Goal: Task Accomplishment & Management: Manage account settings

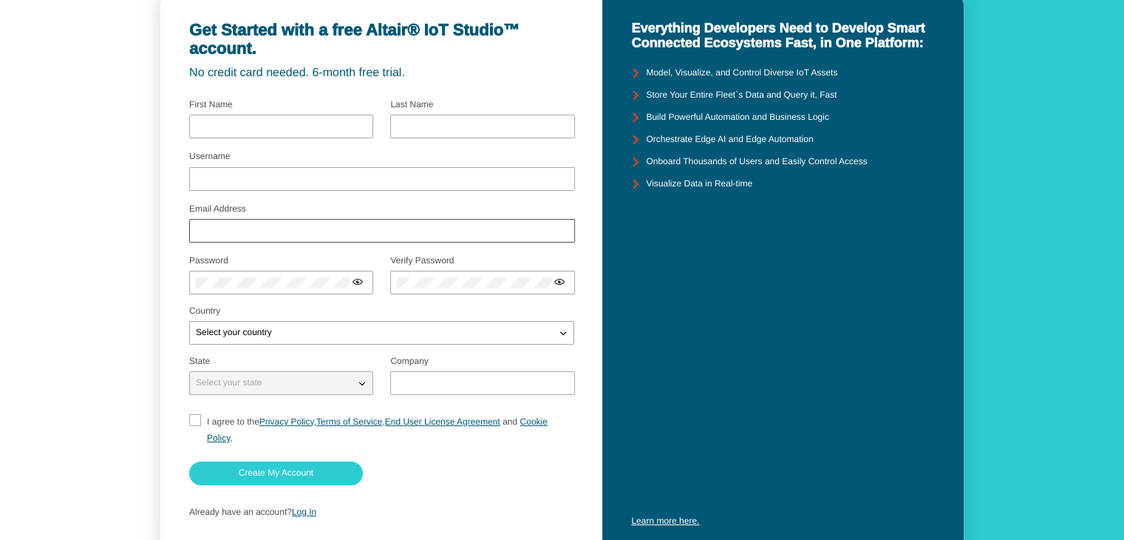
scroll to position [128, 0]
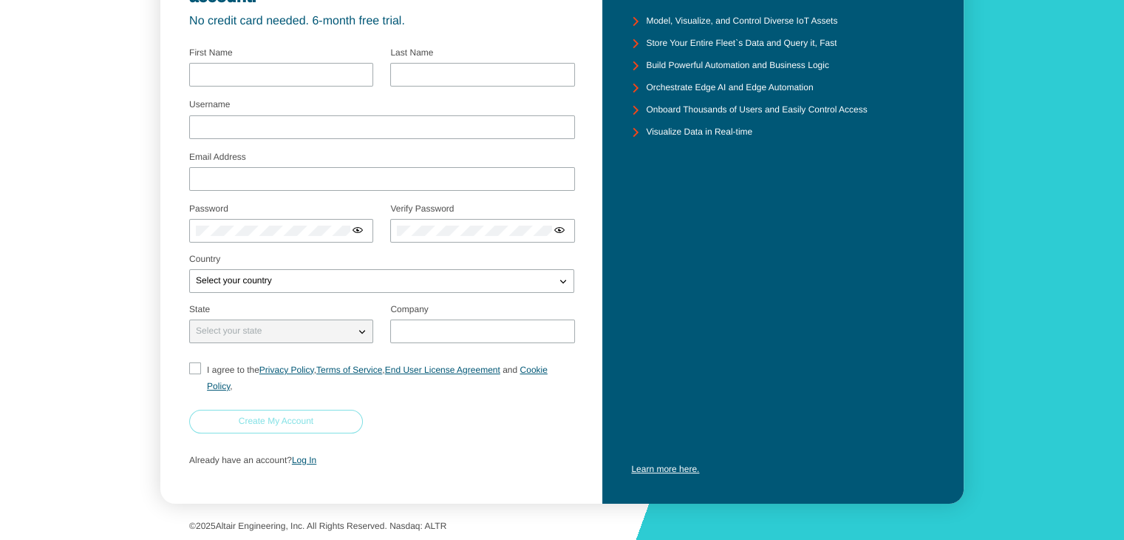
click at [0, 0] on slot "Create My Account" at bounding box center [0, 0] width 0 height 0
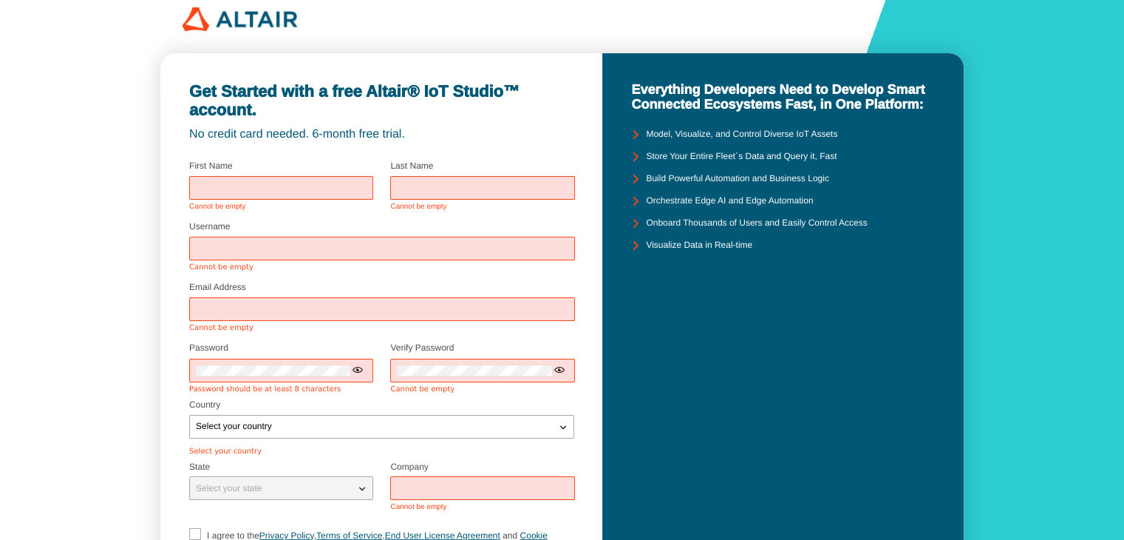
scroll to position [0, 0]
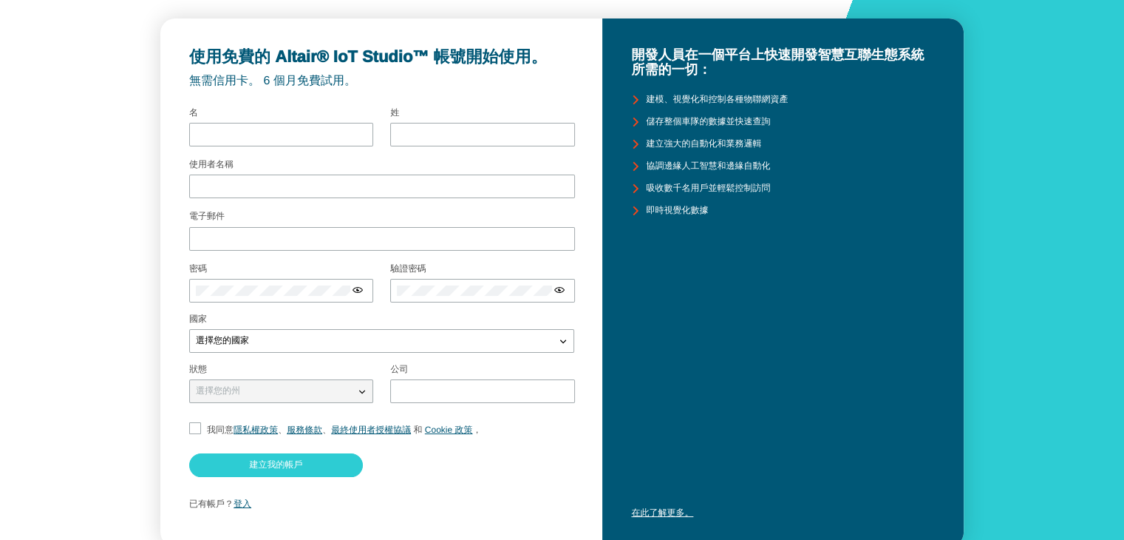
scroll to position [93, 0]
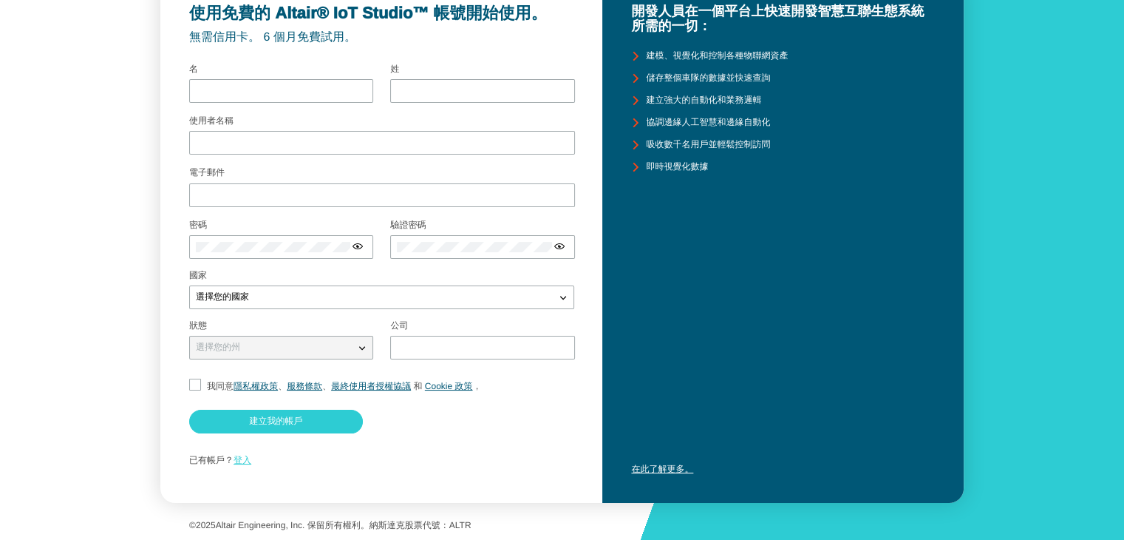
click at [237, 462] on font "登入" at bounding box center [243, 460] width 18 height 10
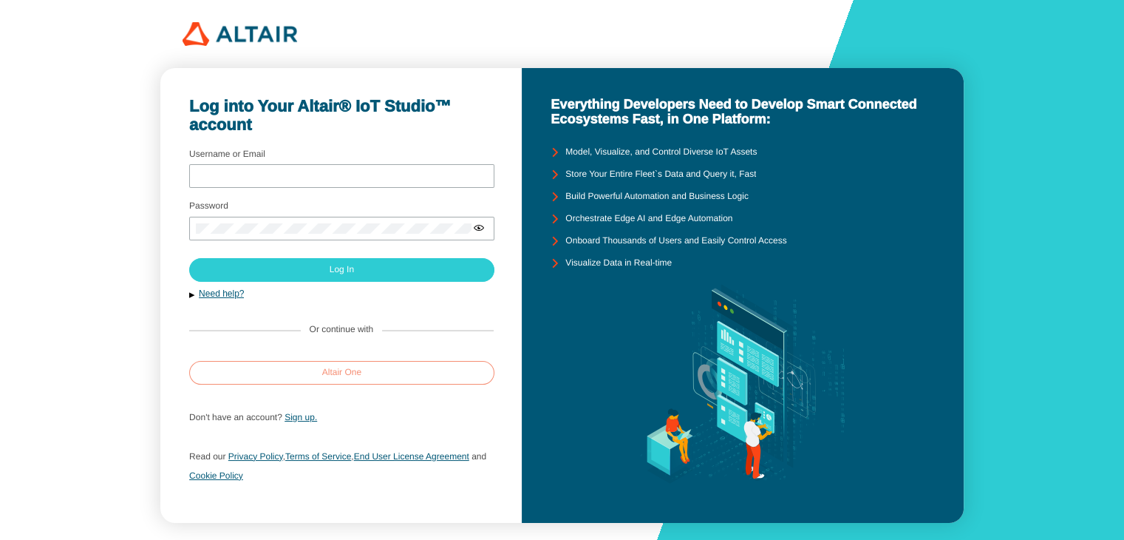
click at [0, 0] on slot "Altair One" at bounding box center [0, 0] width 0 height 0
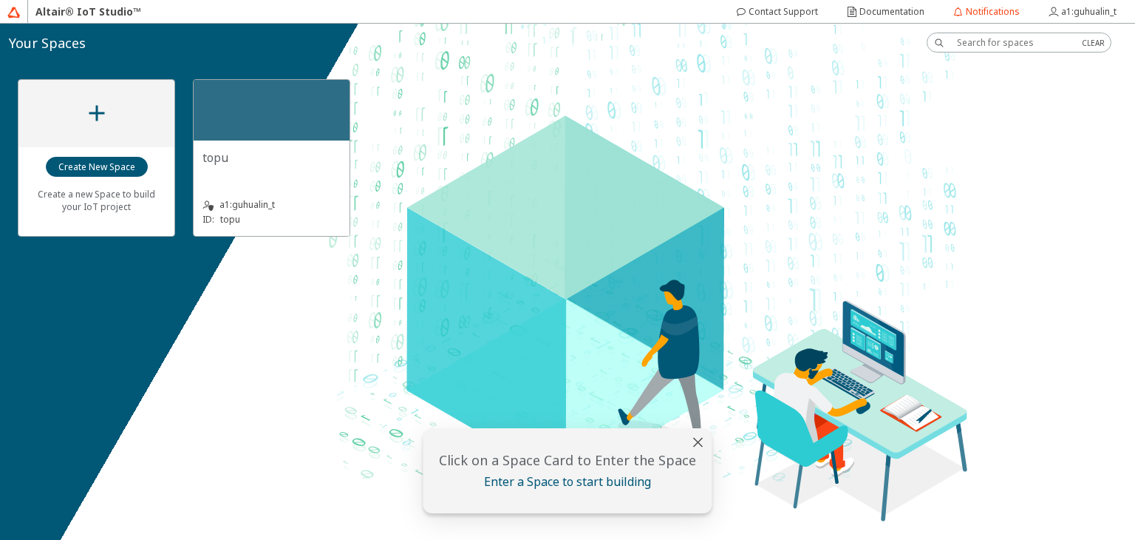
click at [98, 125] on iron-icon at bounding box center [97, 113] width 27 height 27
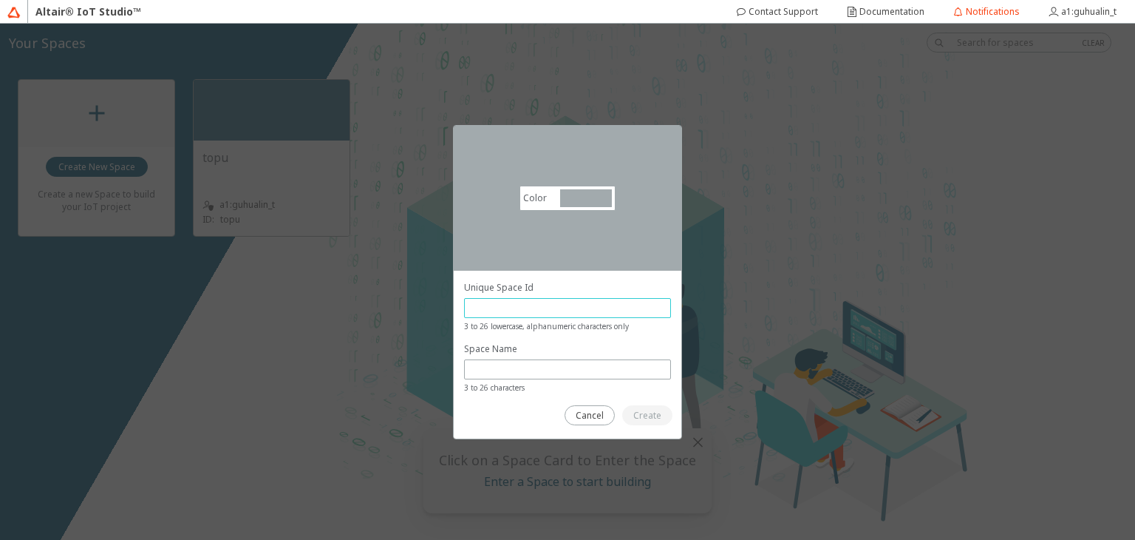
click at [564, 302] on input "text" at bounding box center [568, 308] width 194 height 13
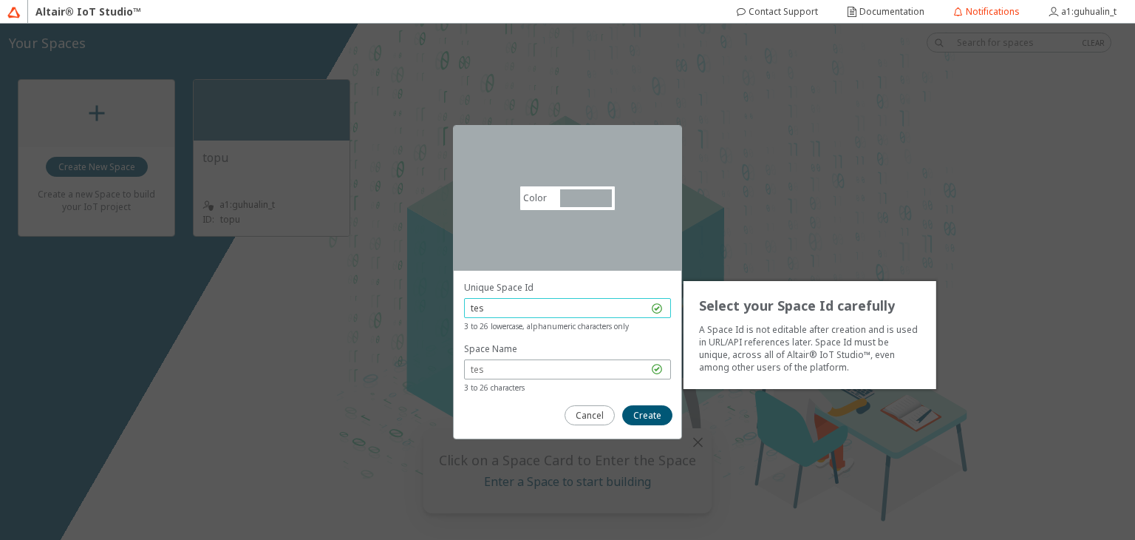
click at [570, 311] on input "tes" at bounding box center [559, 308] width 177 height 13
type input "test0902"
click at [0, 0] on slot "Create" at bounding box center [0, 0] width 0 height 0
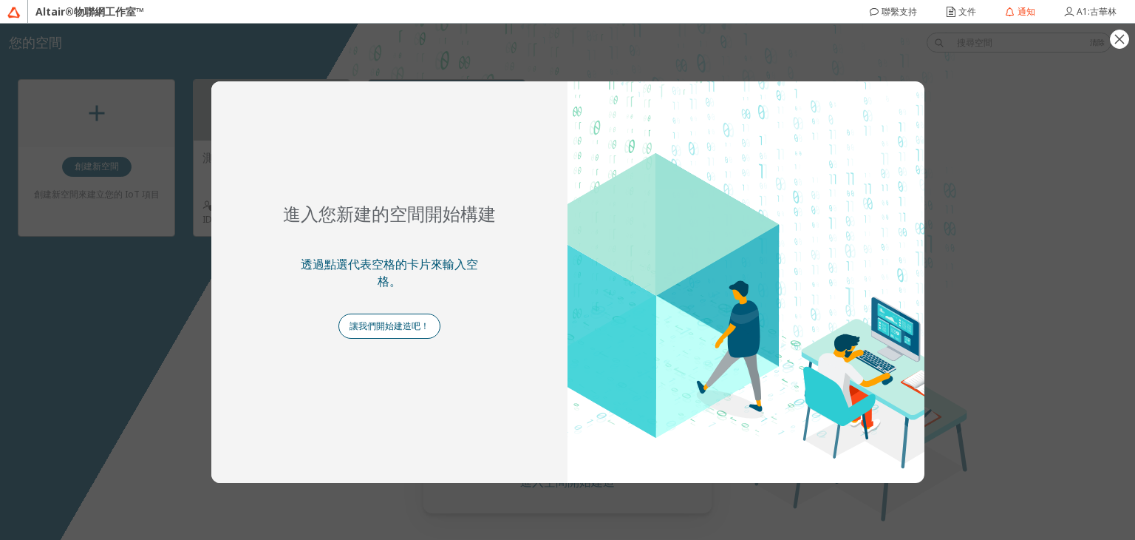
click at [385, 329] on font "讓我們開始建造吧！" at bounding box center [390, 325] width 80 height 13
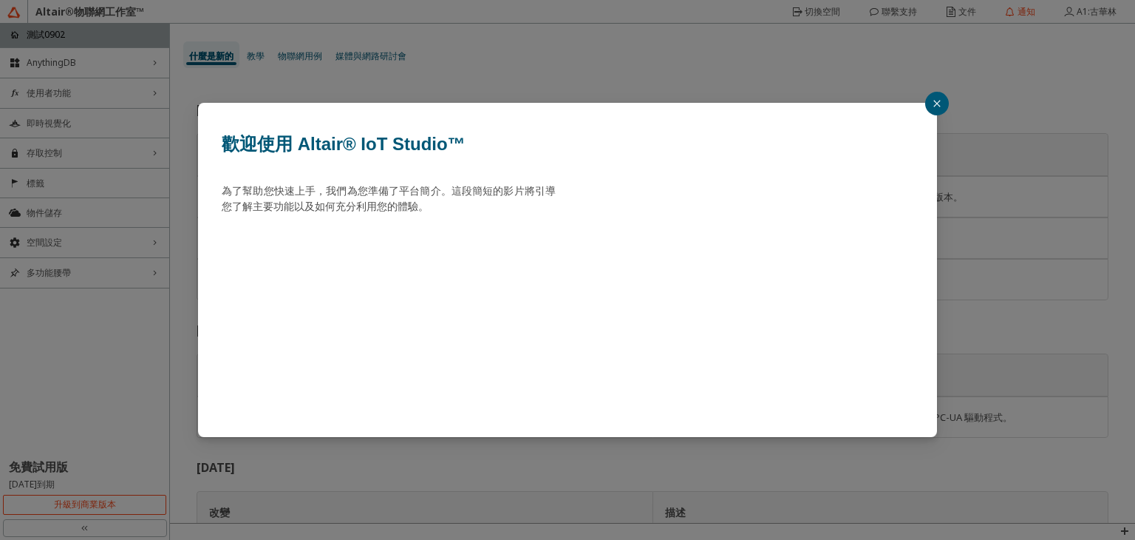
click at [930, 102] on button "button" at bounding box center [937, 104] width 24 height 24
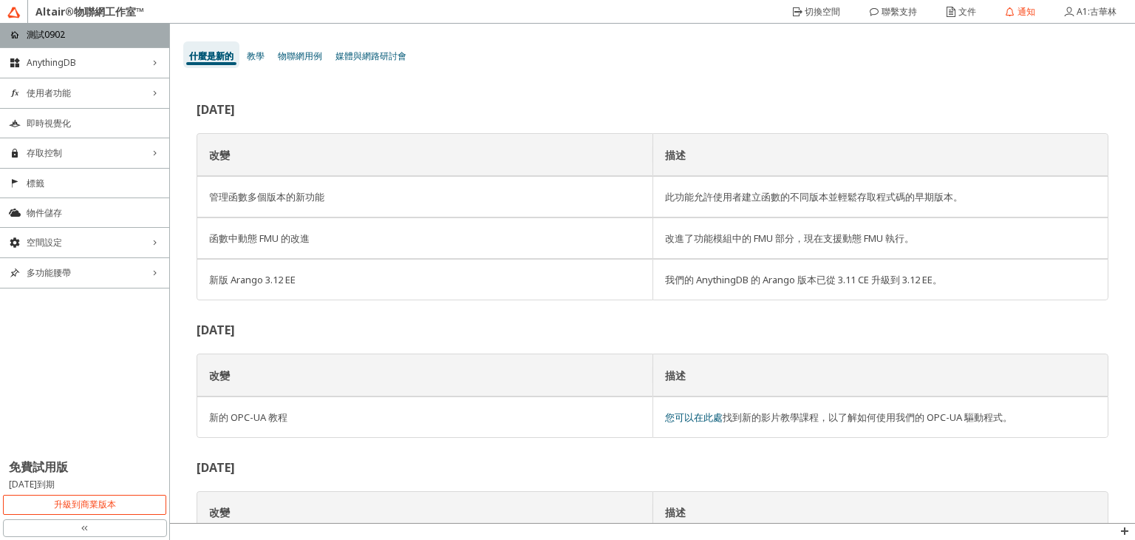
drag, startPoint x: 28, startPoint y: 484, endPoint x: 107, endPoint y: 481, distance: 79.1
click at [107, 481] on article "[DATE]到期" at bounding box center [84, 486] width 169 height 16
click at [55, 480] on font "[DATE]到期" at bounding box center [32, 483] width 46 height 13
click at [92, 502] on font "升級到商業版本" at bounding box center [85, 503] width 62 height 13
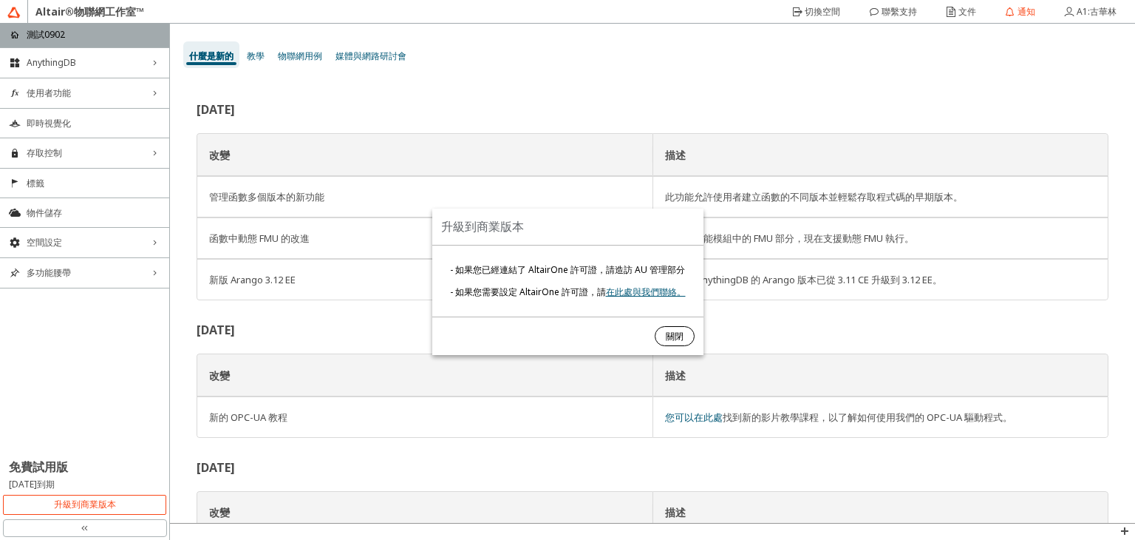
click at [674, 330] on font "關閉" at bounding box center [675, 336] width 18 height 13
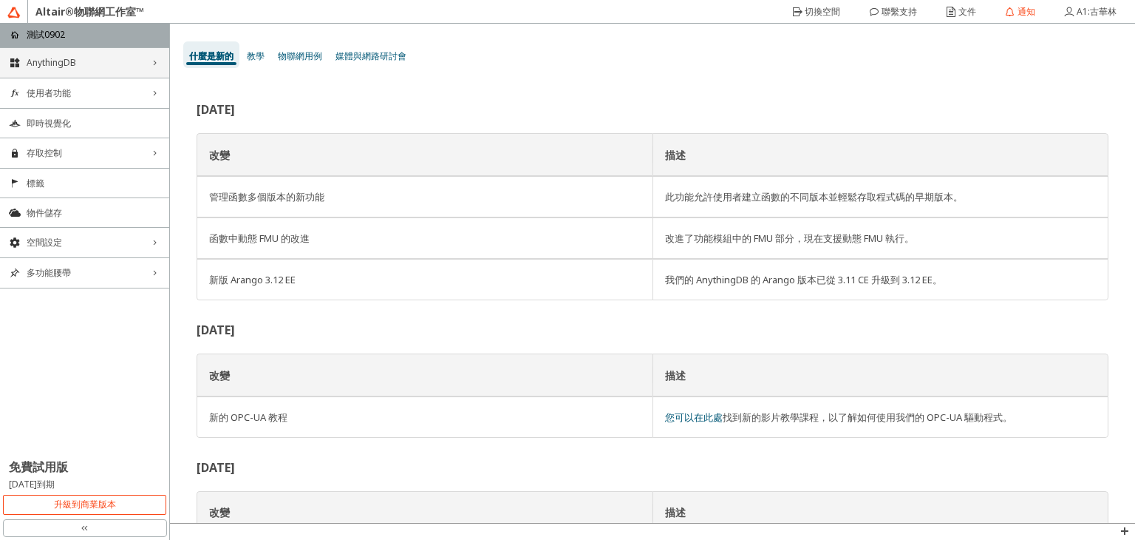
click at [78, 64] on span "AnythingDB" at bounding box center [85, 63] width 116 height 12
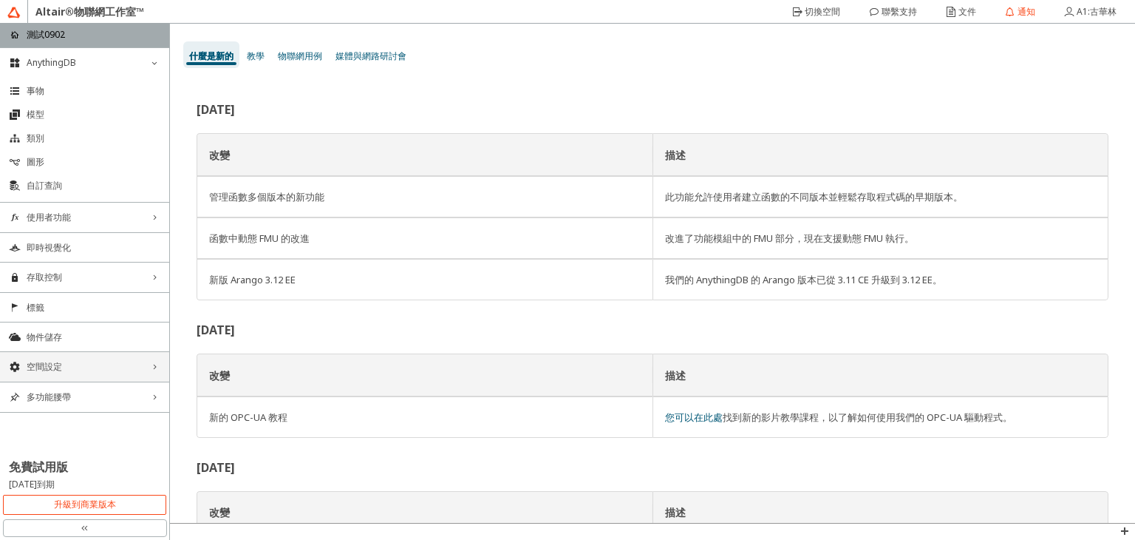
click at [84, 364] on span "空間設定" at bounding box center [85, 367] width 116 height 12
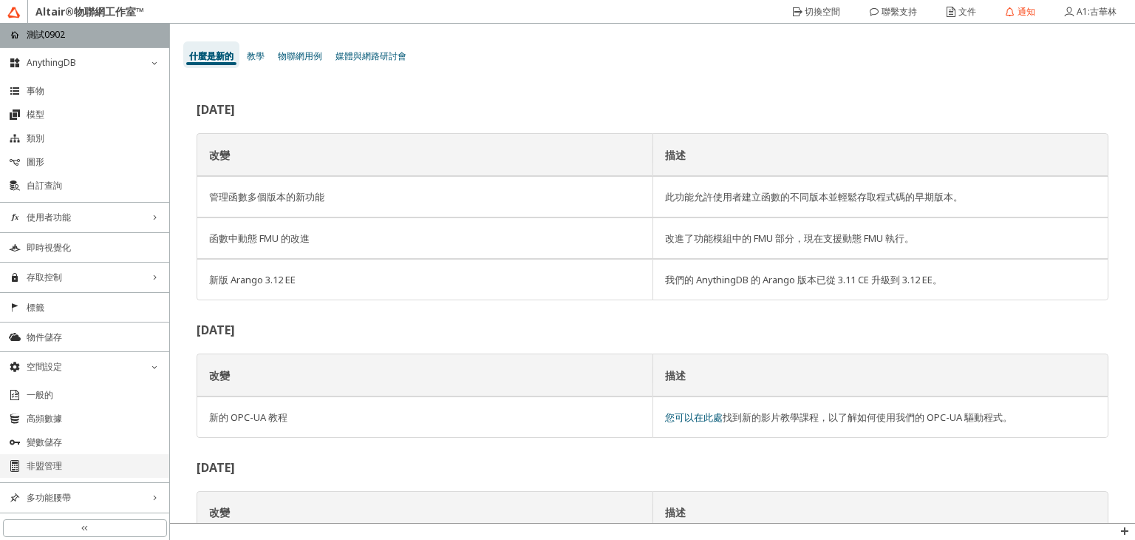
click at [69, 469] on span "非盟管理" at bounding box center [94, 466] width 134 height 12
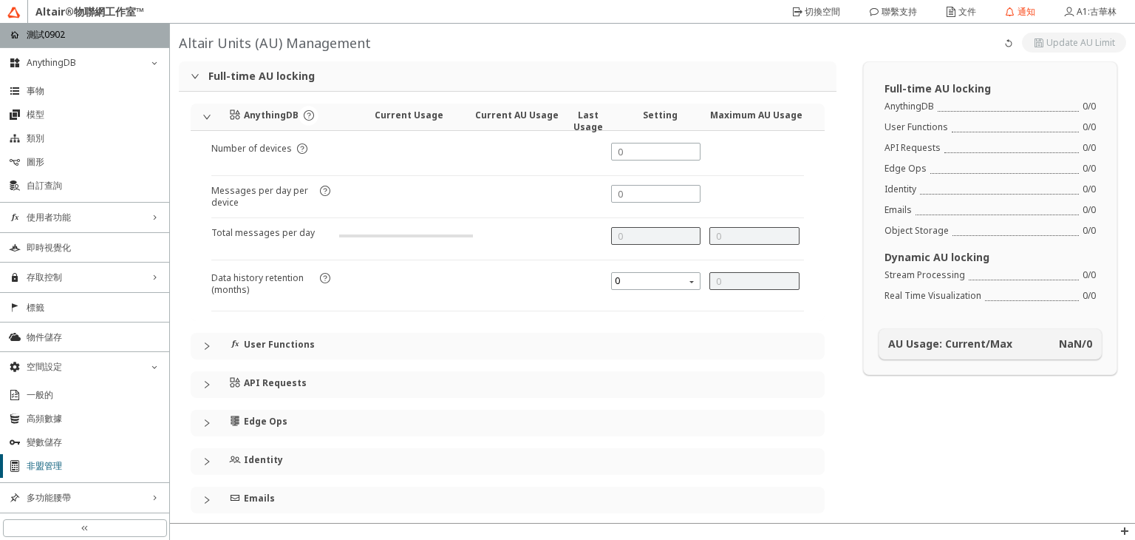
type input "1000"
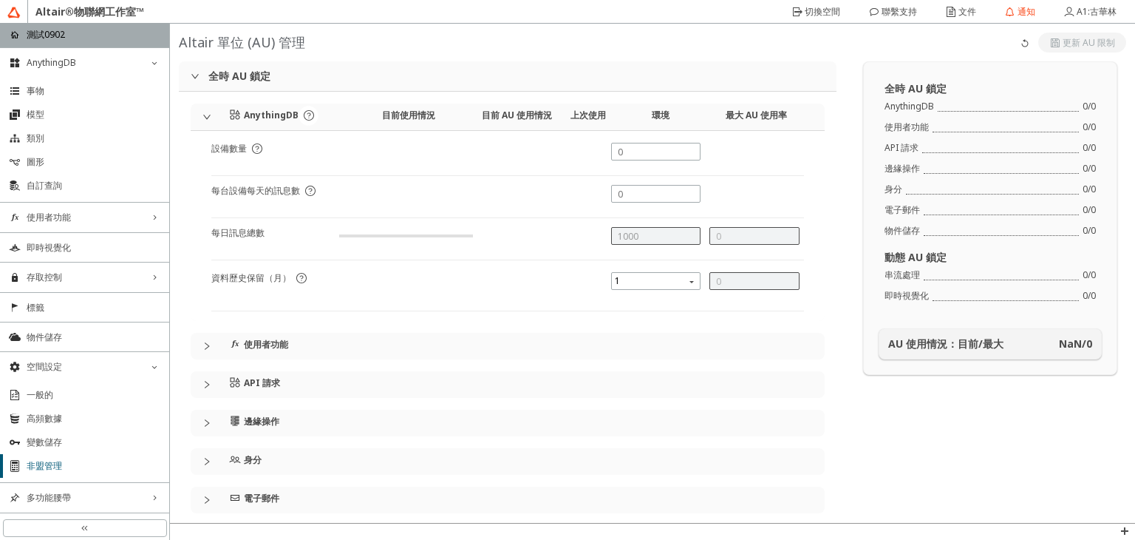
type input "0"
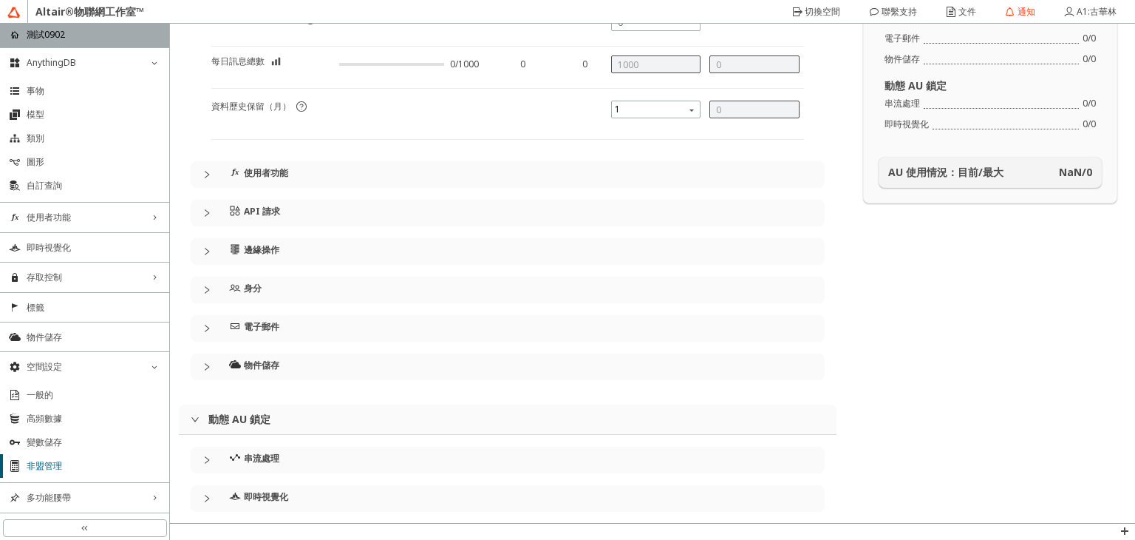
scroll to position [182, 0]
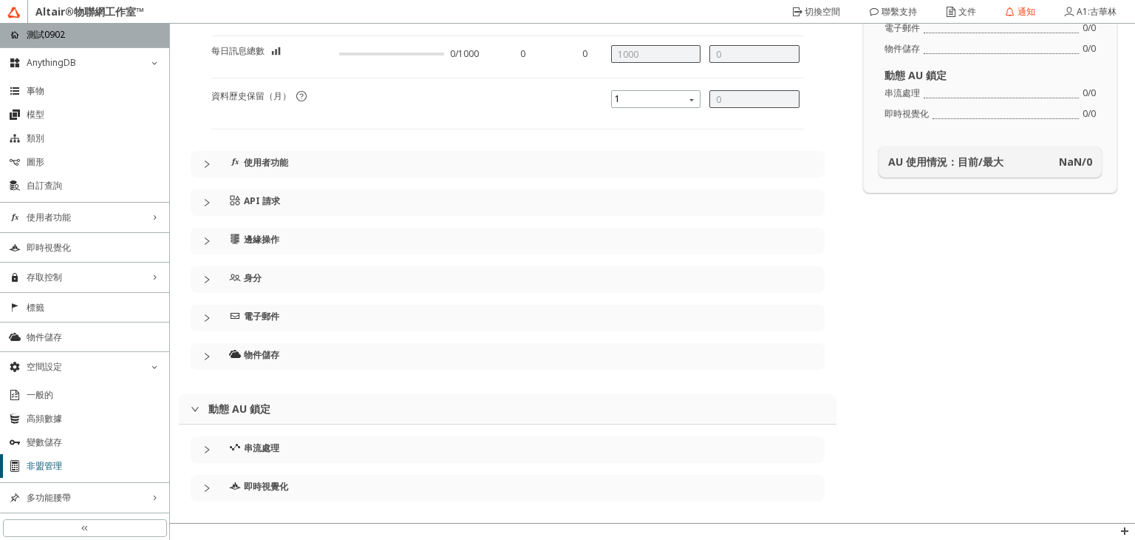
click at [209, 162] on icon "崩潰" at bounding box center [207, 164] width 9 height 9
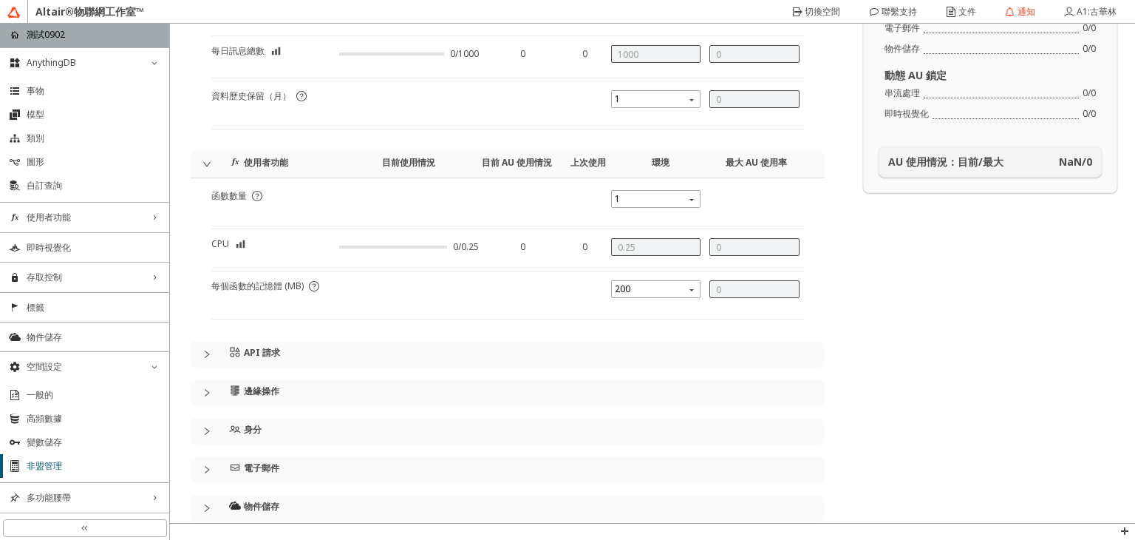
click at [212, 350] on div at bounding box center [212, 354] width 18 height 9
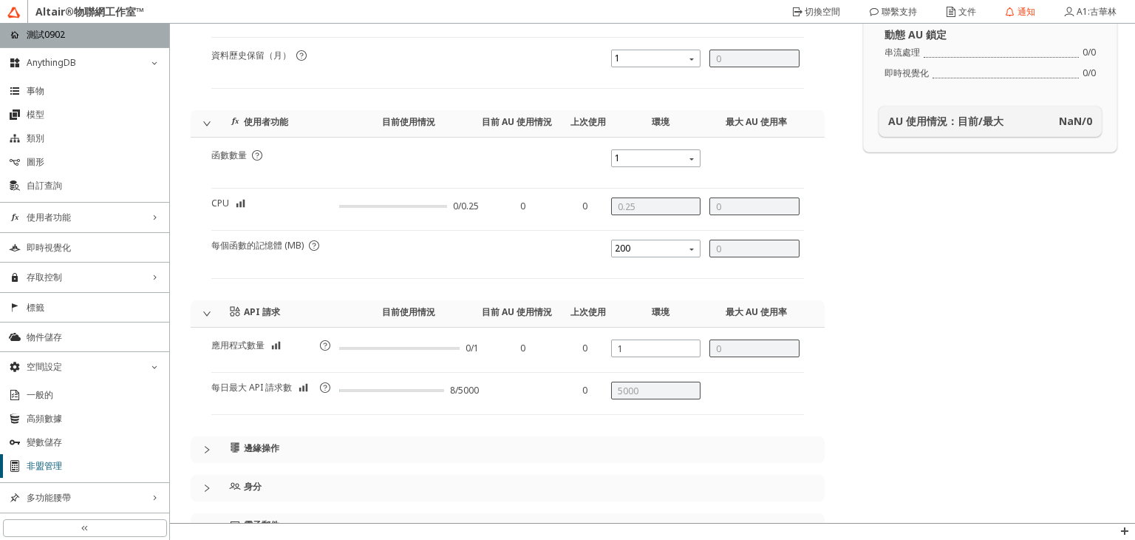
scroll to position [256, 0]
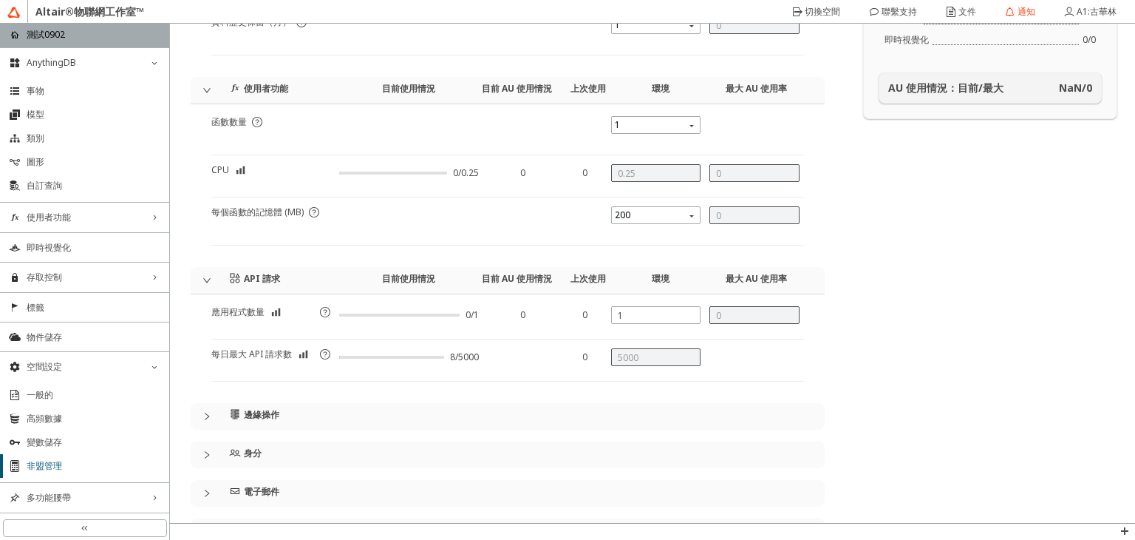
click at [205, 414] on icon "崩潰" at bounding box center [207, 416] width 9 height 9
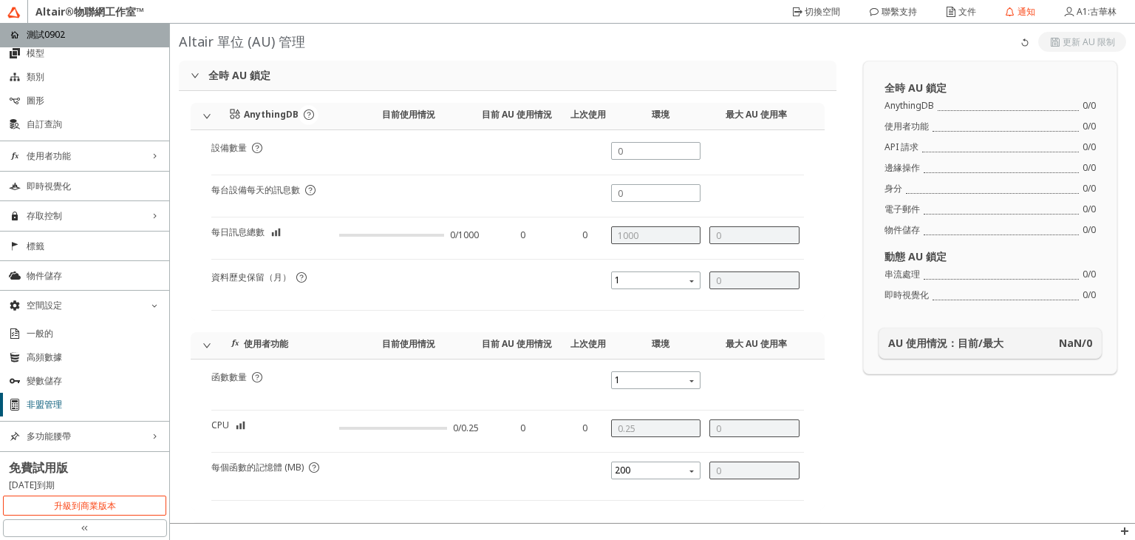
scroll to position [0, 0]
click at [634, 152] on input "text" at bounding box center [656, 152] width 77 height 13
type input "1"
type input "0"
type input "1"
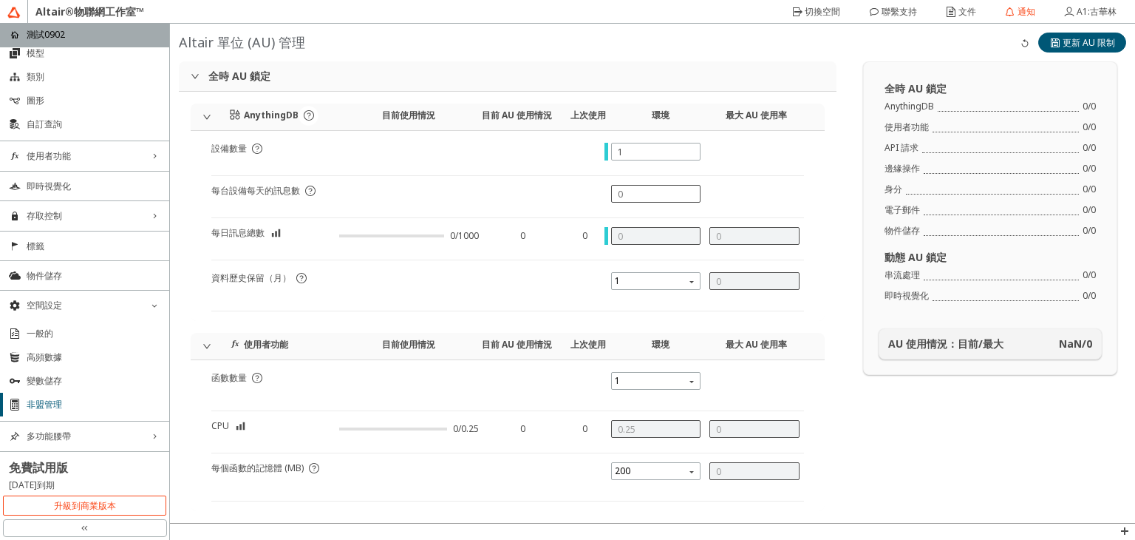
click at [627, 202] on div at bounding box center [656, 194] width 90 height 18
type input "5"
type input "50"
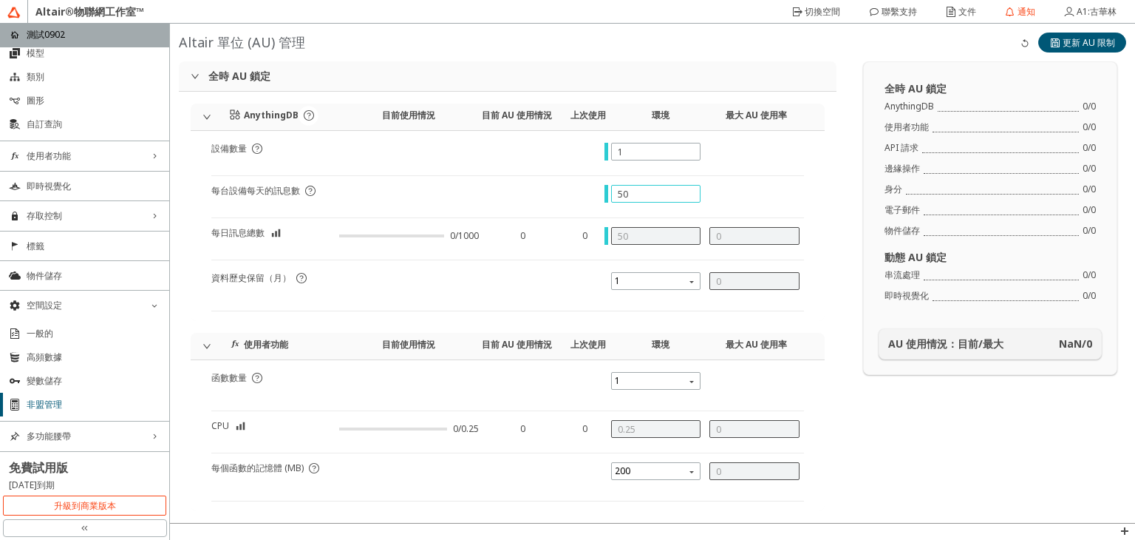
type input "500"
type input "5000"
type input "5"
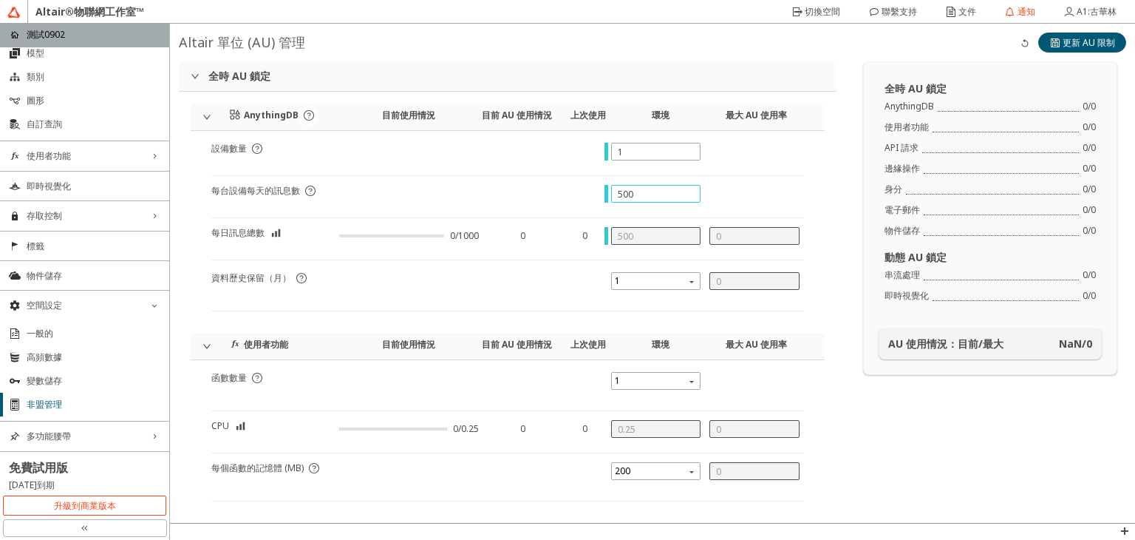
type input "1"
type input "50000"
type input "7"
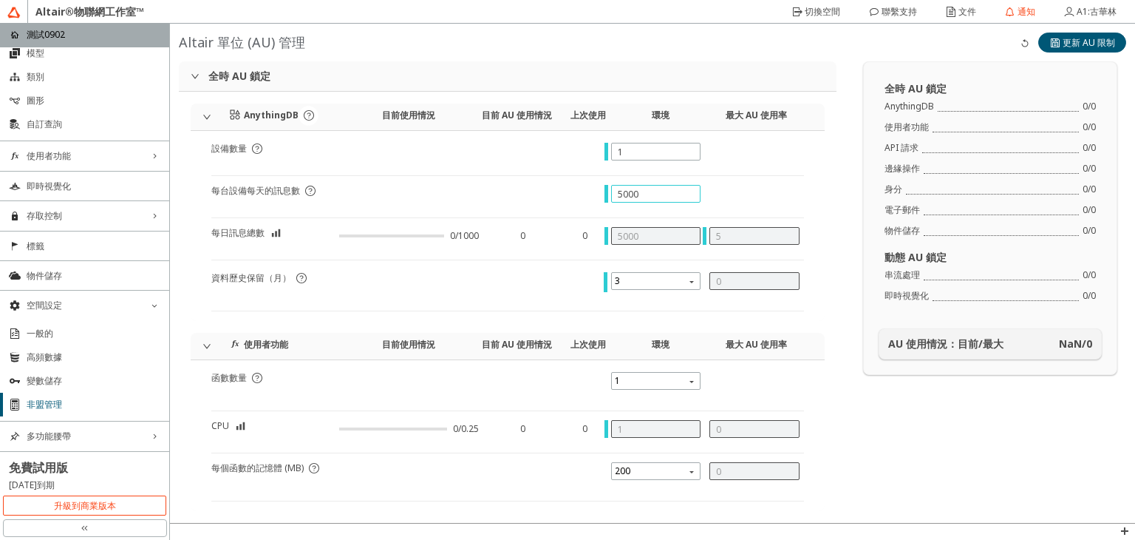
type input "2"
type input "150000"
type input "5000"
type input "5"
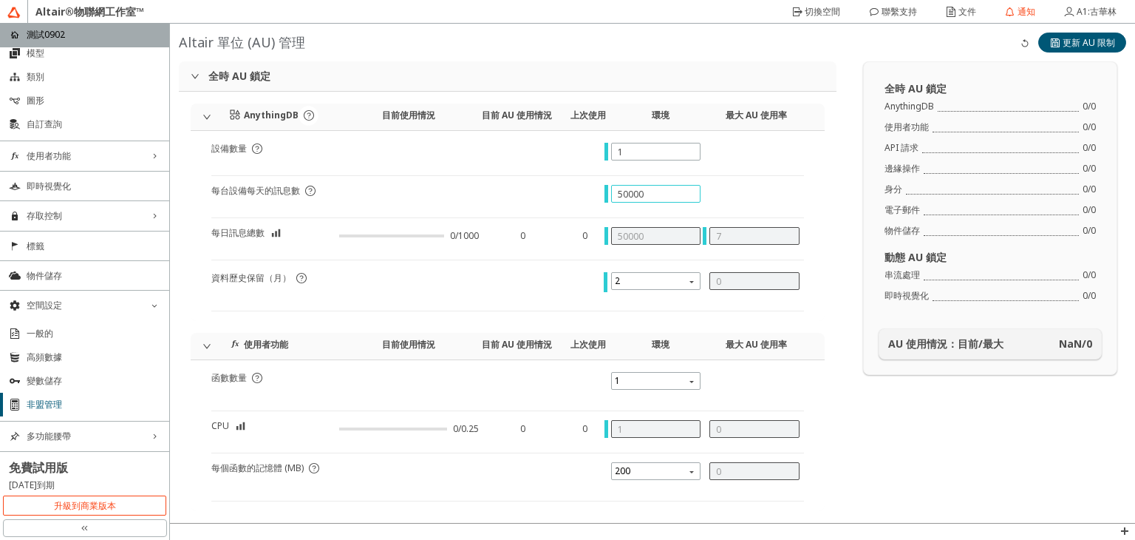
type input "1"
type input "51000"
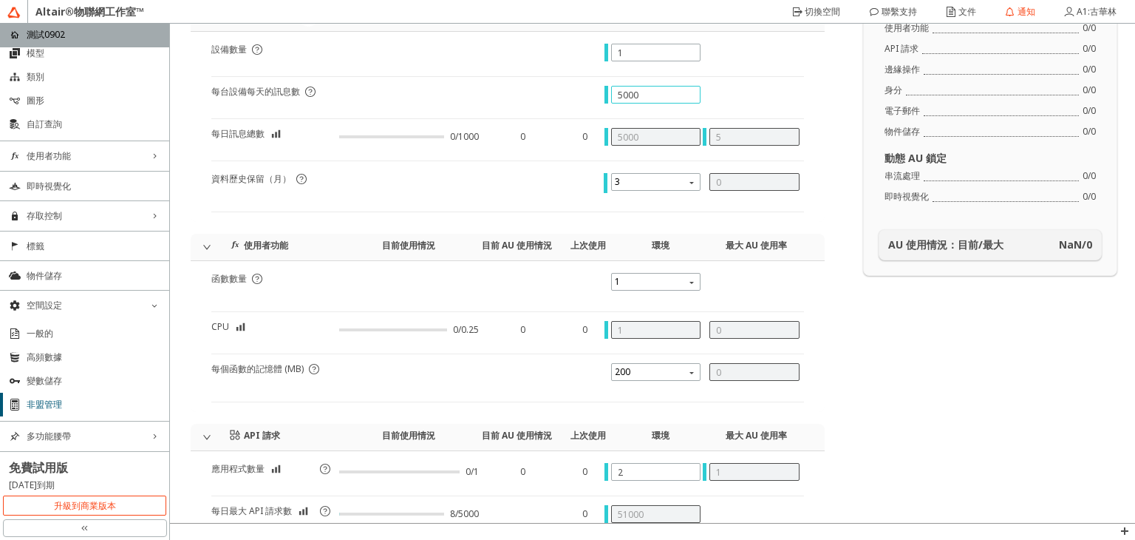
scroll to position [74, 0]
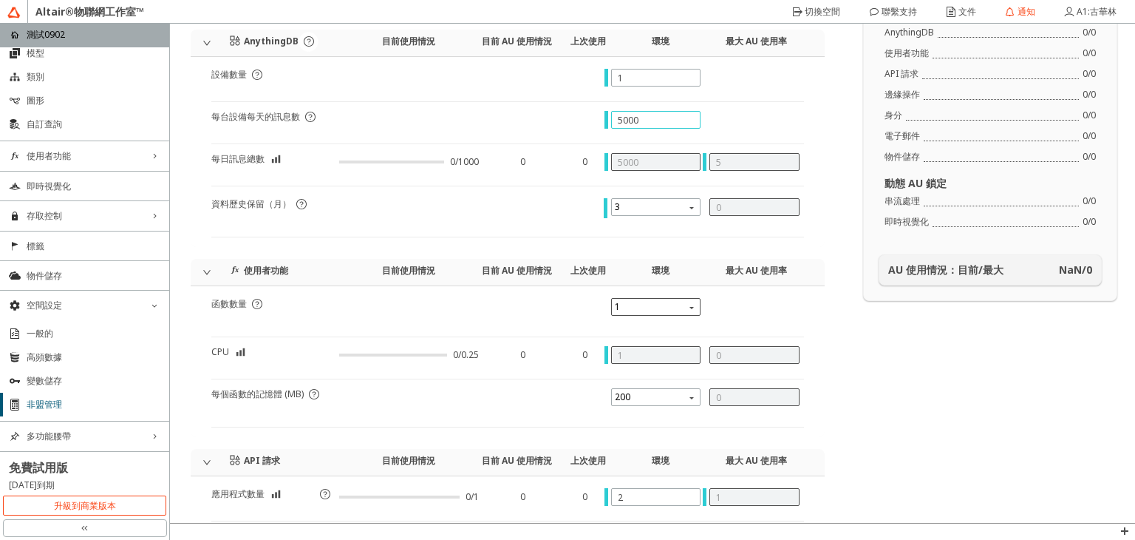
click at [662, 306] on span "1" at bounding box center [658, 307] width 86 height 18
type input "5000"
click at [619, 69] on div "4" at bounding box center [650, 62] width 74 height 13
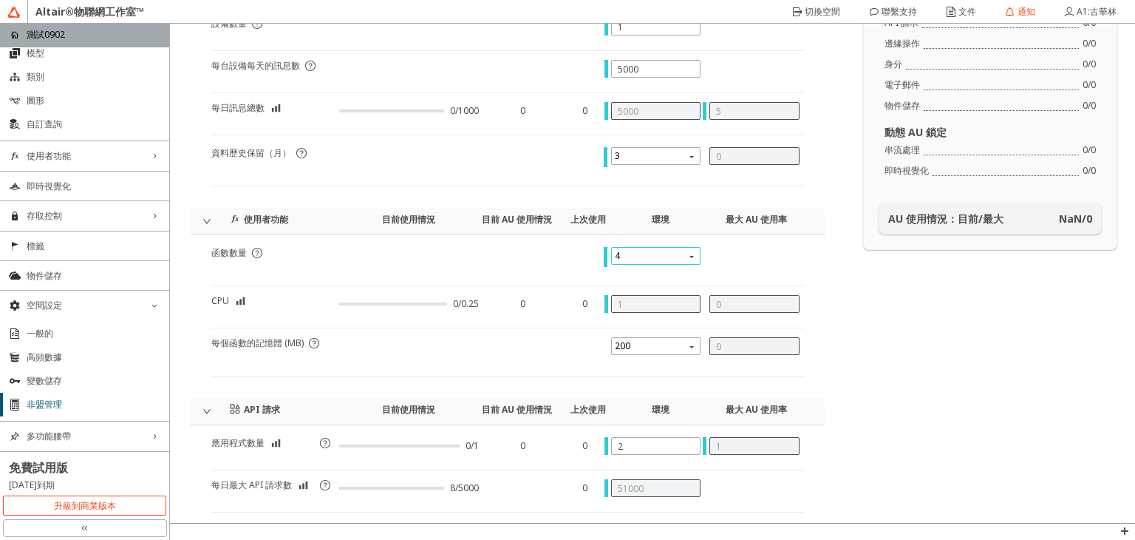
scroll to position [148, 0]
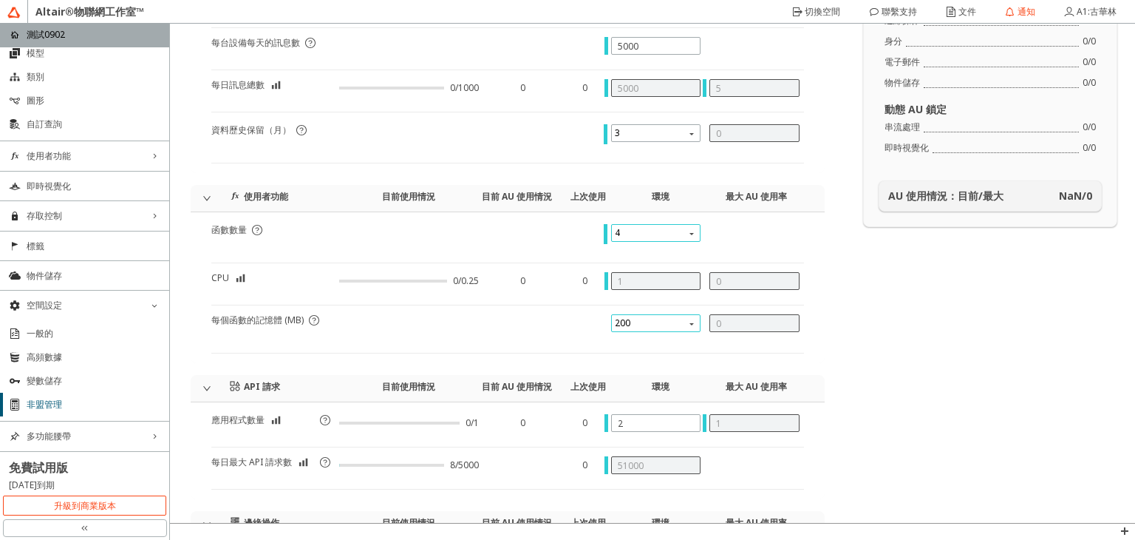
click at [662, 323] on span "200" at bounding box center [658, 323] width 86 height 18
click at [637, 364] on div "500" at bounding box center [650, 367] width 74 height 13
type input "2"
click at [256, 229] on iron-icon at bounding box center [257, 230] width 12 height 12
click at [646, 224] on span "4" at bounding box center [658, 233] width 86 height 18
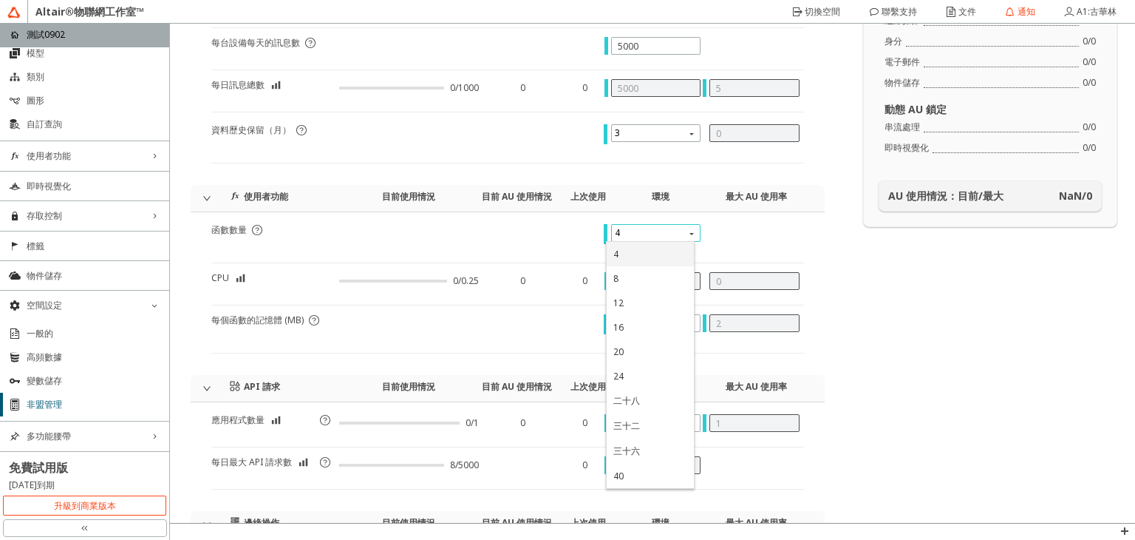
click at [629, 258] on div "4" at bounding box center [650, 254] width 74 height 13
click at [667, 234] on span "4" at bounding box center [658, 233] width 86 height 18
click at [640, 276] on div "8" at bounding box center [650, 278] width 74 height 13
type input "2"
type input "1"
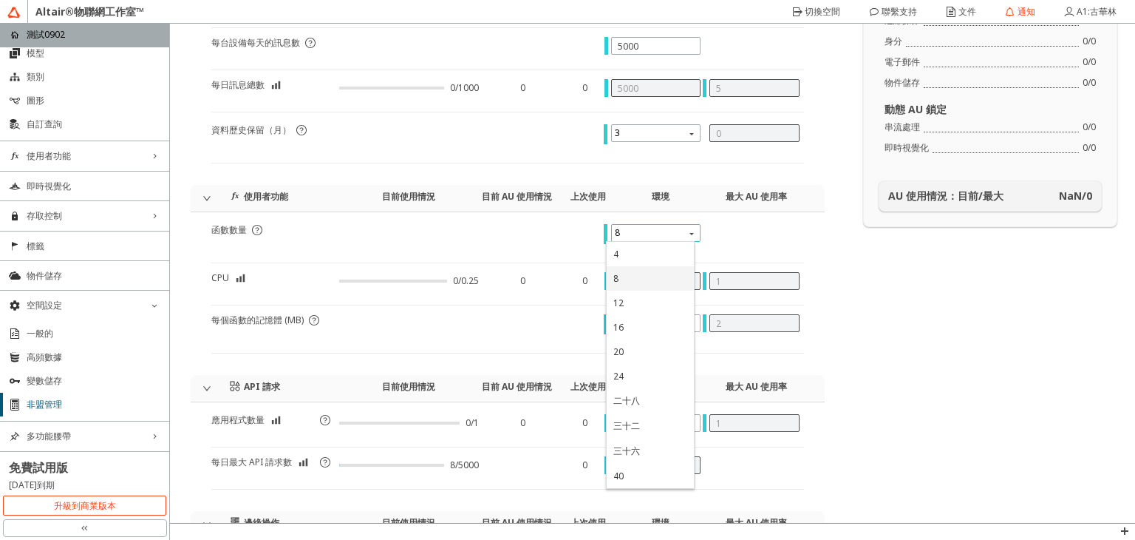
click at [638, 233] on span "8" at bounding box center [658, 233] width 86 height 18
click at [643, 296] on div "12" at bounding box center [650, 302] width 74 height 13
type input "3"
type input "2"
click at [658, 322] on span "500" at bounding box center [658, 323] width 86 height 18
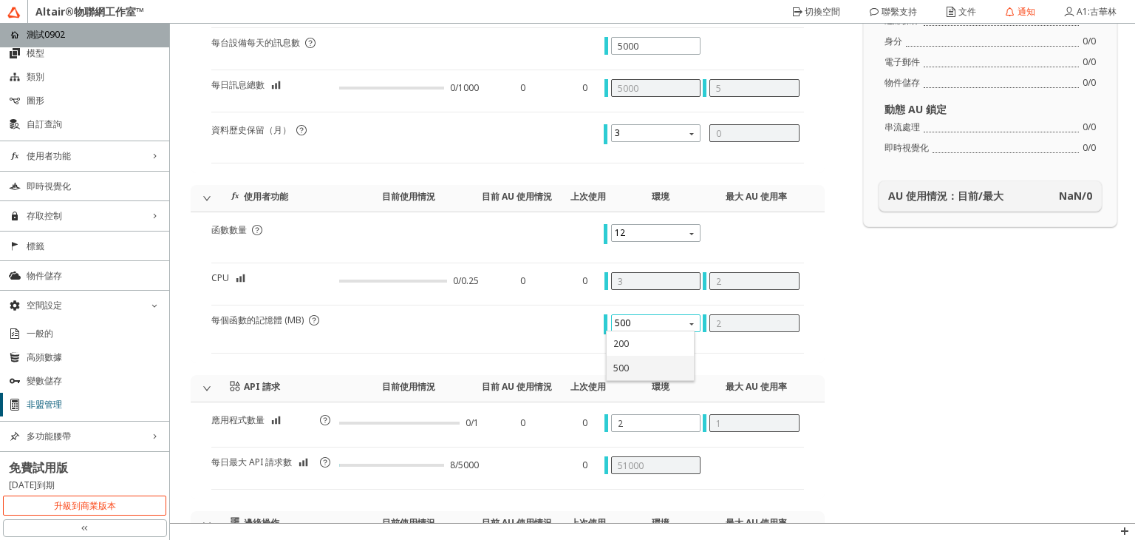
click at [643, 364] on div "500" at bounding box center [650, 367] width 74 height 13
click at [667, 320] on span "500" at bounding box center [658, 323] width 86 height 18
click at [650, 337] on div "200" at bounding box center [650, 343] width 74 height 13
click at [668, 320] on span "200" at bounding box center [658, 323] width 86 height 18
click at [659, 363] on div "500" at bounding box center [650, 367] width 74 height 13
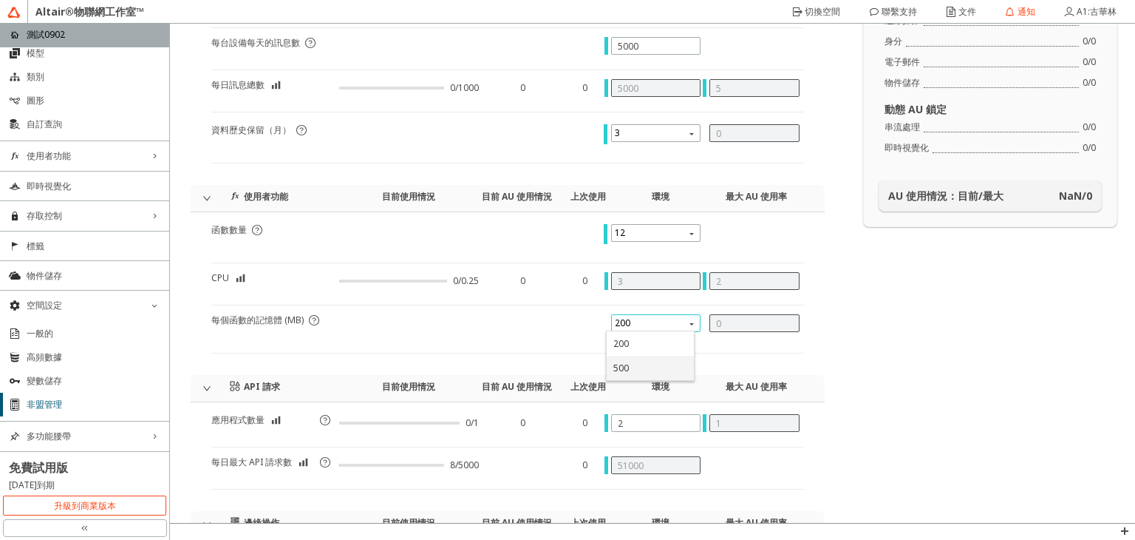
type input "2"
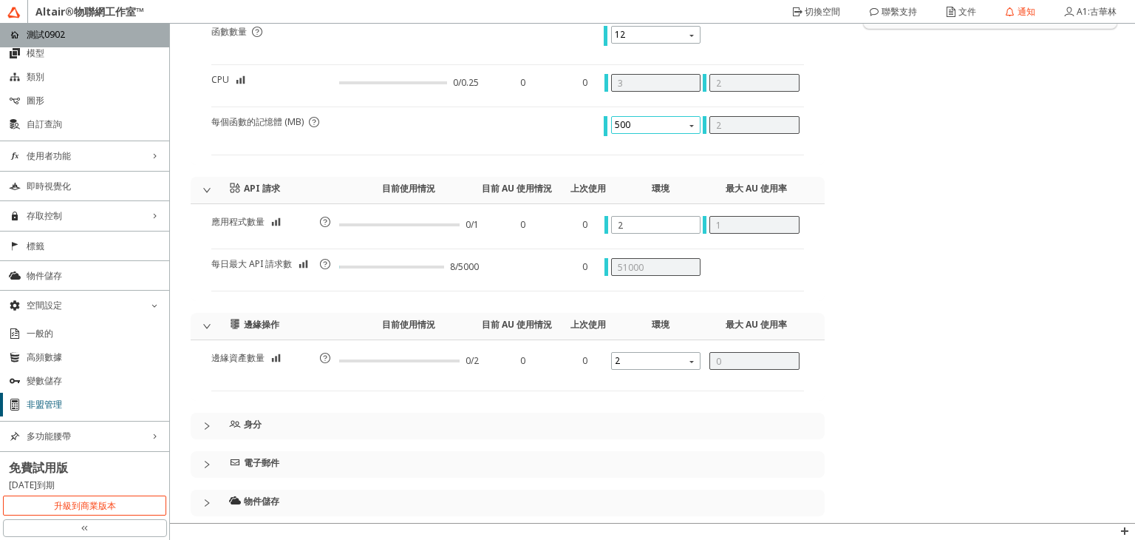
scroll to position [370, 0]
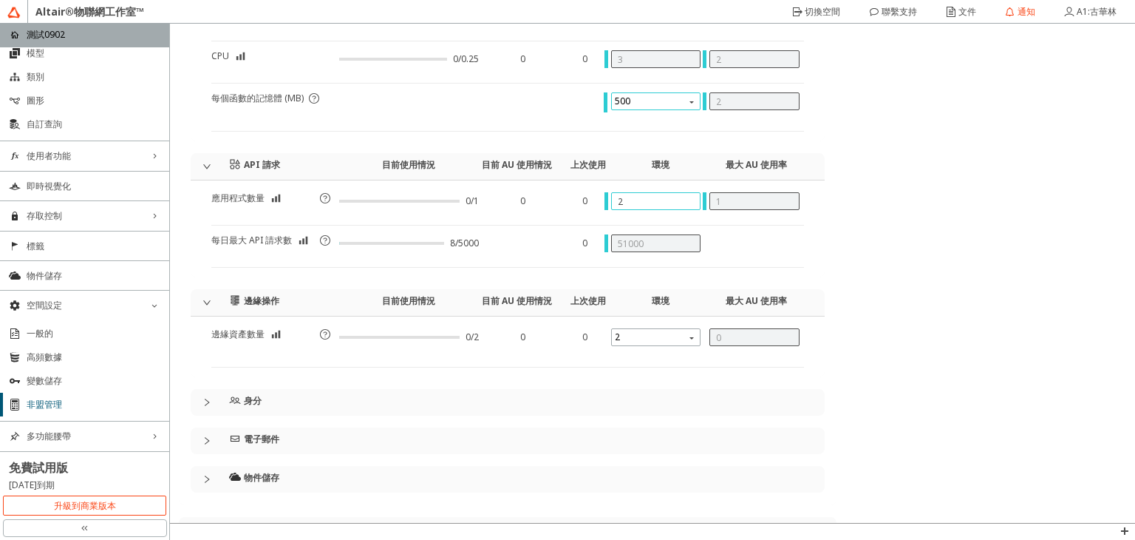
click at [629, 200] on input "2" at bounding box center [656, 201] width 77 height 13
type input "0"
type input "50000"
type input "6"
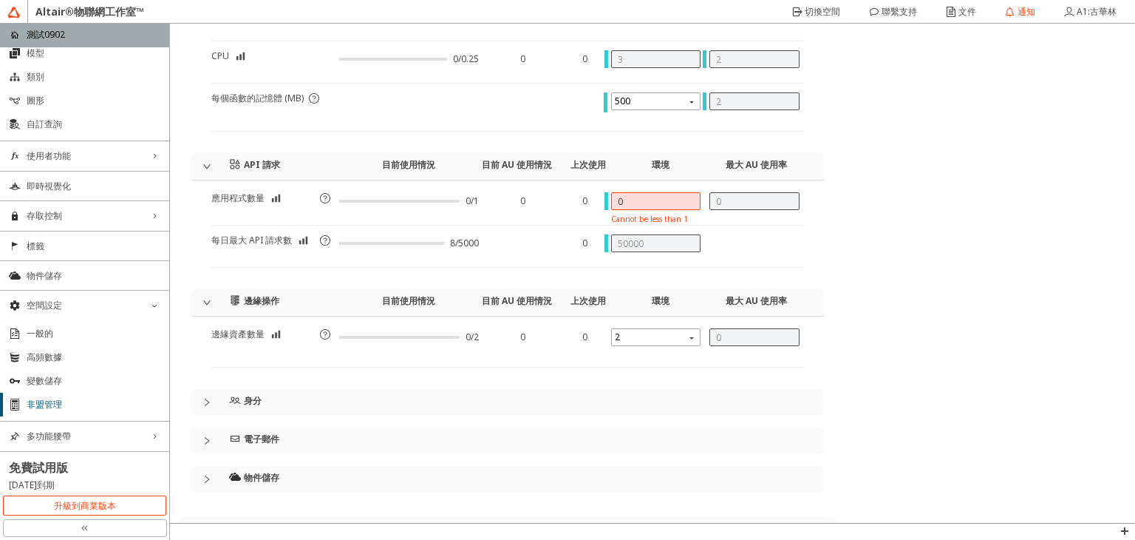
type input "5"
type input "75000"
type input "0"
type input "50000"
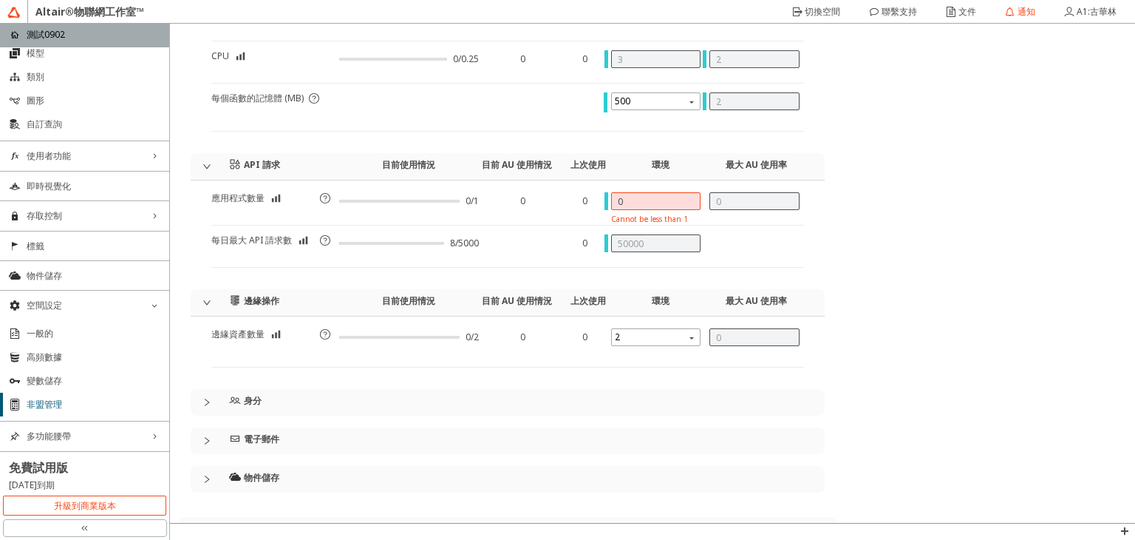
type input "2"
type input "1"
type input "55000"
type input "0"
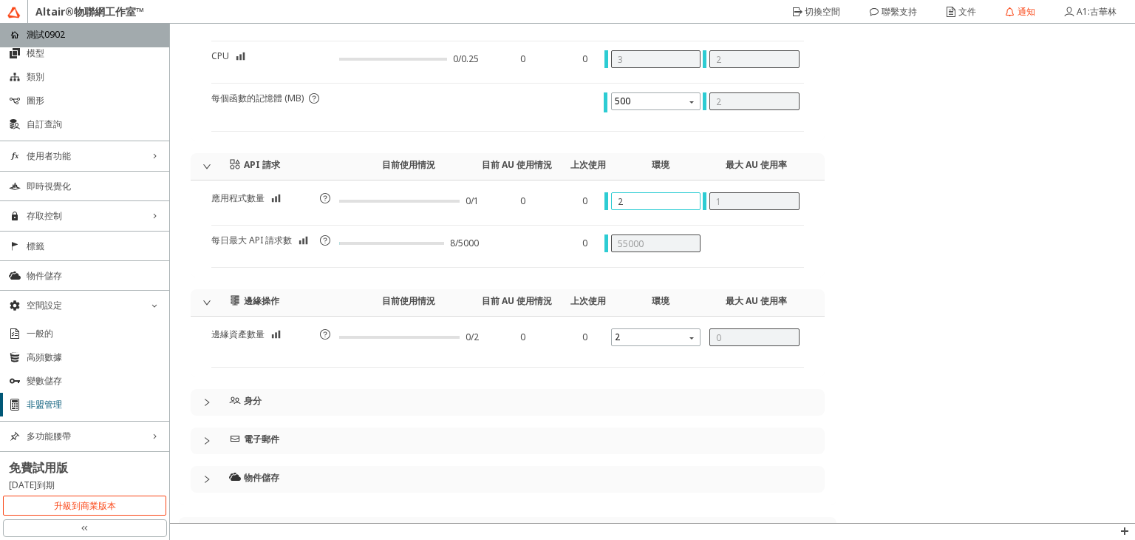
type input "50000"
type input "3"
type input "2"
type input "60000"
type input "0"
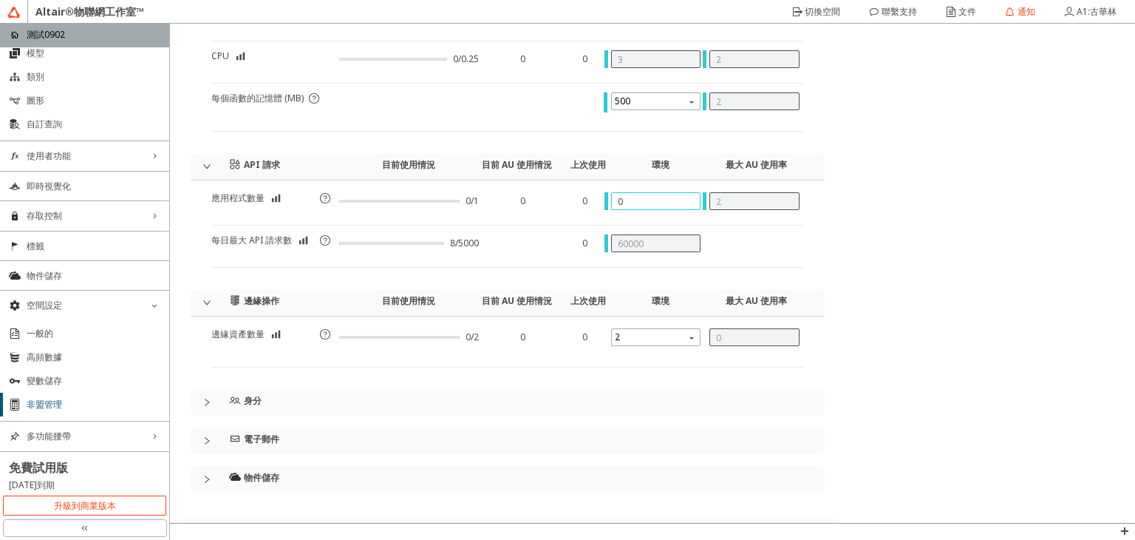
type input "0"
type input "50000"
type input "2"
type input "1"
type input "55000"
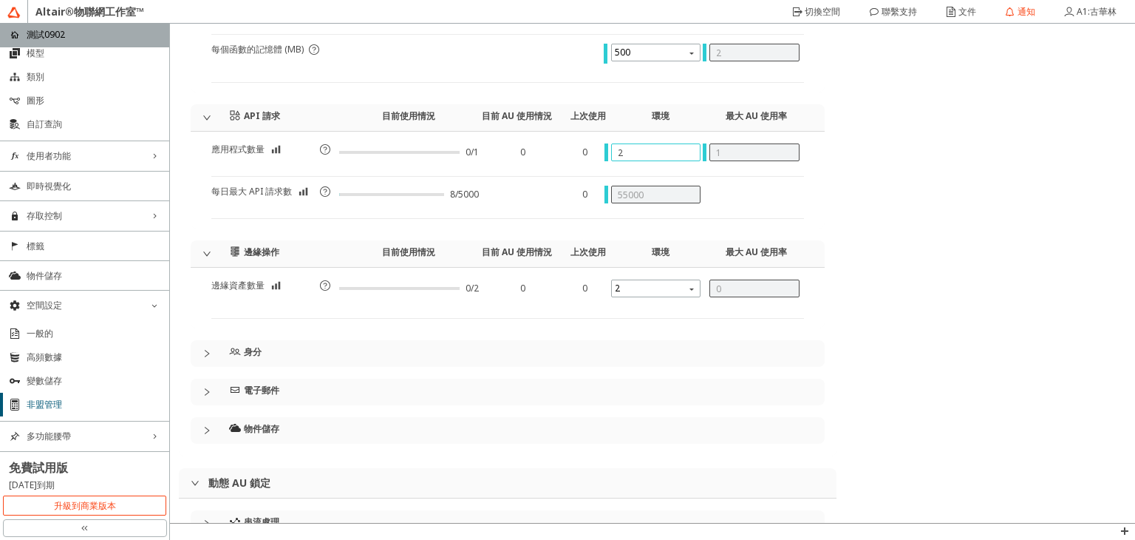
scroll to position [443, 0]
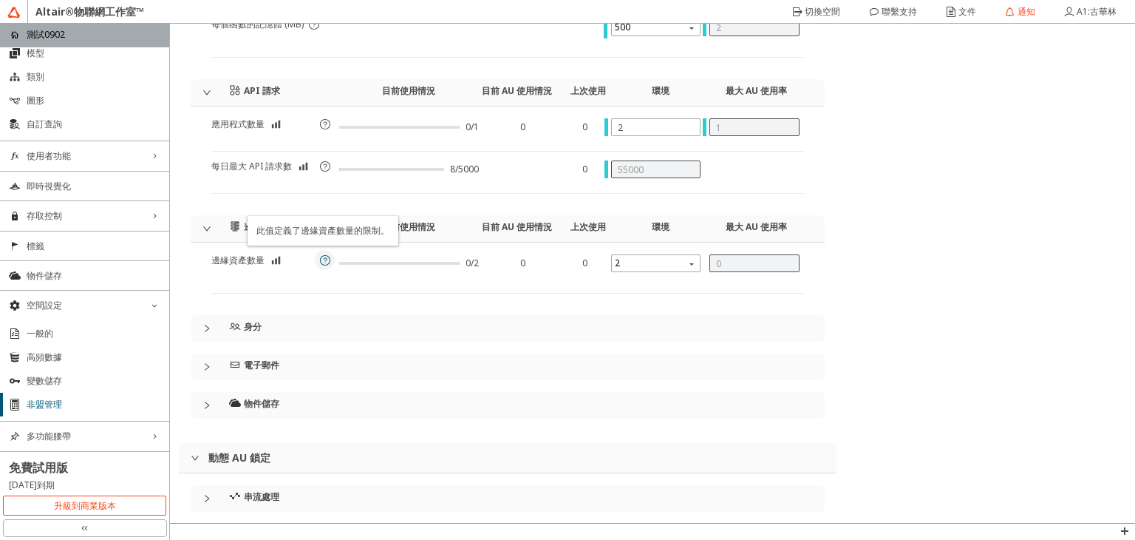
click at [324, 255] on iron-icon at bounding box center [325, 260] width 12 height 12
click at [324, 254] on iron-icon at bounding box center [325, 260] width 12 height 12
click at [325, 260] on iron-icon at bounding box center [325, 260] width 12 height 12
drag, startPoint x: 653, startPoint y: 256, endPoint x: 656, endPoint y: 265, distance: 10.1
click at [654, 259] on span "2" at bounding box center [658, 263] width 86 height 18
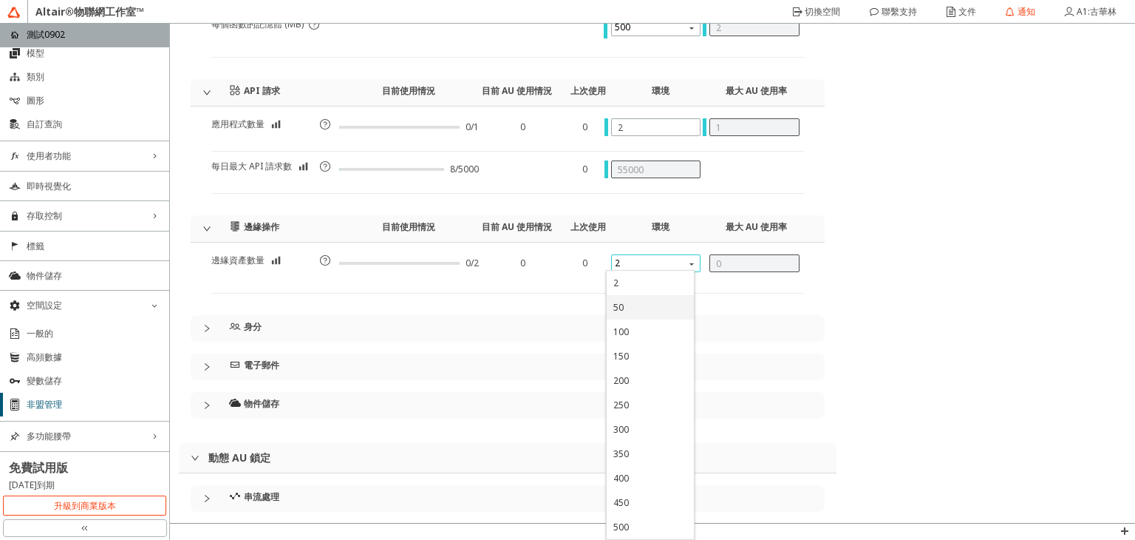
click at [645, 307] on div "50" at bounding box center [650, 307] width 74 height 13
click at [669, 263] on span "50" at bounding box center [658, 263] width 86 height 18
click at [635, 322] on div "100" at bounding box center [650, 331] width 87 height 24
click at [663, 259] on span "100" at bounding box center [658, 263] width 86 height 18
click at [647, 282] on div "2" at bounding box center [650, 282] width 74 height 13
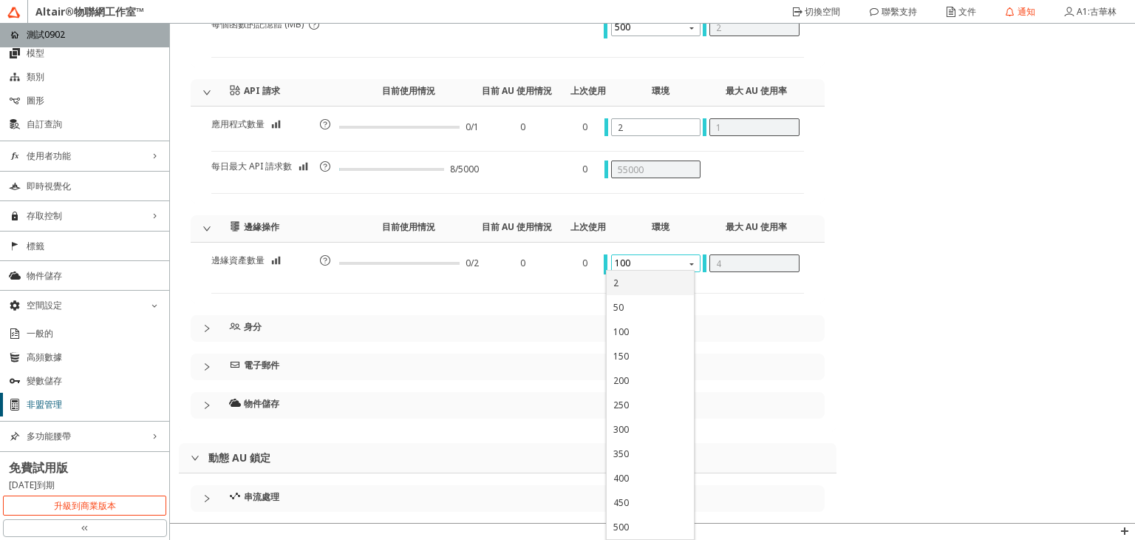
type input "0"
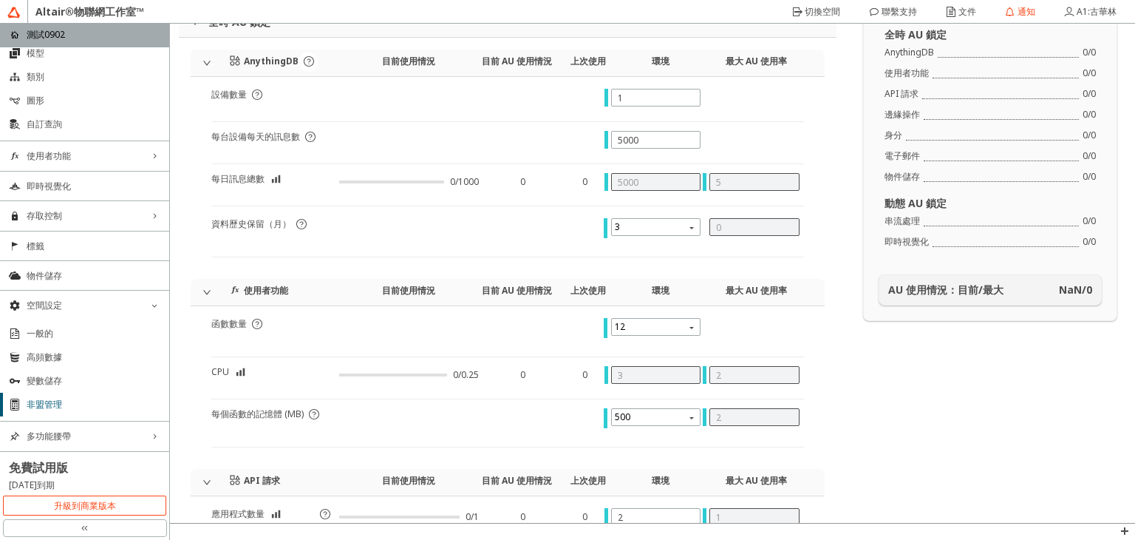
scroll to position [0, 0]
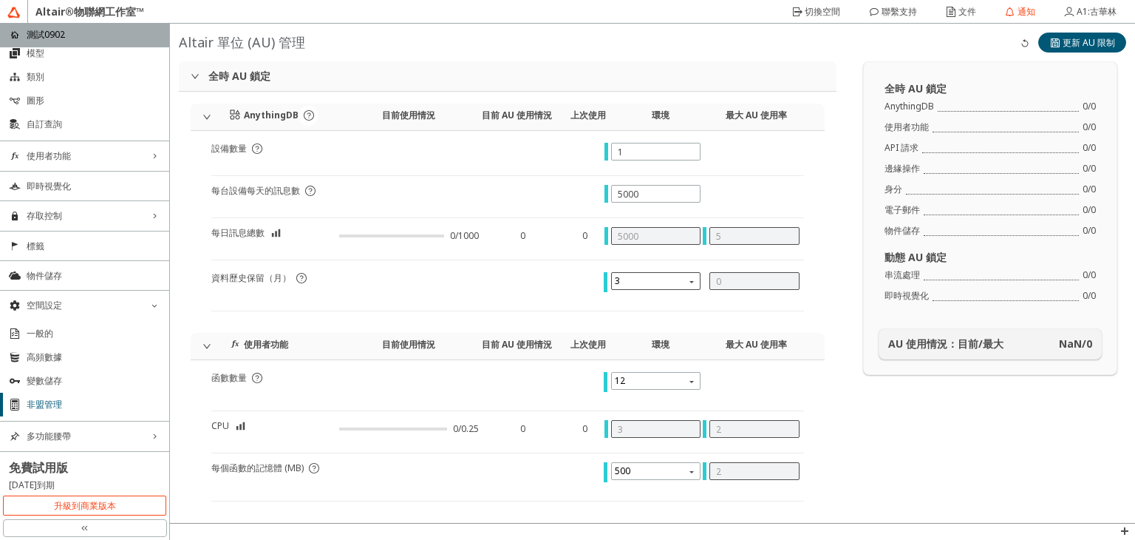
click at [661, 279] on span "3" at bounding box center [658, 281] width 86 height 18
click at [646, 322] on div "6" at bounding box center [650, 326] width 74 height 13
click at [673, 282] on span "6" at bounding box center [658, 281] width 86 height 18
click at [647, 344] on div "9" at bounding box center [650, 350] width 74 height 13
drag, startPoint x: 671, startPoint y: 285, endPoint x: 663, endPoint y: 290, distance: 9.6
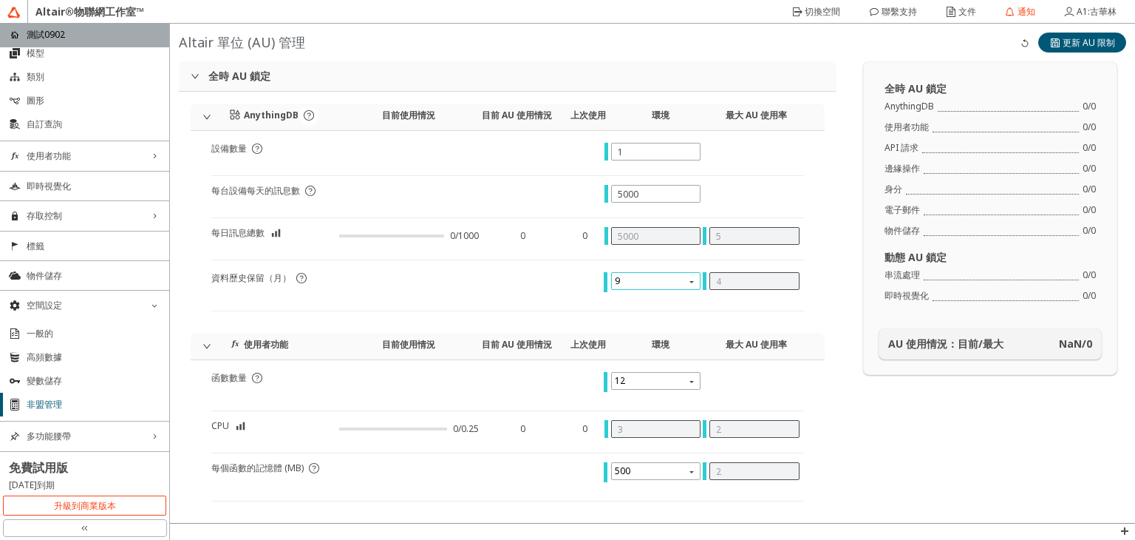
click at [670, 285] on span "9" at bounding box center [658, 281] width 86 height 18
click at [653, 304] on div "3" at bounding box center [650, 302] width 74 height 13
type input "0"
click at [650, 192] on input "5000" at bounding box center [656, 194] width 77 height 13
type input "50000"
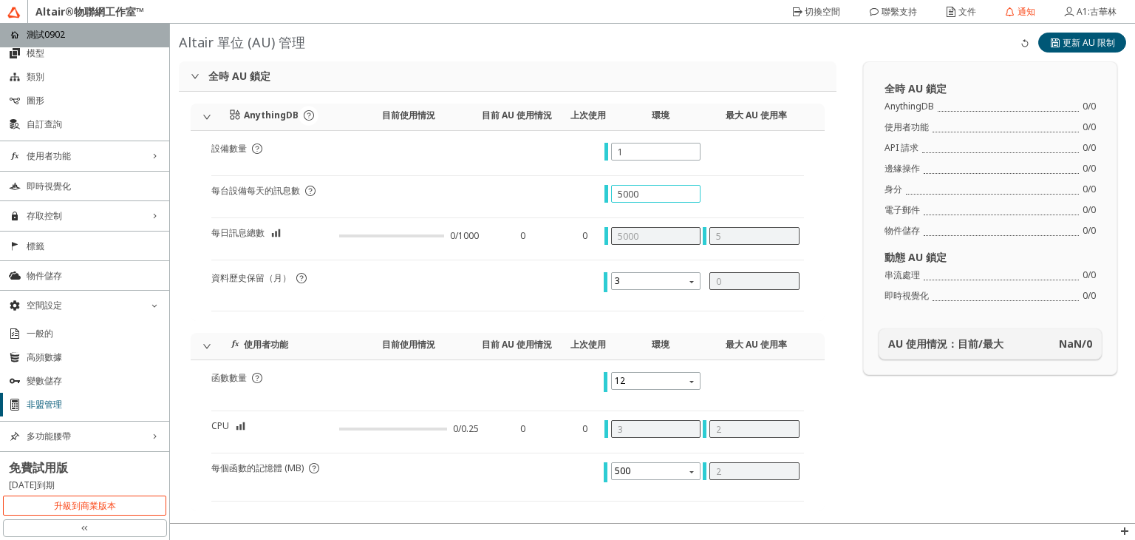
type input "50000"
type input "7"
type input "0"
type input "150000"
type input "5000"
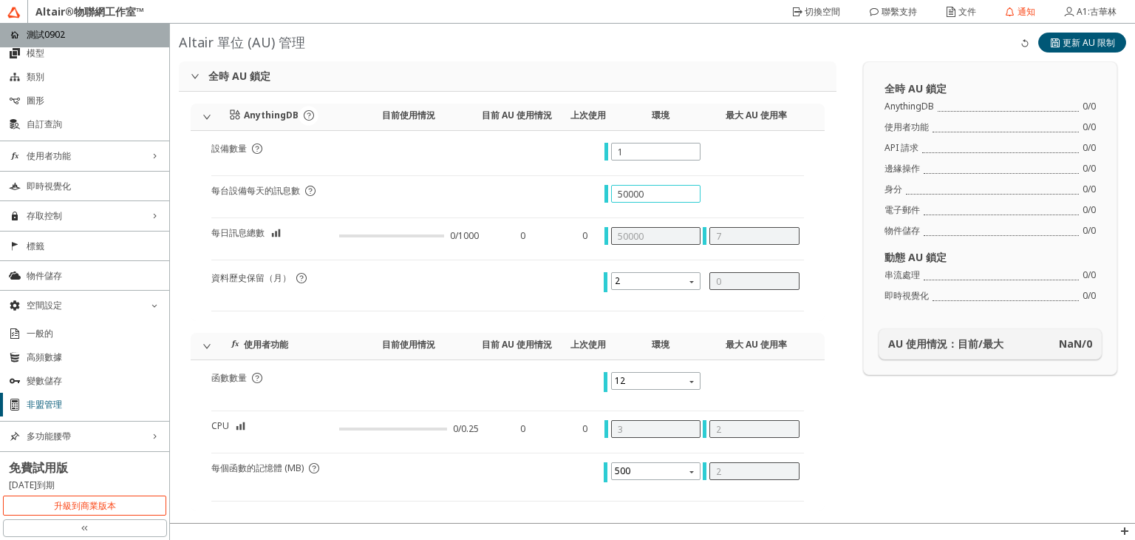
type input "5000"
type input "5"
type input "1"
type input "51000"
type input "50000"
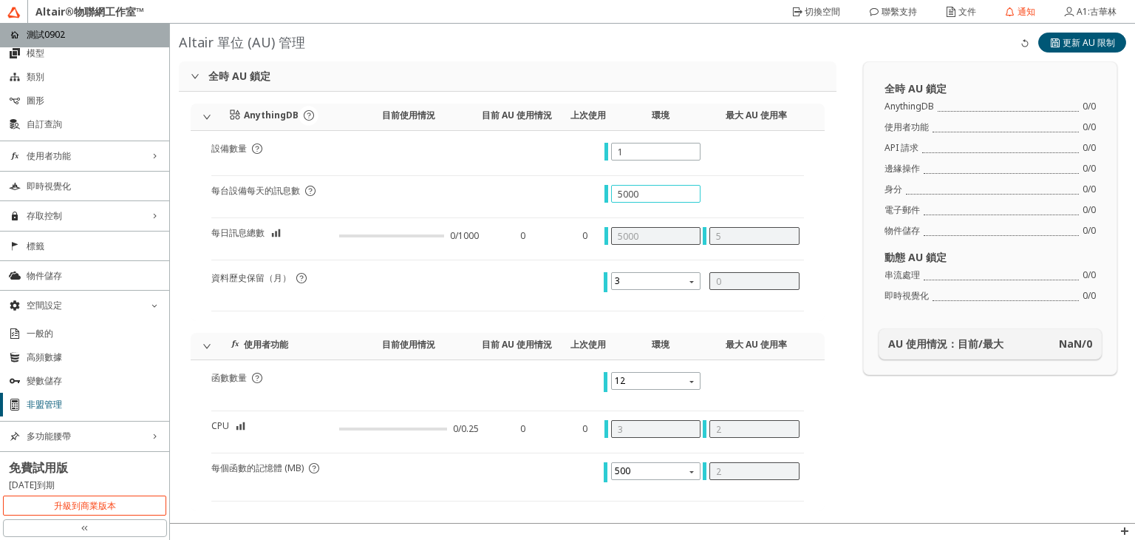
type input "50000"
type input "7"
type input "0"
type input "150000"
type input "500000"
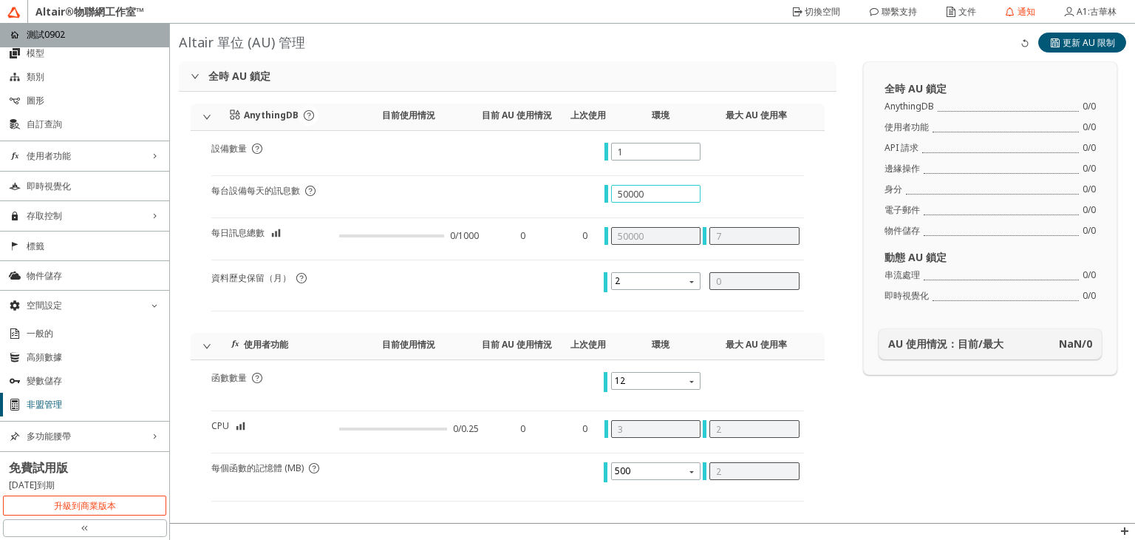
type input "500000"
type input "60"
type input "50000"
type input "7"
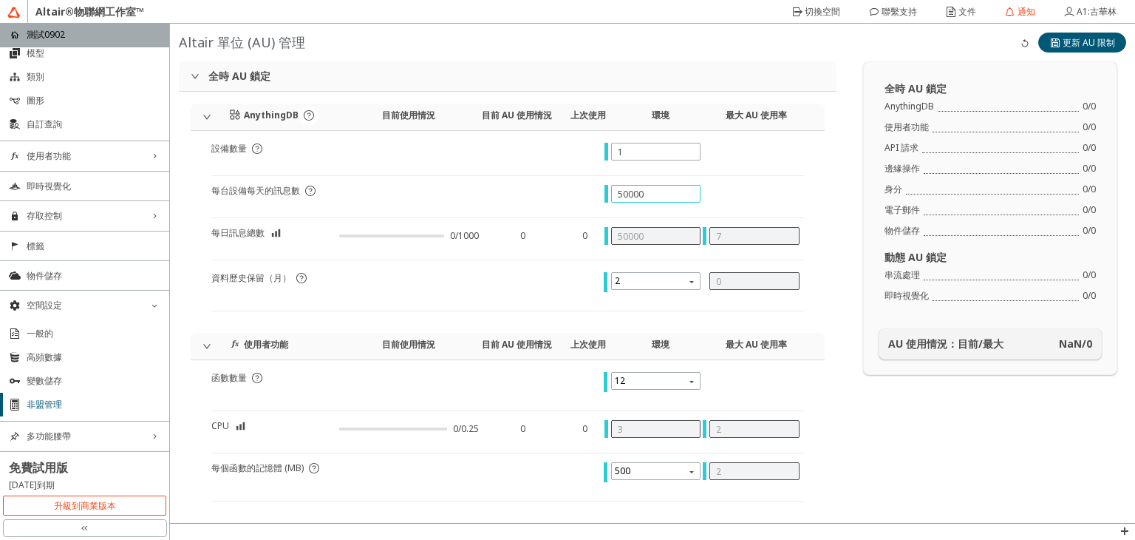
type input "5000"
type input "5"
type input "1"
type input "51000"
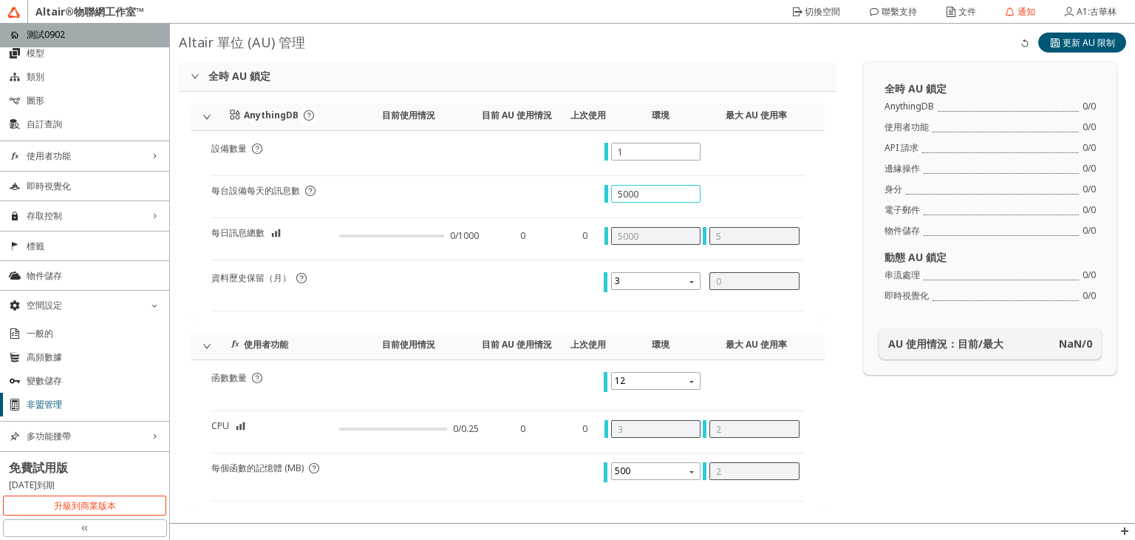
type input "500"
type input "0"
type input "3"
type input "6000"
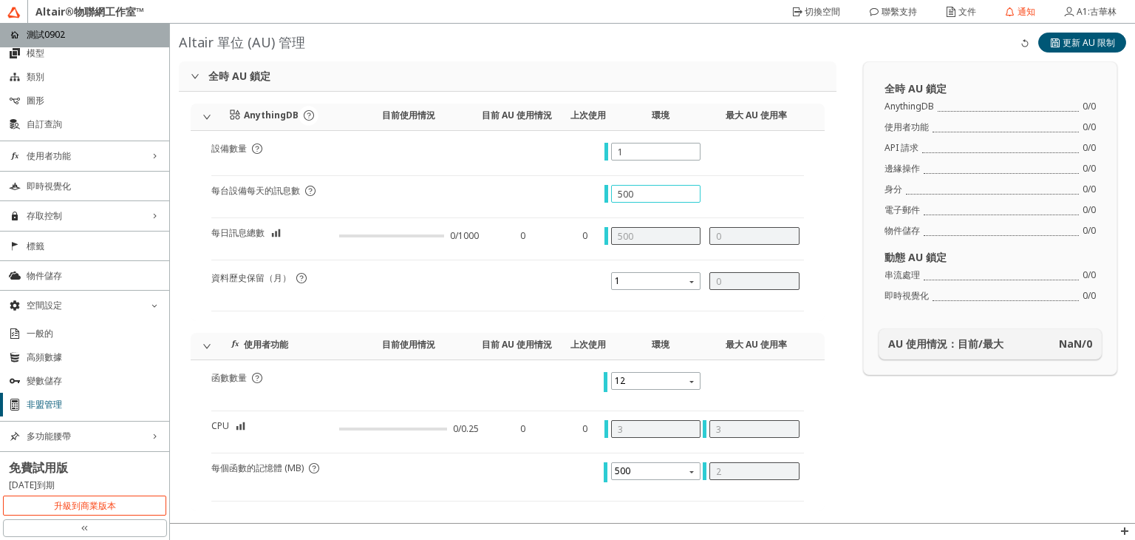
type input "50"
type input "5"
click at [307, 189] on iron-icon at bounding box center [311, 191] width 12 height 12
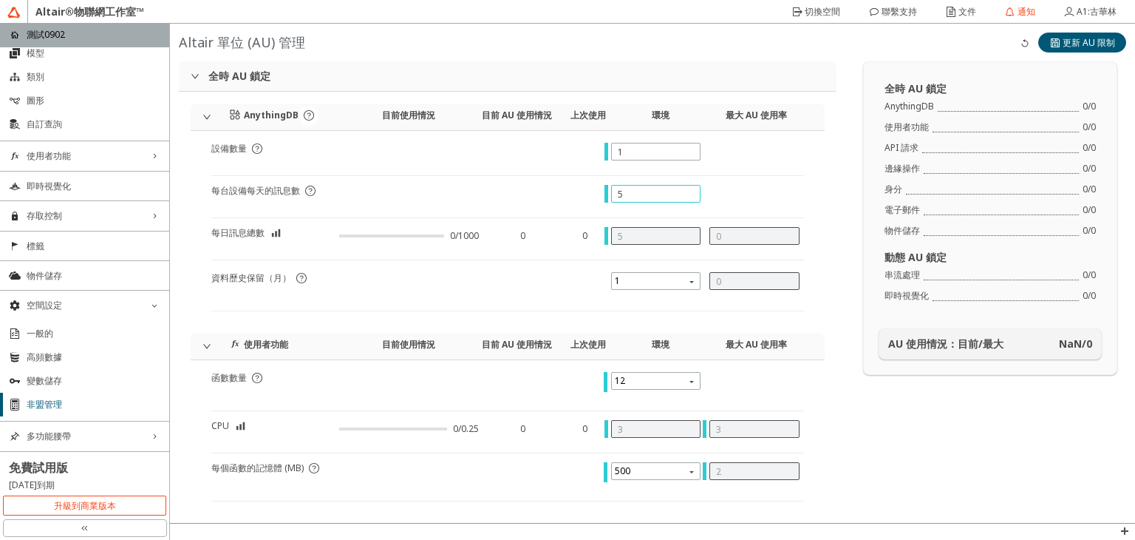
drag, startPoint x: 627, startPoint y: 194, endPoint x: 603, endPoint y: 203, distance: 25.0
click at [607, 203] on div at bounding box center [656, 201] width 99 height 33
type input "1"
type input "10"
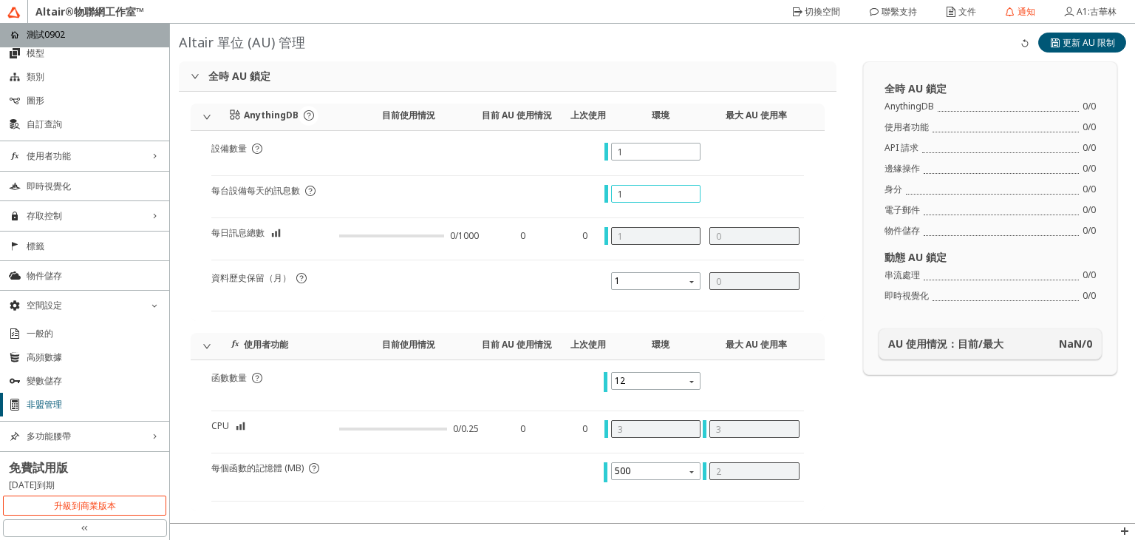
type input "10"
type input "100"
type input "1000"
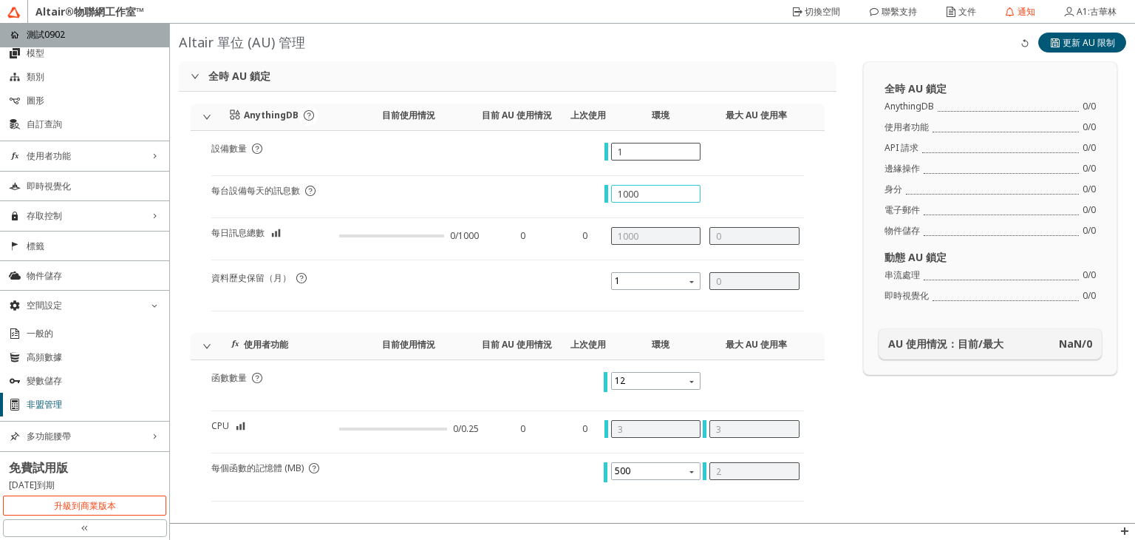
type input "1000"
click at [628, 152] on input "1" at bounding box center [656, 152] width 77 height 13
type input "0"
type input "2"
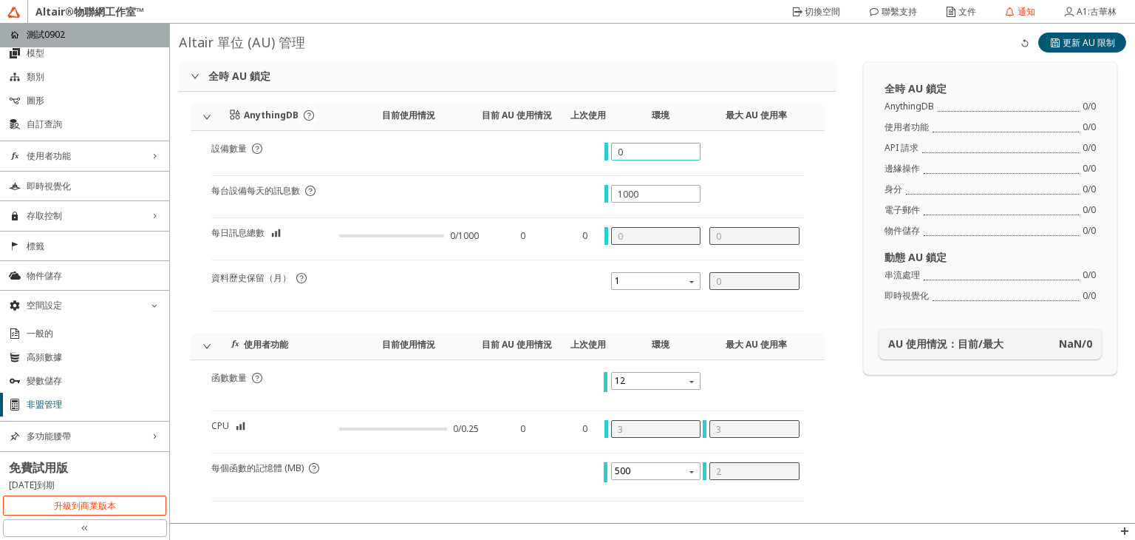
type input "2000"
type input "1"
type input "2"
type input "51000"
type input "0"
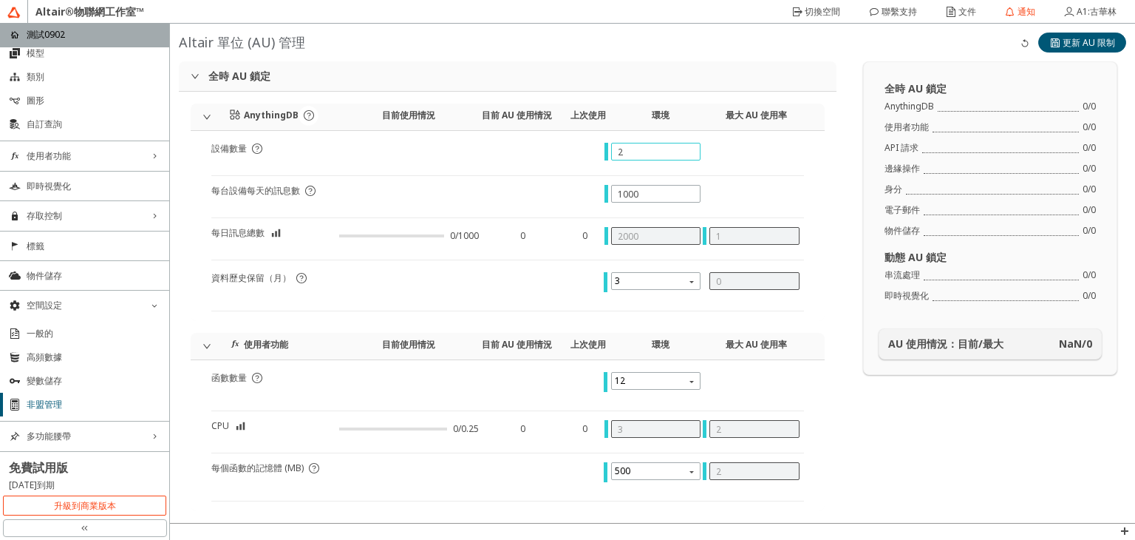
type input "0"
type input "3"
type input "6000"
type input "3"
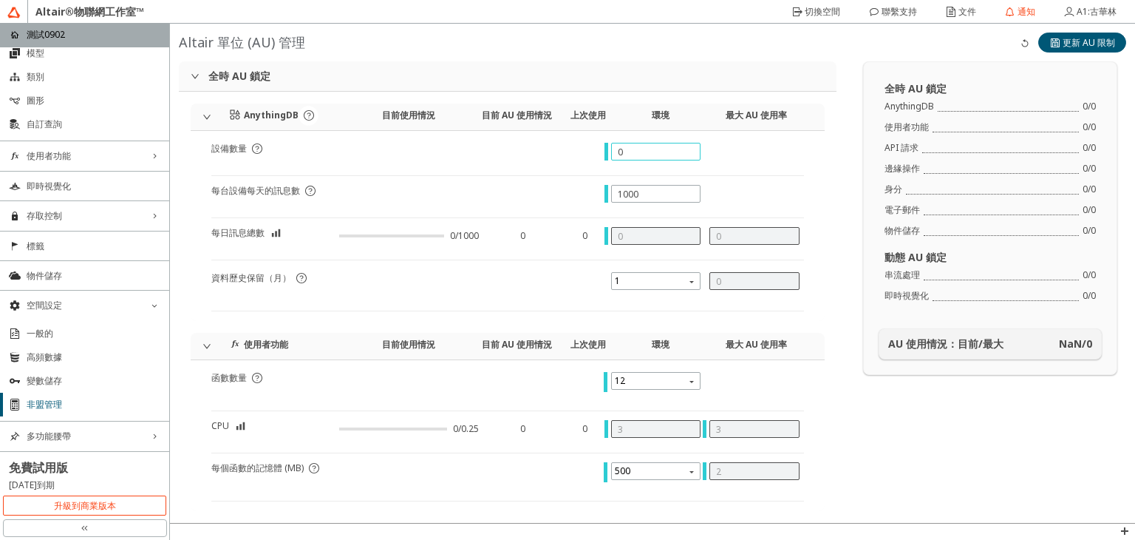
type input "3000"
type input "5"
type input "2"
type input "51000"
type input "0"
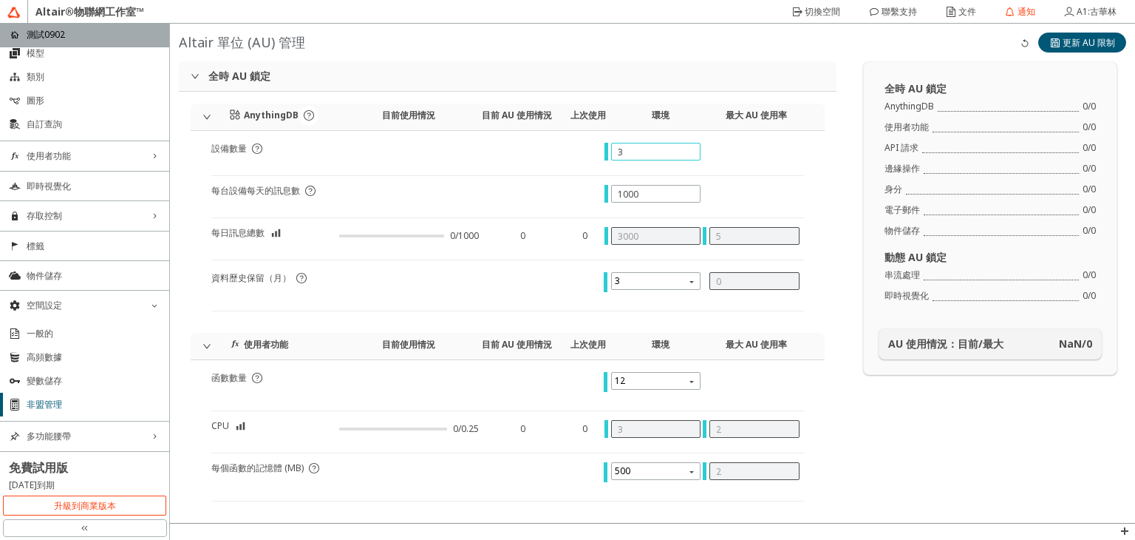
type input "0"
type input "3"
type input "6000"
type input "1"
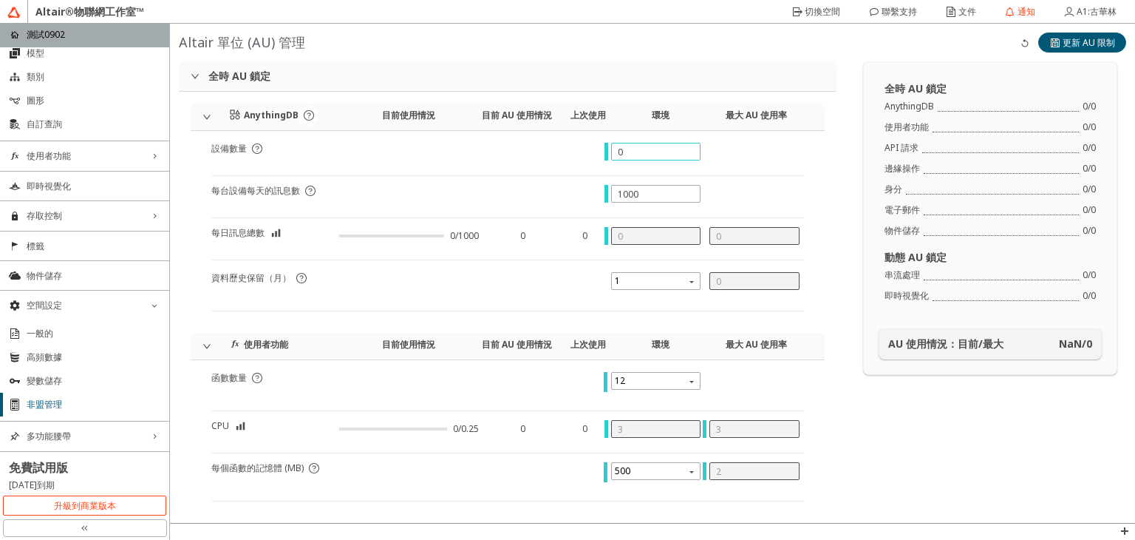
type input "1000"
type input "0"
type input "2"
type input "2000"
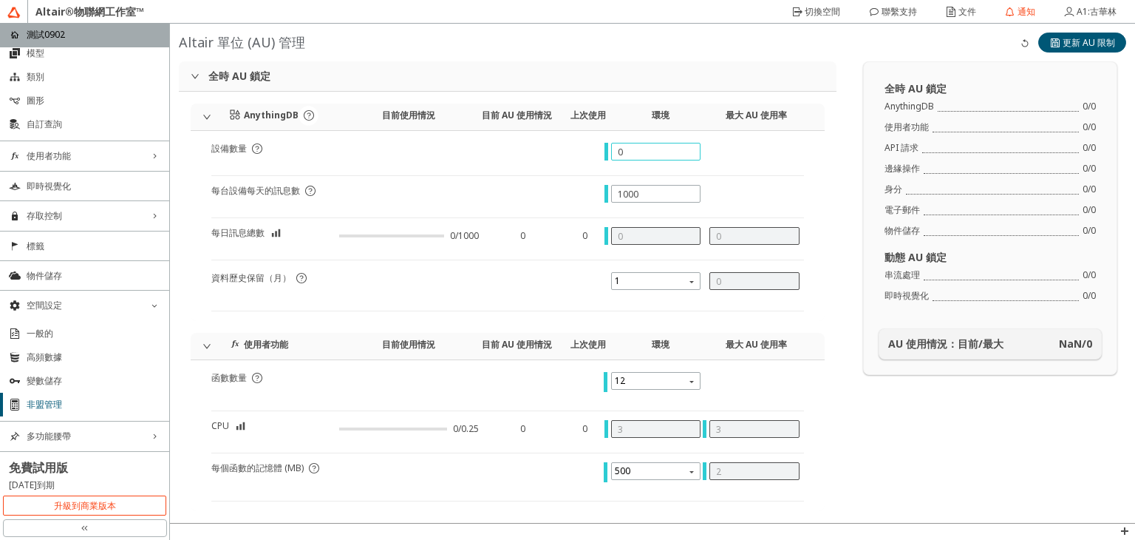
type input "1"
type input "2"
type input "51000"
type input "0"
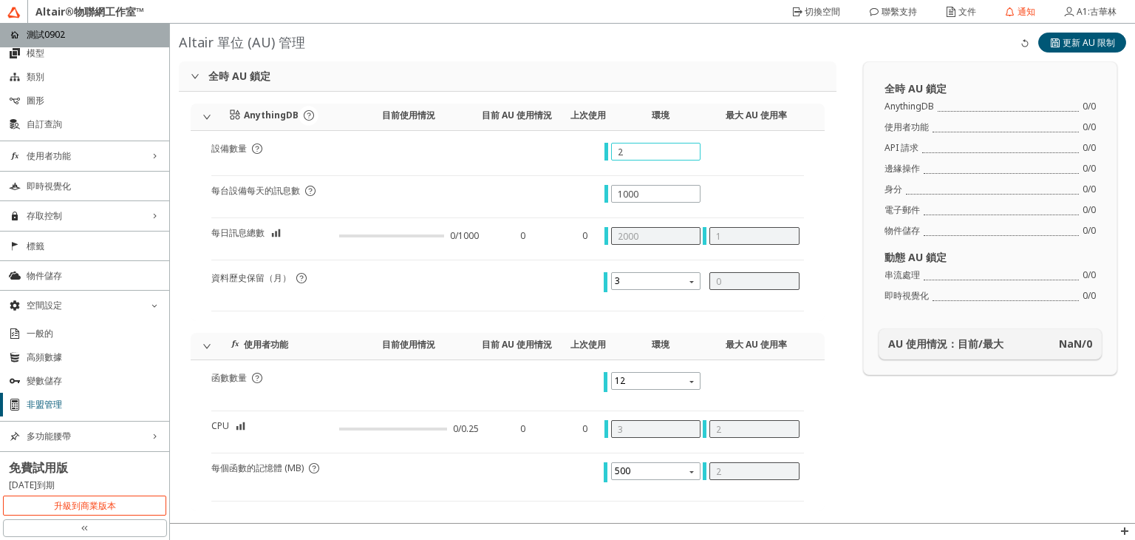
type input "0"
type input "3"
type input "6000"
type input "3"
type input "3000"
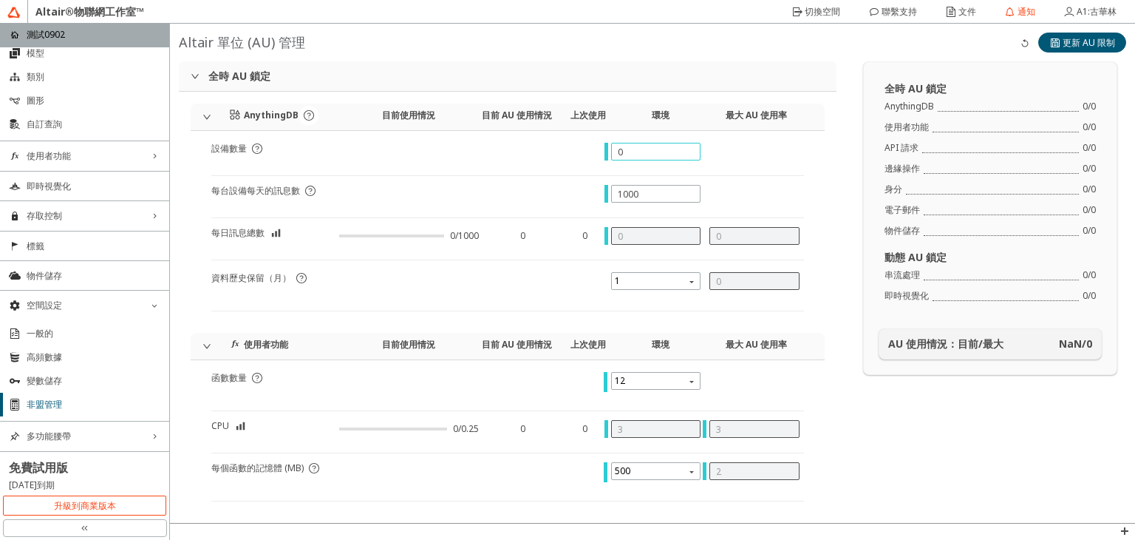
type input "5"
type input "2"
type input "51000"
type input "0"
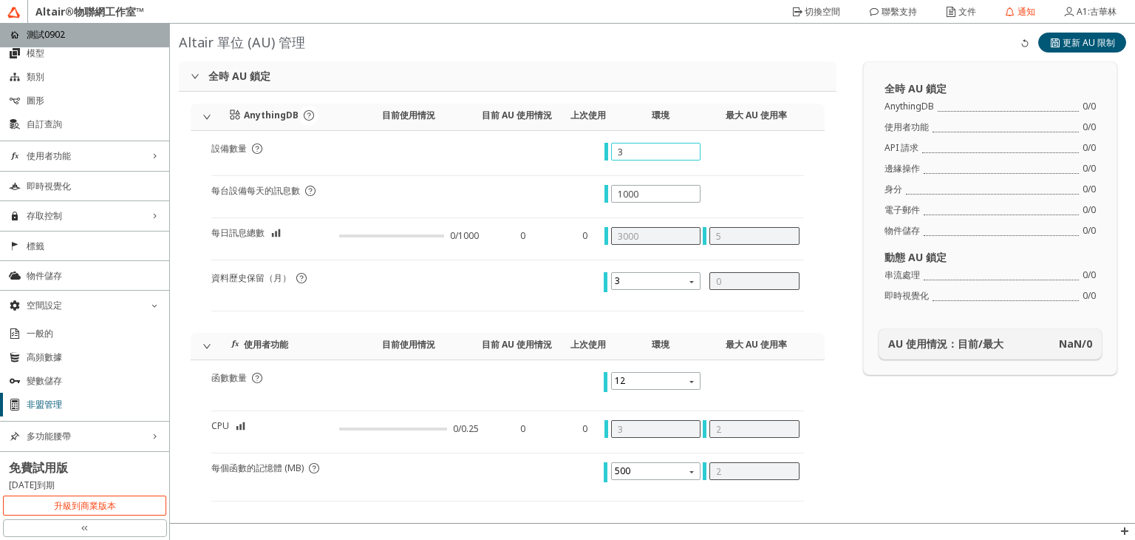
type input "0"
type input "3"
type input "6000"
type input "5"
type input "5000"
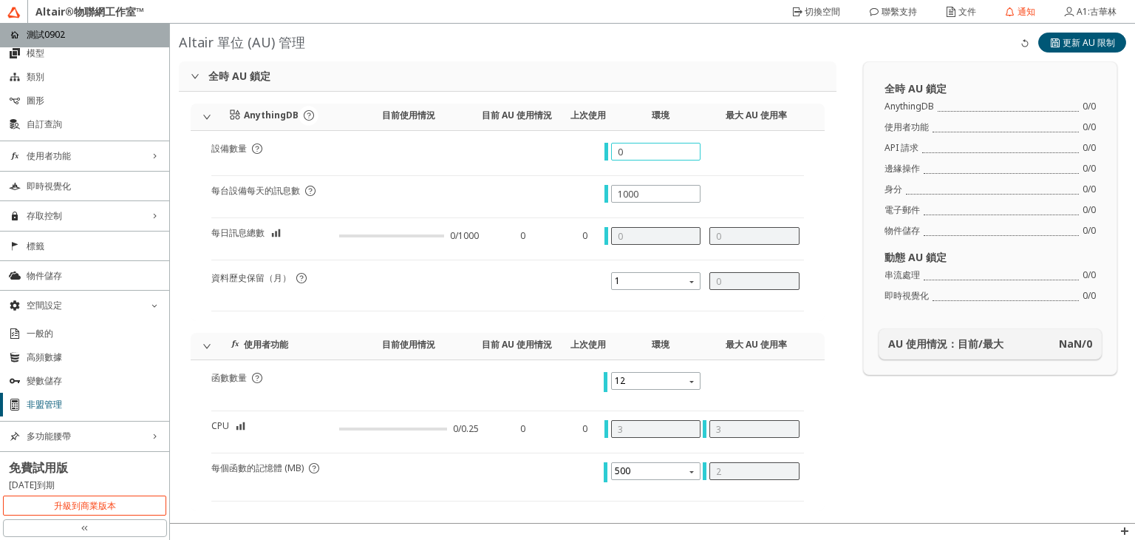
type input "5"
type input "2"
type input "51000"
type input "50"
type input "50000"
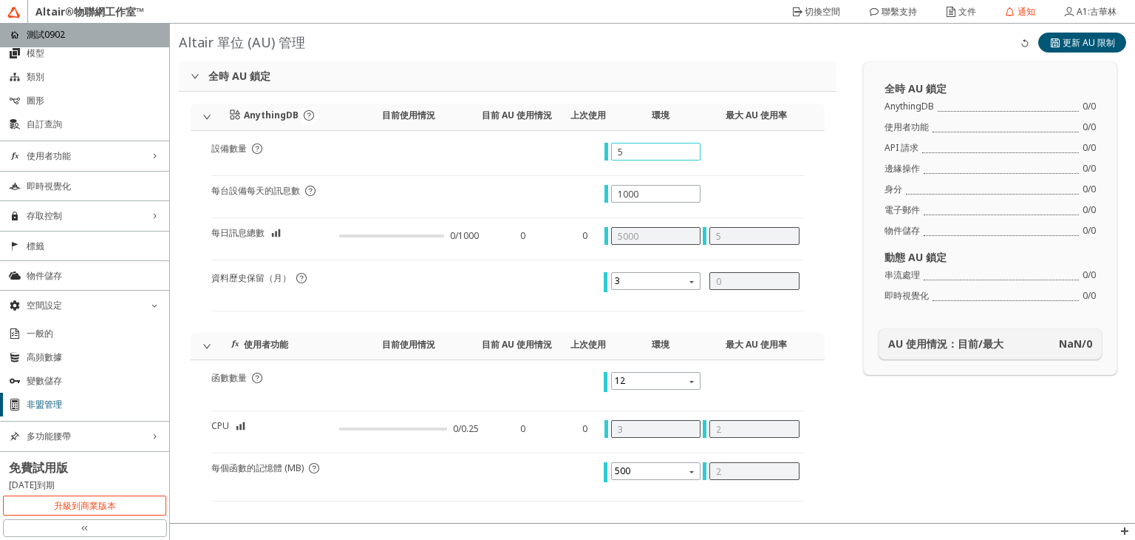
type input "7"
type input "0"
type input "150000"
type input "50"
click at [642, 189] on input "1000" at bounding box center [656, 194] width 77 height 13
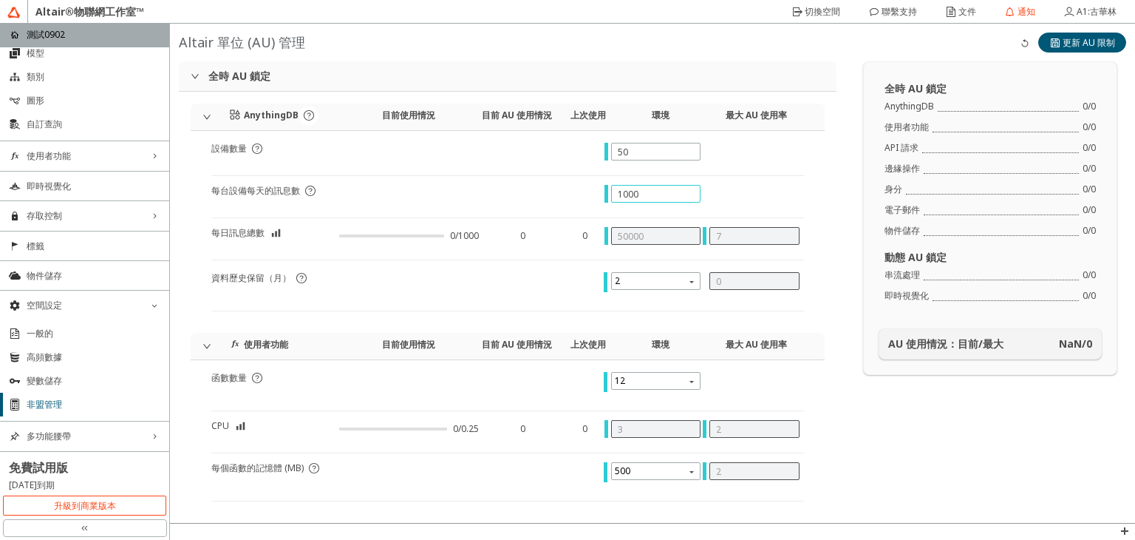
type input "100"
type input "5000"
type input "5"
type input "1"
type input "51000"
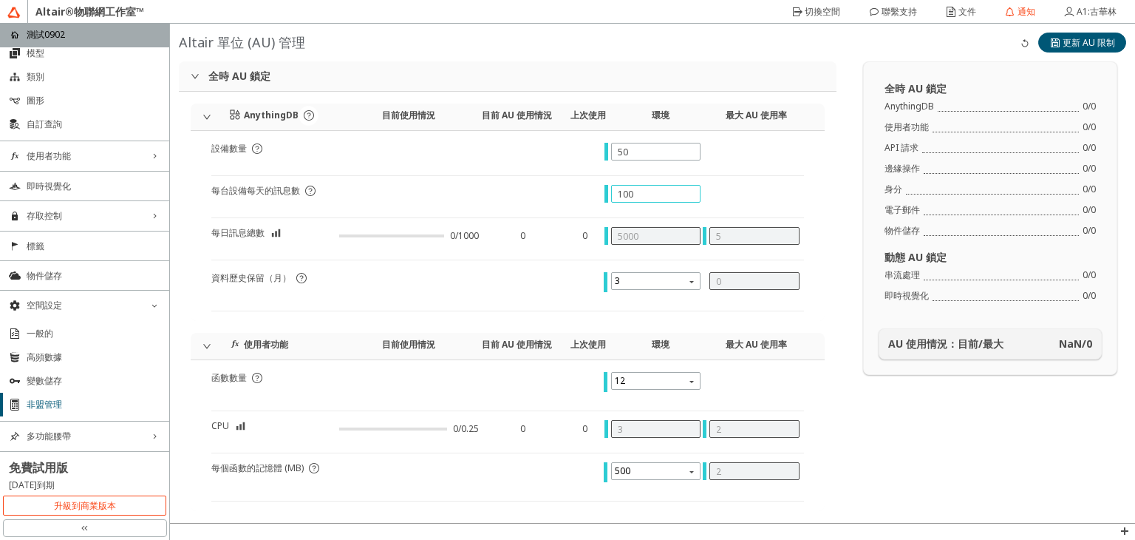
type input "10"
type input "500"
type input "0"
type input "3"
type input "6000"
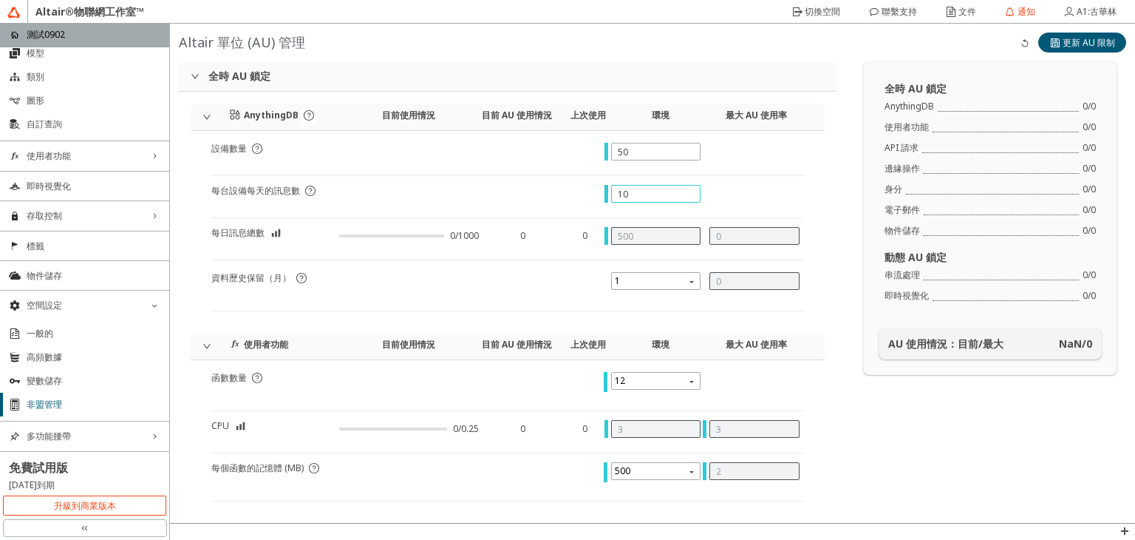
type input "1"
type input "50"
type input "0"
type input "2"
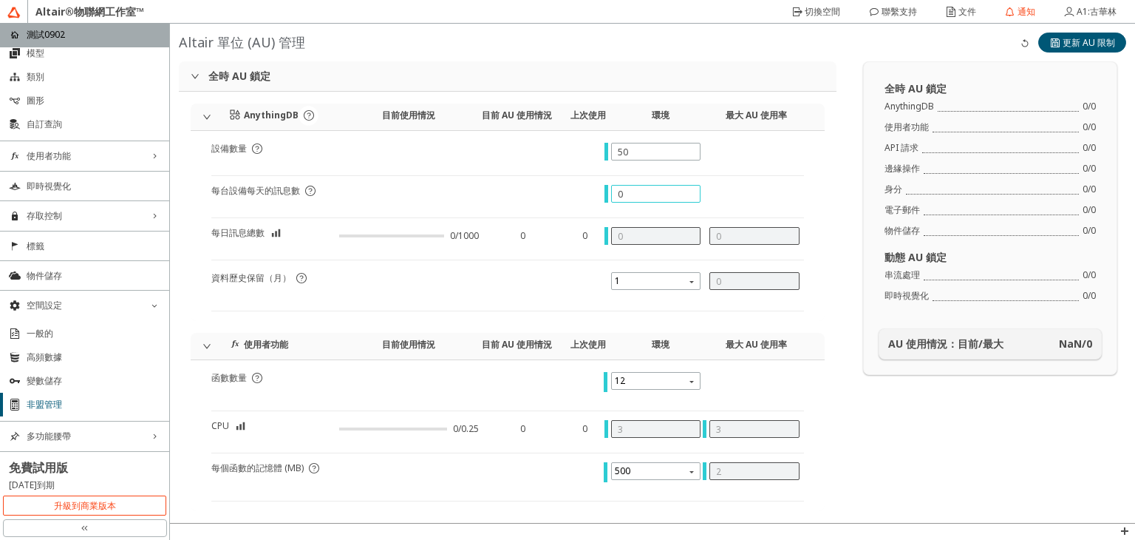
type input "100"
type input "24"
type input "1200"
type input "1"
type input "2"
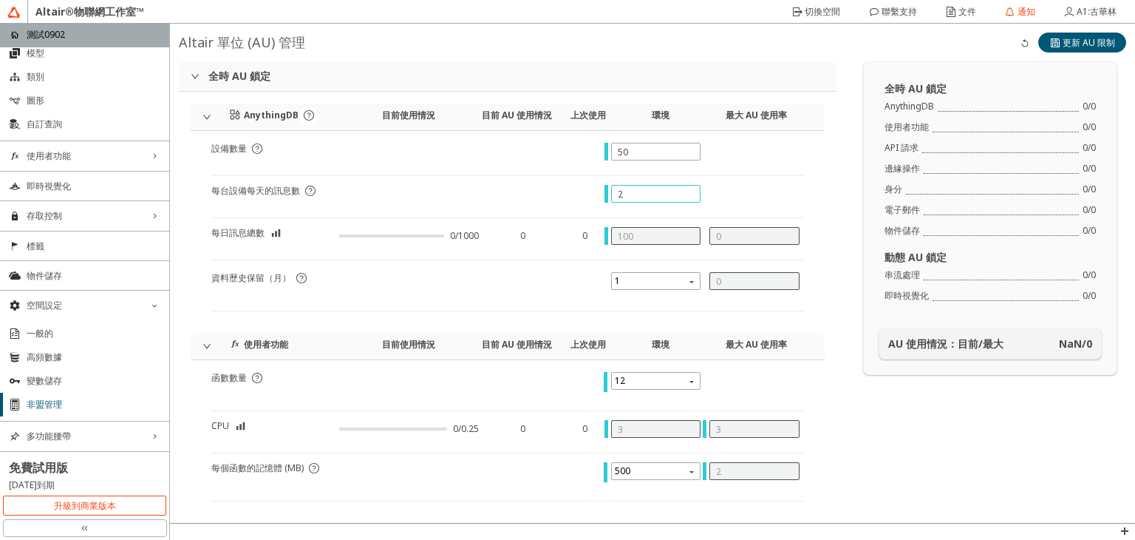
type input "51000"
type input "24"
drag, startPoint x: 630, startPoint y: 154, endPoint x: 576, endPoint y: 150, distance: 54.9
click at [576, 150] on div "設備數量" at bounding box center [507, 159] width 593 height 33
type input "1"
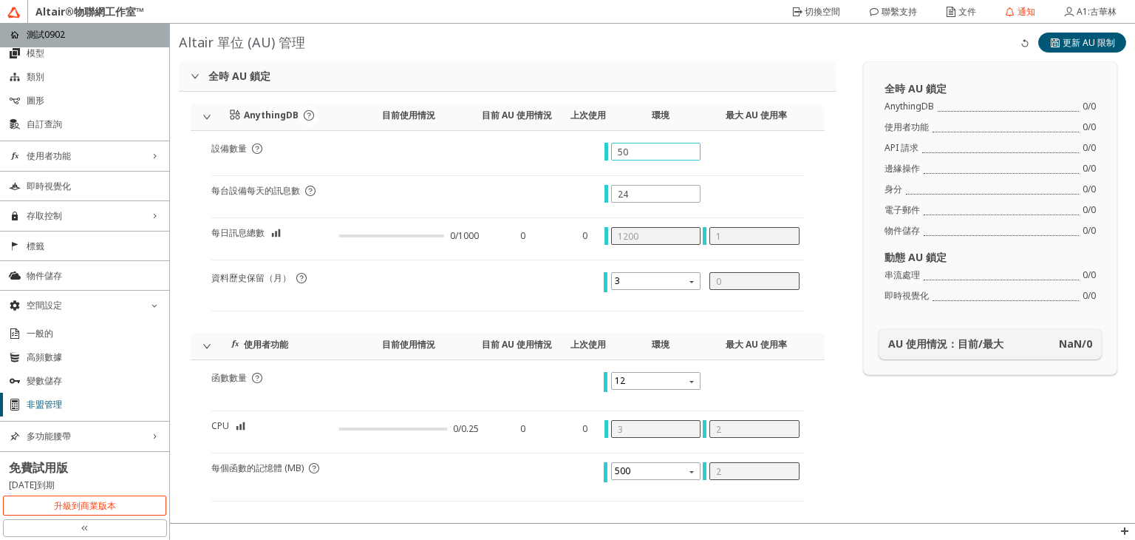
type input "24"
type input "0"
type input "3"
type input "6000"
type input "10"
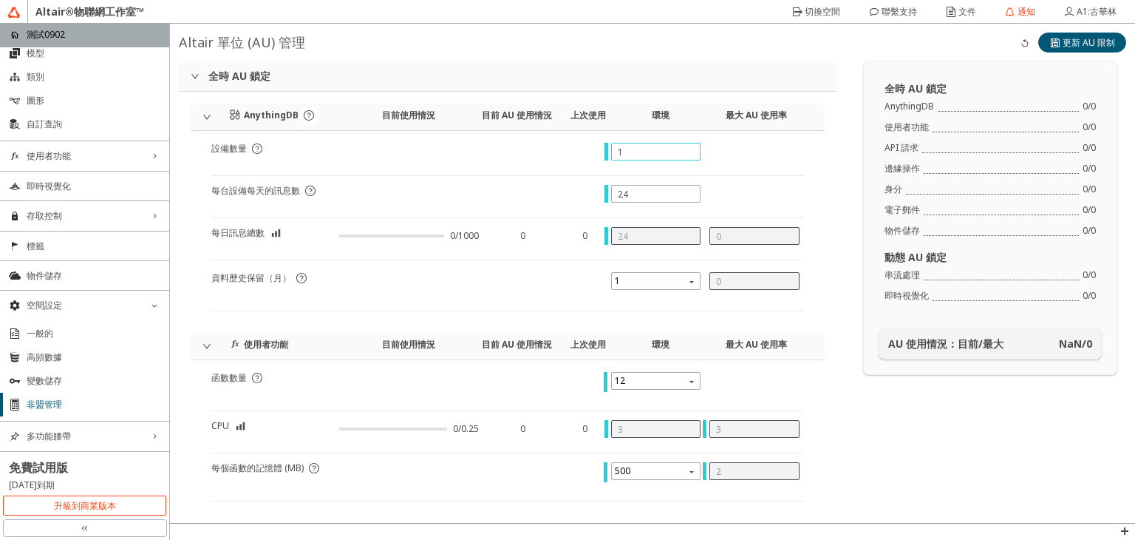
type input "240"
type input "100"
type input "2400"
type input "1"
type input "2"
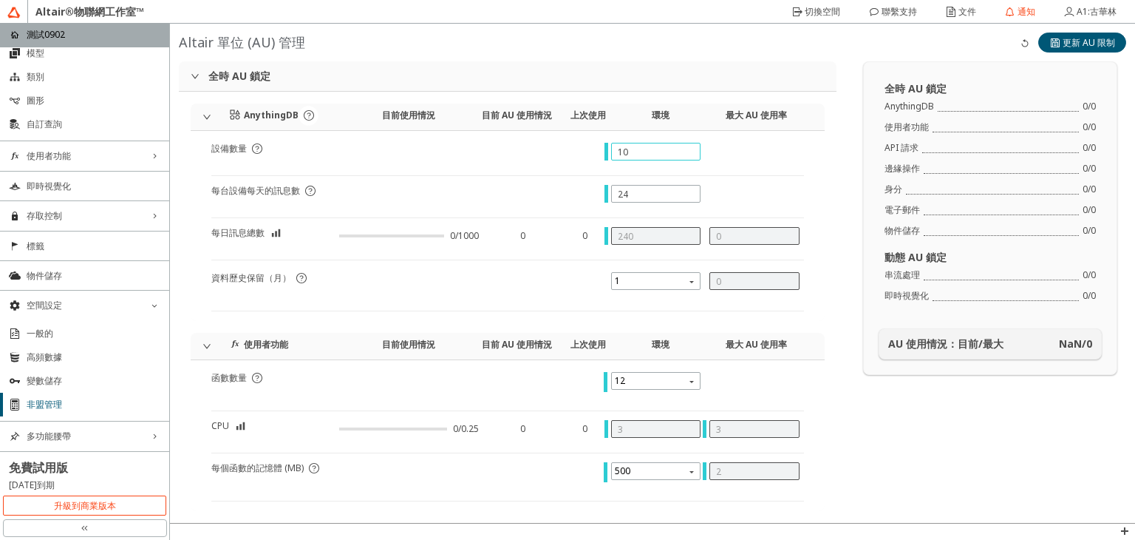
type input "51000"
type input "1000"
type input "24000"
type input "5"
type input "10000"
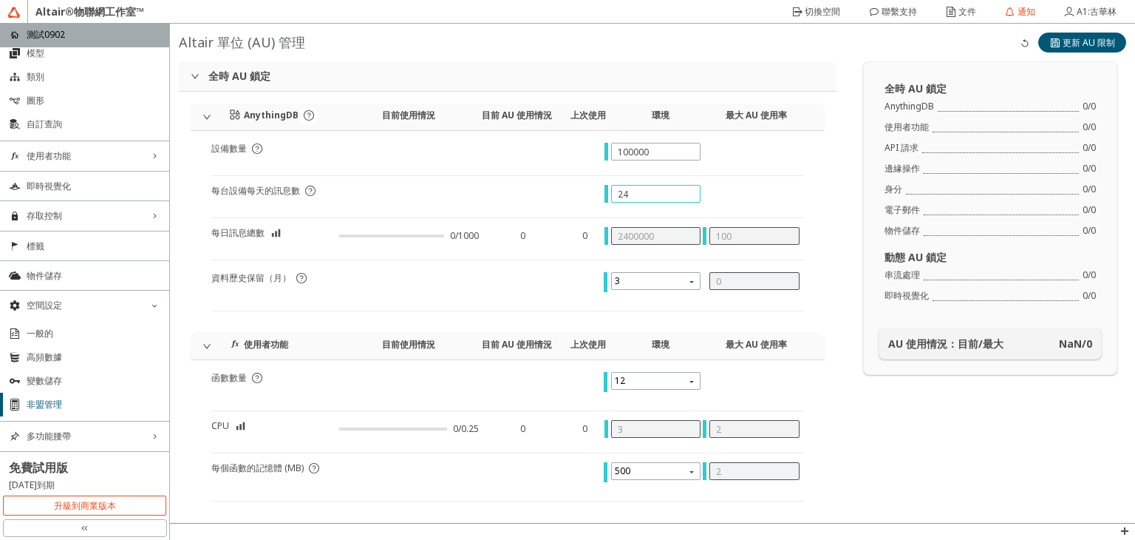
click at [621, 197] on input "24" at bounding box center [656, 194] width 77 height 13
click at [641, 188] on input "1440" at bounding box center [656, 194] width 77 height 13
drag, startPoint x: 642, startPoint y: 145, endPoint x: 585, endPoint y: 146, distance: 56.2
click at [585, 146] on div "設備數量" at bounding box center [507, 159] width 593 height 33
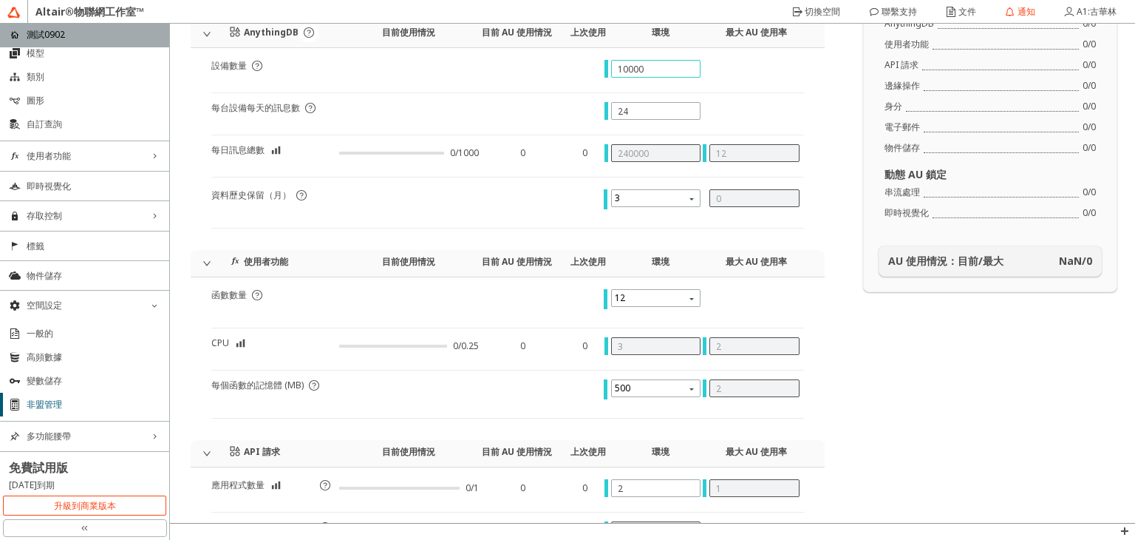
scroll to position [148, 0]
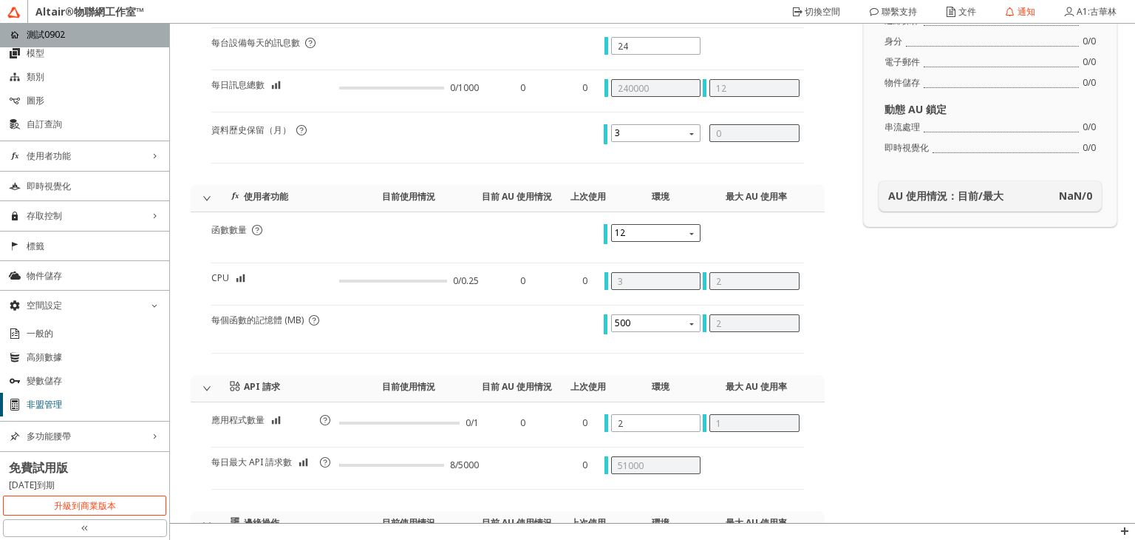
click at [664, 243] on div "12" at bounding box center [656, 236] width 90 height 24
click at [662, 243] on div "12" at bounding box center [656, 236] width 90 height 24
click at [656, 239] on span "12" at bounding box center [658, 233] width 86 height 18
click at [650, 258] on div "4" at bounding box center [650, 254] width 74 height 13
click at [720, 256] on div at bounding box center [754, 243] width 99 height 38
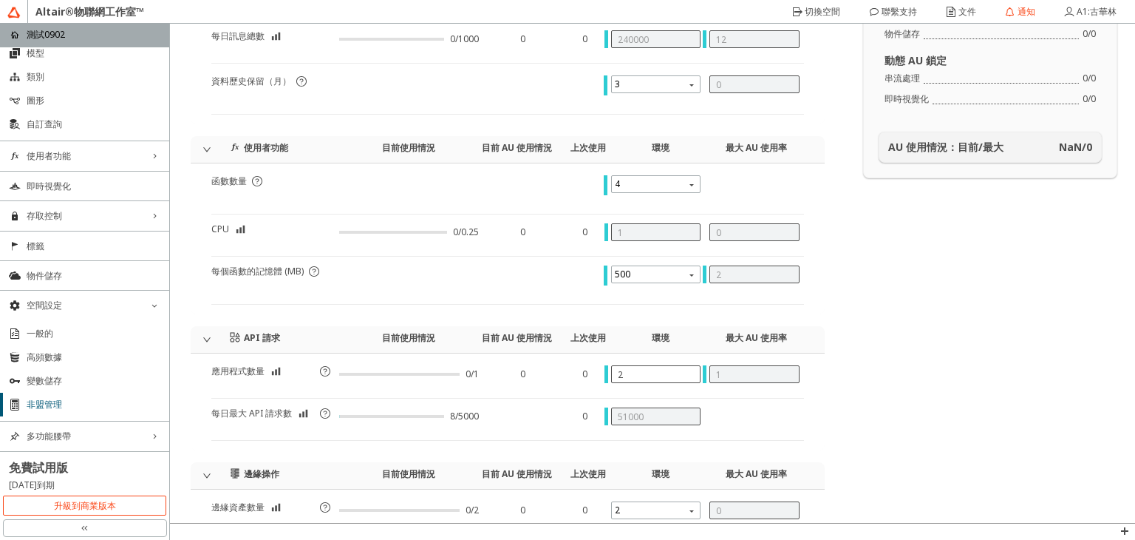
scroll to position [0, 0]
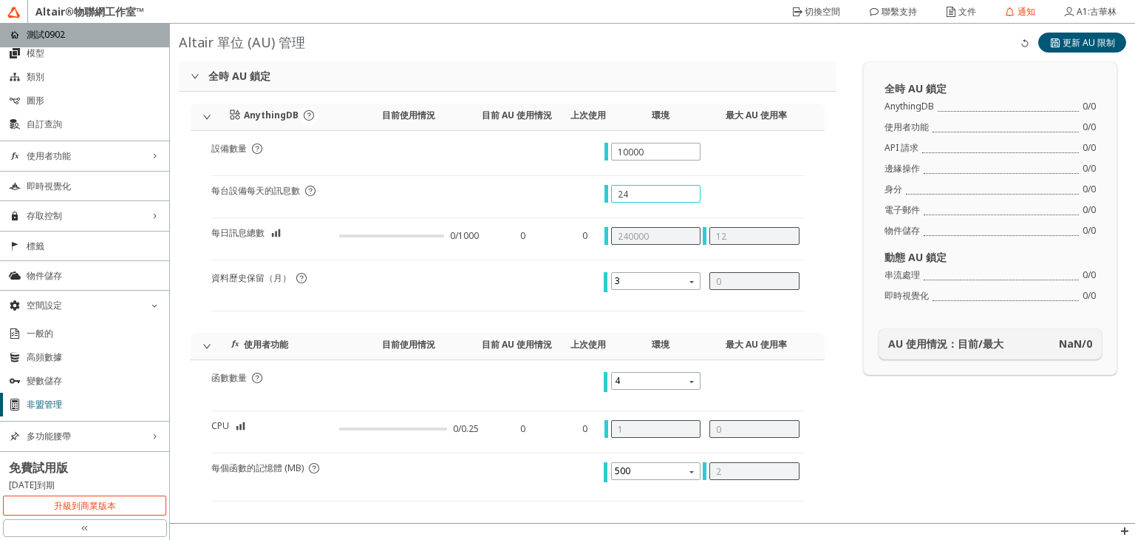
click at [644, 197] on input "24" at bounding box center [656, 194] width 77 height 13
click at [767, 331] on div "AnythingDB 目前使用情況 目前 AU 使用情況 上次使用 環境 最大 AU 使用率 設備數量 每台設備每天的訊息數 每日訊息總數 0/1000 0 …" at bounding box center [508, 482] width 634 height 758
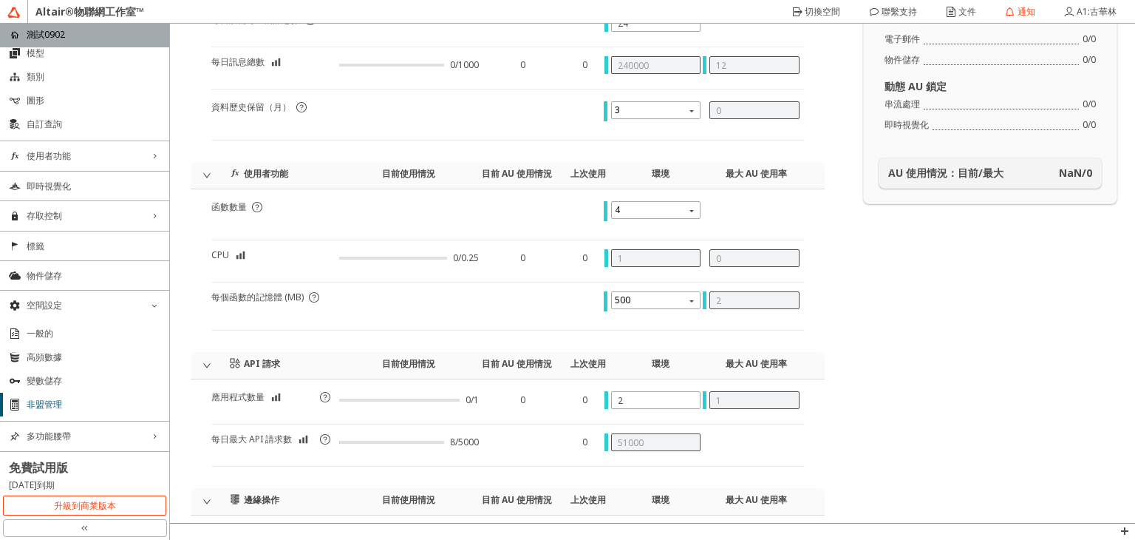
scroll to position [296, 0]
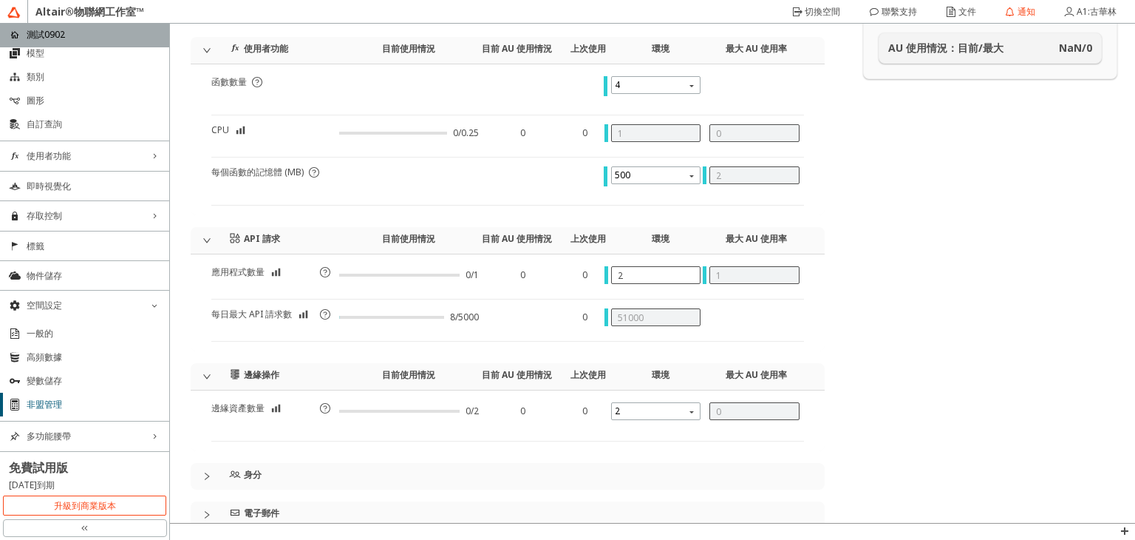
click at [638, 280] on div "2" at bounding box center [656, 275] width 90 height 18
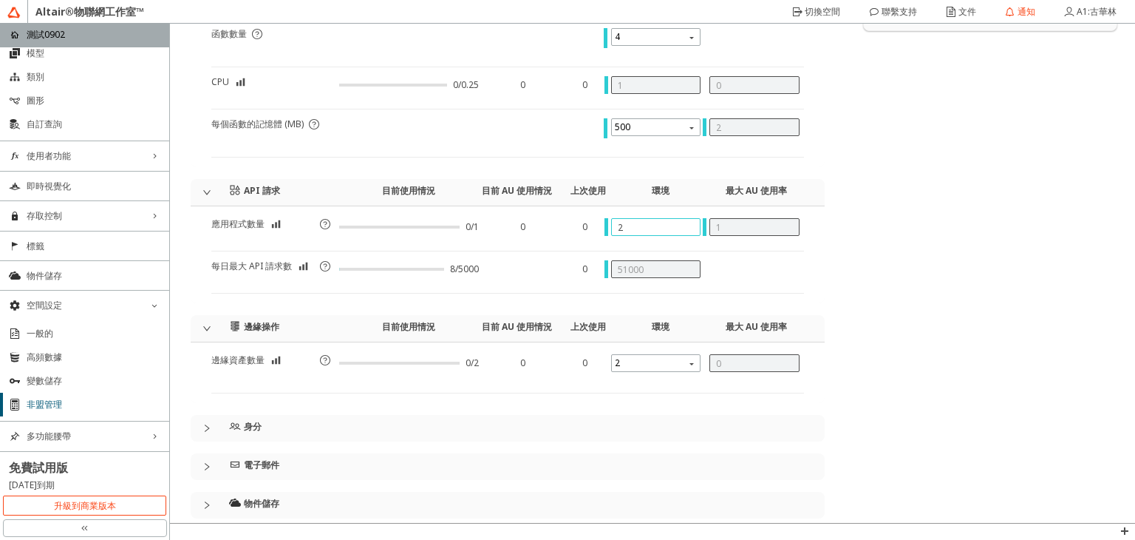
scroll to position [370, 0]
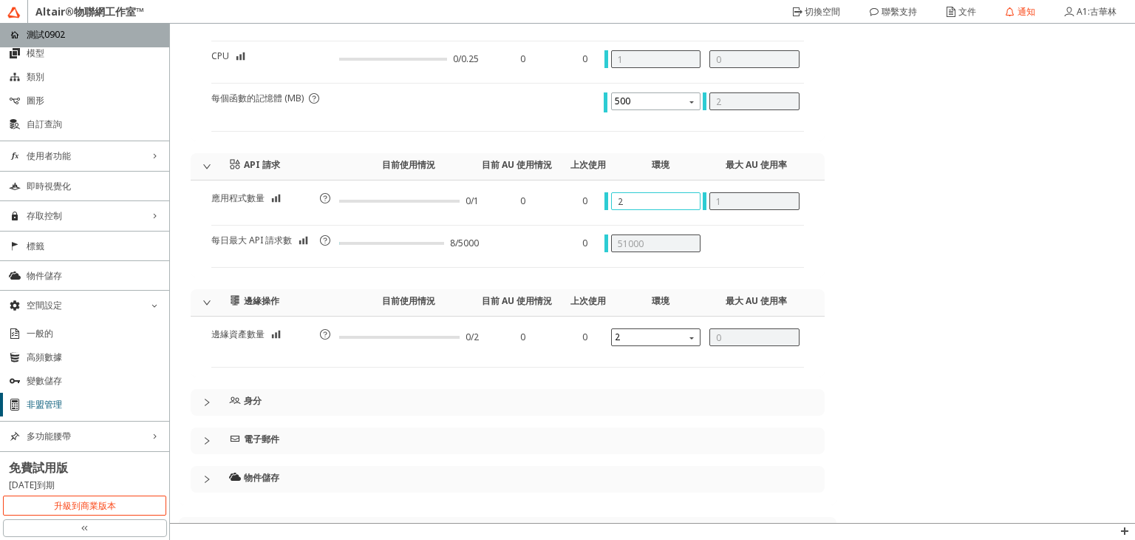
click at [677, 338] on span "2" at bounding box center [658, 337] width 86 height 18
click at [658, 124] on div "100" at bounding box center [650, 118] width 74 height 13
click at [641, 370] on div "邊緣資產數量 0/2 0 0 100 100" at bounding box center [508, 346] width 634 height 61
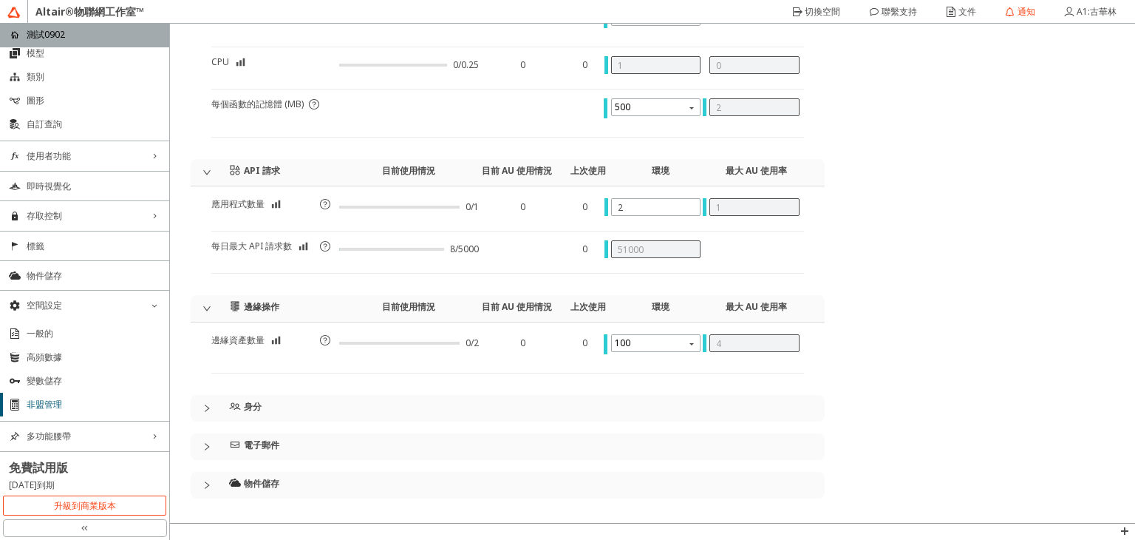
scroll to position [443, 0]
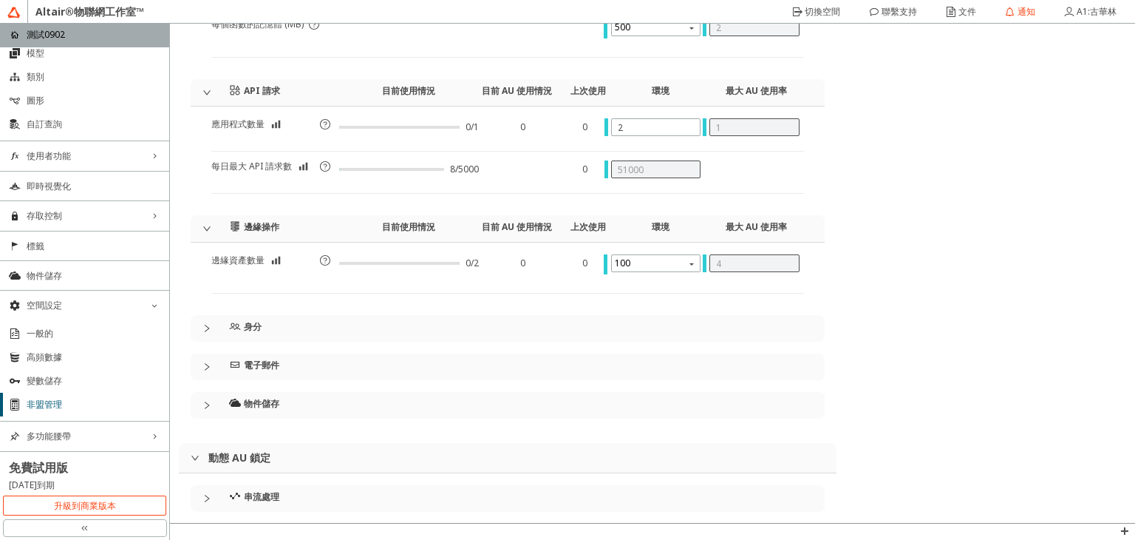
click at [243, 317] on div "身分" at bounding box center [289, 326] width 120 height 22
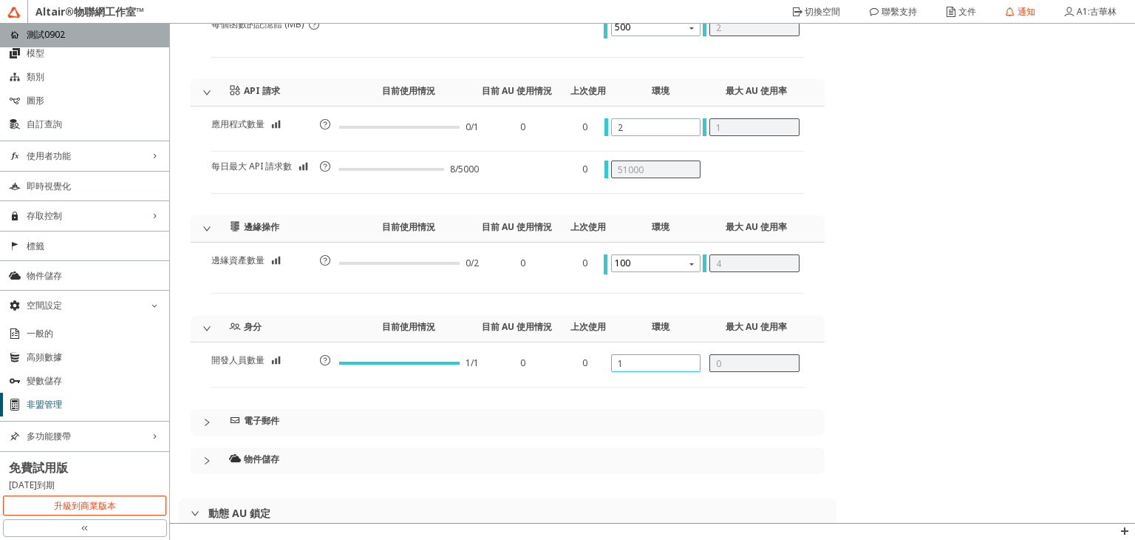
click at [652, 366] on input "1" at bounding box center [656, 363] width 77 height 13
click at [358, 418] on div "電子郵件" at bounding box center [516, 422] width 575 height 27
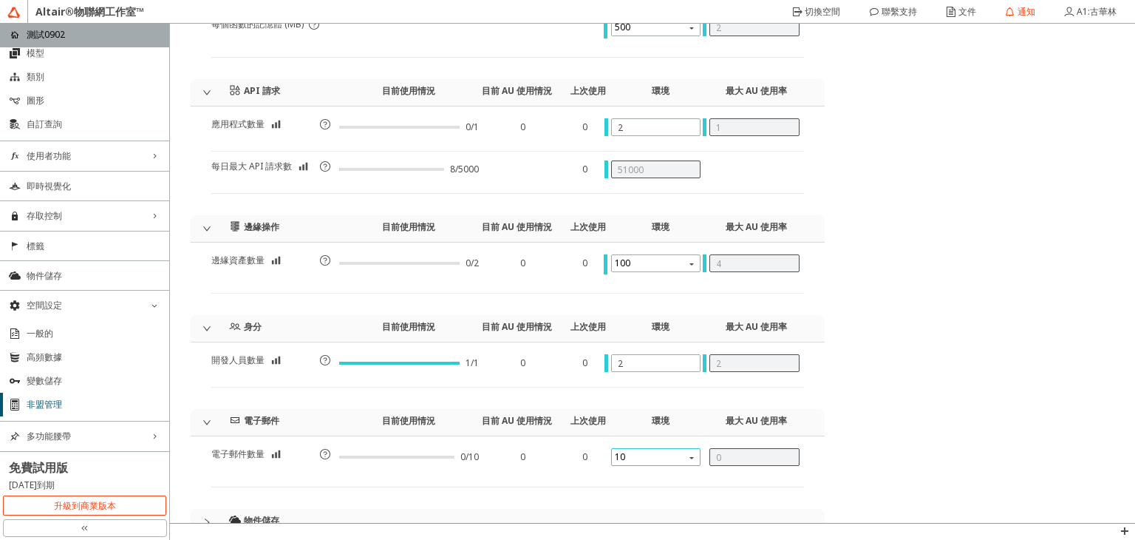
click at [686, 448] on span "10" at bounding box center [658, 457] width 86 height 18
click at [667, 494] on div "250" at bounding box center [650, 500] width 74 height 13
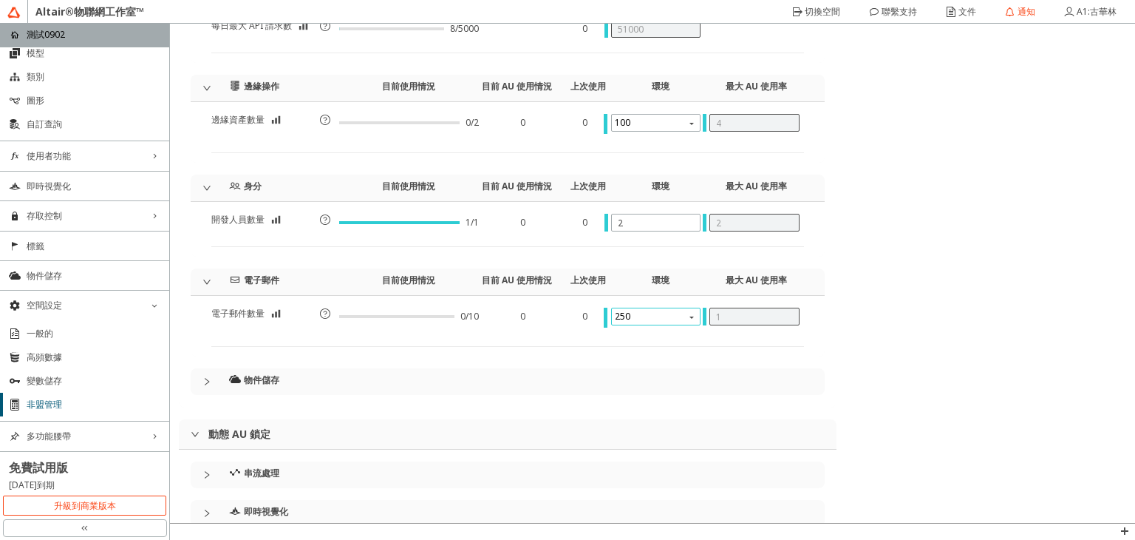
scroll to position [591, 0]
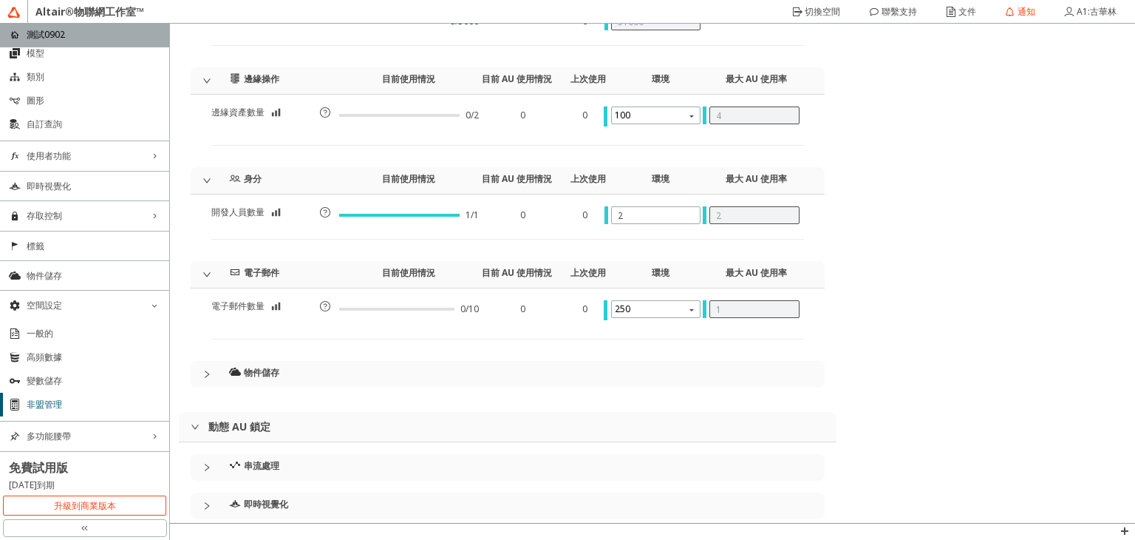
click at [316, 364] on div "物件儲存" at bounding box center [289, 372] width 120 height 22
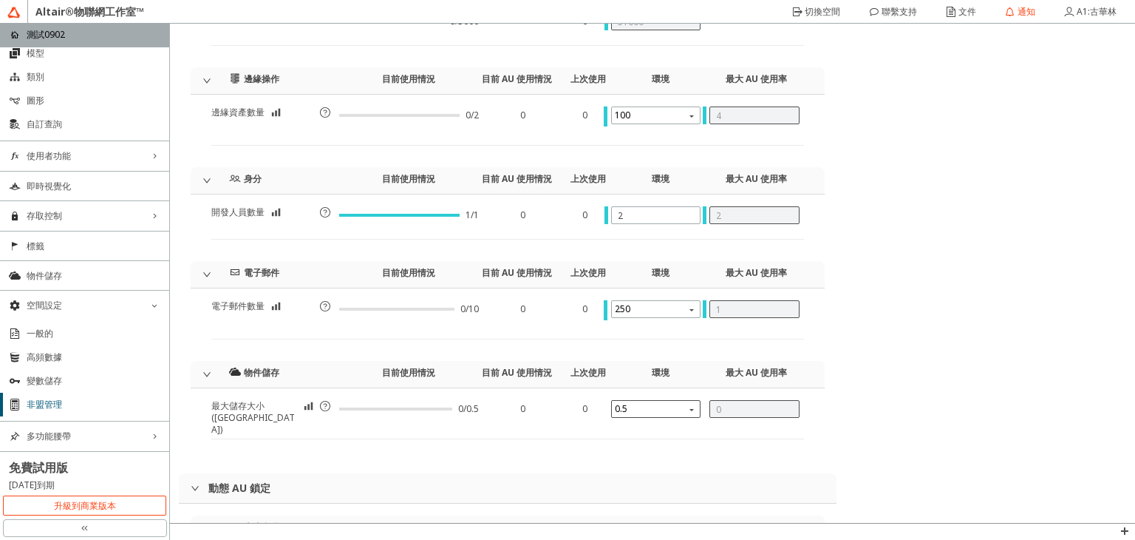
click at [667, 412] on body "Altair®物聯網工作室™ home 測試0902 AnythingDB down_chevron 事物 模型 類別 圖形 自訂查詢 使用者功能 right…" at bounding box center [567, 270] width 1135 height 540
click at [639, 199] on div "24" at bounding box center [650, 194] width 74 height 13
click at [816, 375] on div "物件儲存 目前使用情況 目前 AU 使用情況 上次使用 環境 最大 AU 使用率" at bounding box center [508, 374] width 634 height 27
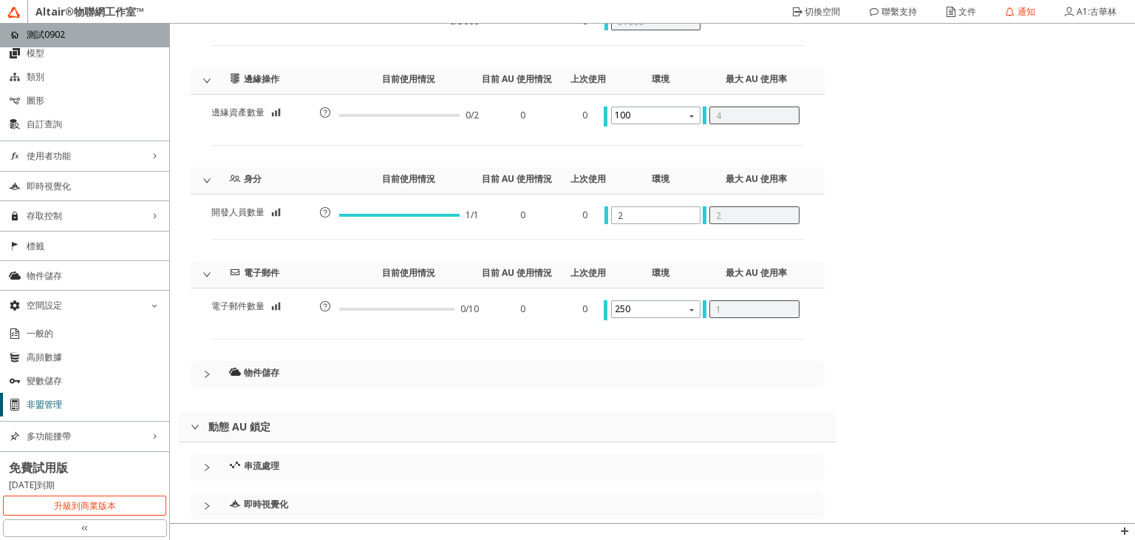
drag, startPoint x: 249, startPoint y: 454, endPoint x: 252, endPoint y: 441, distance: 13.6
click at [248, 454] on div "串流處理" at bounding box center [289, 465] width 120 height 22
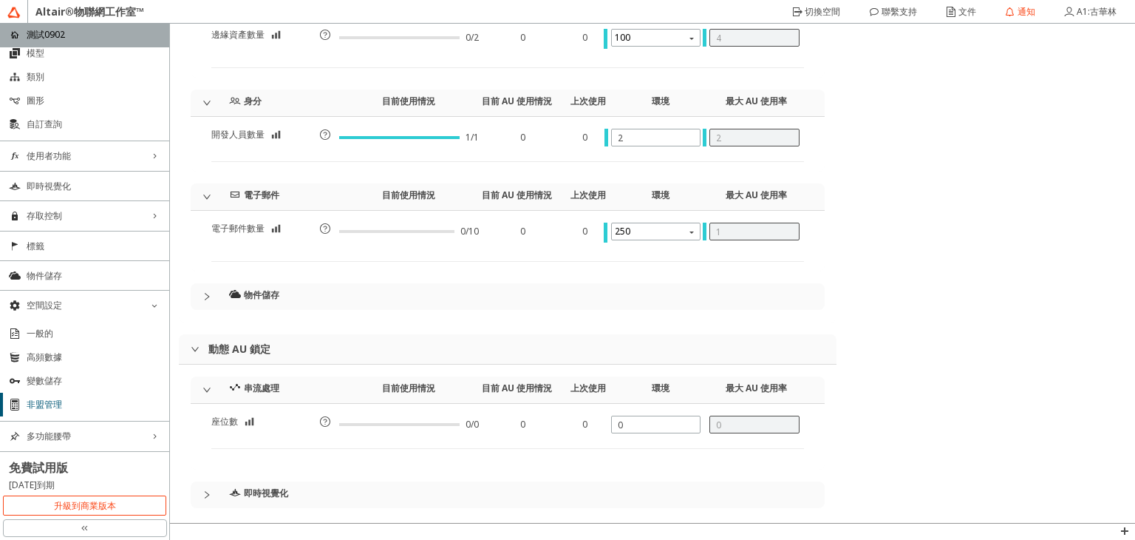
scroll to position [674, 0]
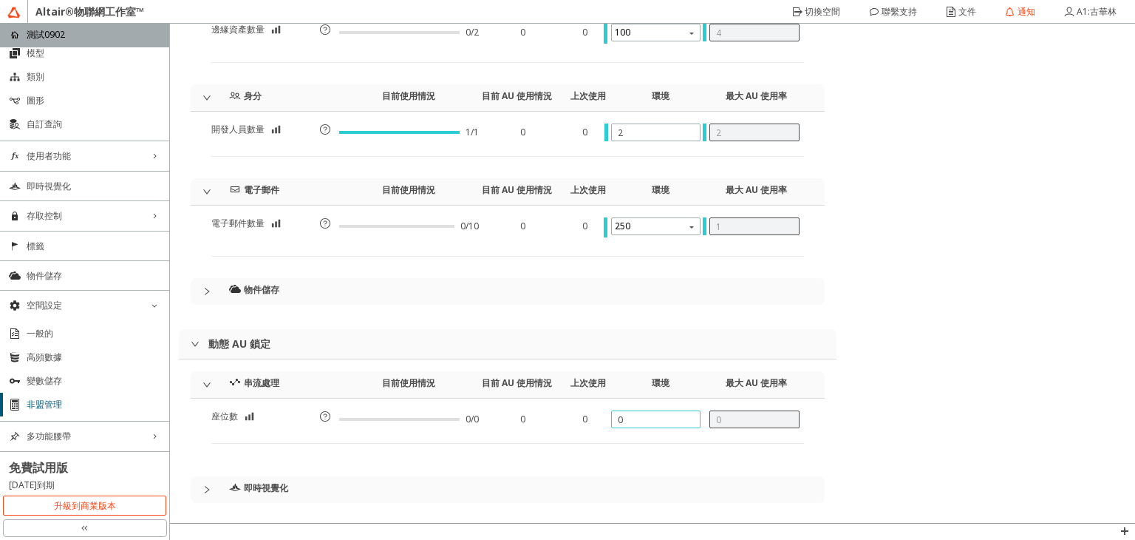
drag, startPoint x: 625, startPoint y: 418, endPoint x: 602, endPoint y: 419, distance: 22.2
click at [607, 419] on div at bounding box center [656, 426] width 99 height 33
click at [645, 446] on div "座位數 0/0 0 0" at bounding box center [508, 431] width 634 height 66
click at [304, 489] on div "即時視覺化" at bounding box center [289, 487] width 120 height 22
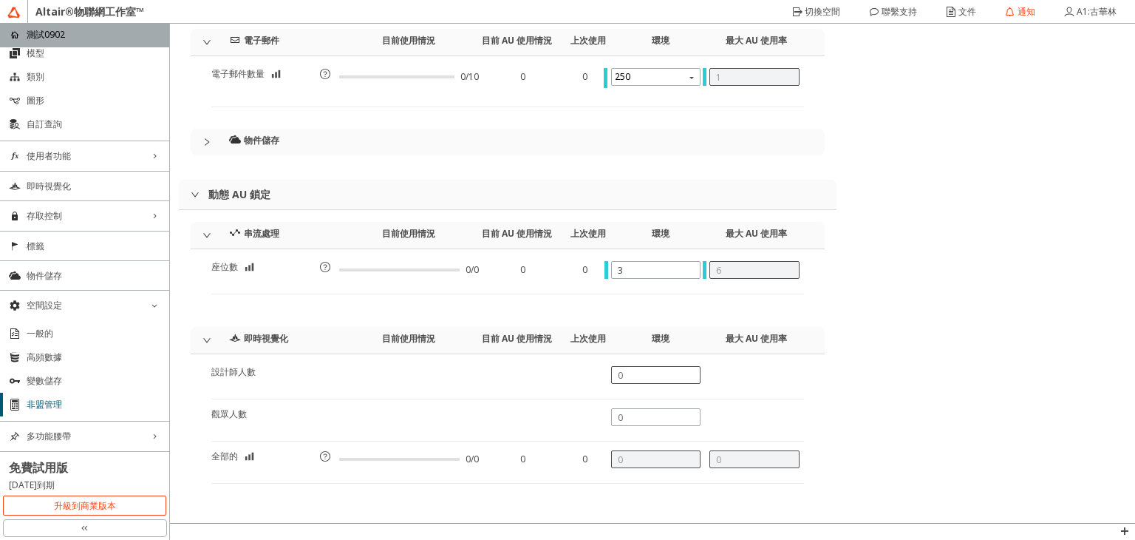
scroll to position [824, 0]
drag, startPoint x: 640, startPoint y: 273, endPoint x: 606, endPoint y: 269, distance: 34.2
click at [611, 269] on div "3" at bounding box center [656, 269] width 90 height 18
drag, startPoint x: 631, startPoint y: 263, endPoint x: 574, endPoint y: 263, distance: 57.7
click at [574, 263] on div "座位數 0/0 0 0" at bounding box center [507, 276] width 593 height 33
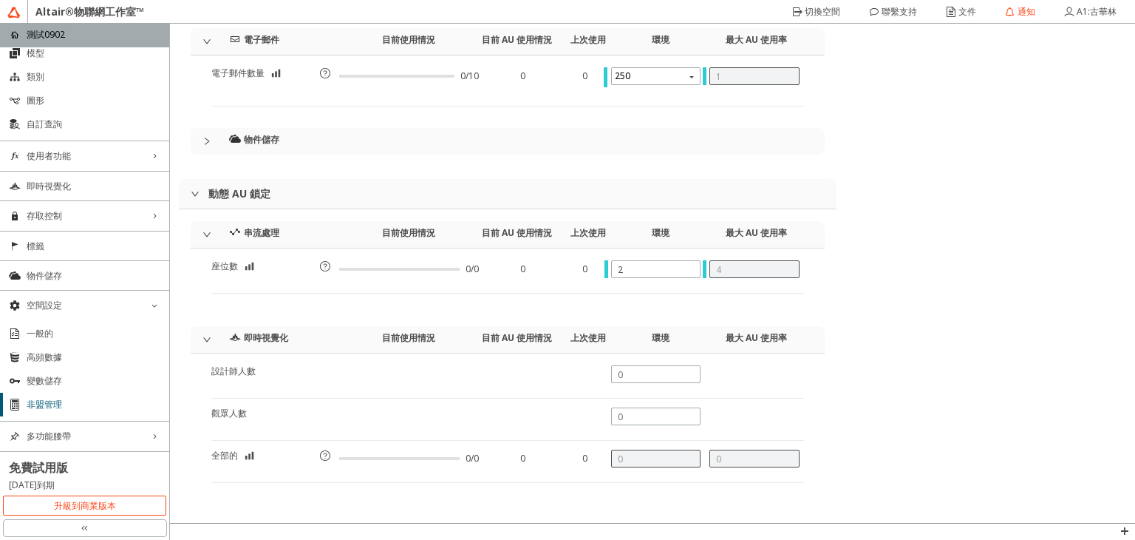
click at [656, 379] on div at bounding box center [656, 374] width 90 height 18
click at [650, 371] on input "text" at bounding box center [656, 374] width 77 height 13
drag, startPoint x: 644, startPoint y: 370, endPoint x: 610, endPoint y: 373, distance: 34.1
click at [611, 373] on div at bounding box center [656, 374] width 90 height 18
drag, startPoint x: 626, startPoint y: 412, endPoint x: 594, endPoint y: 415, distance: 31.9
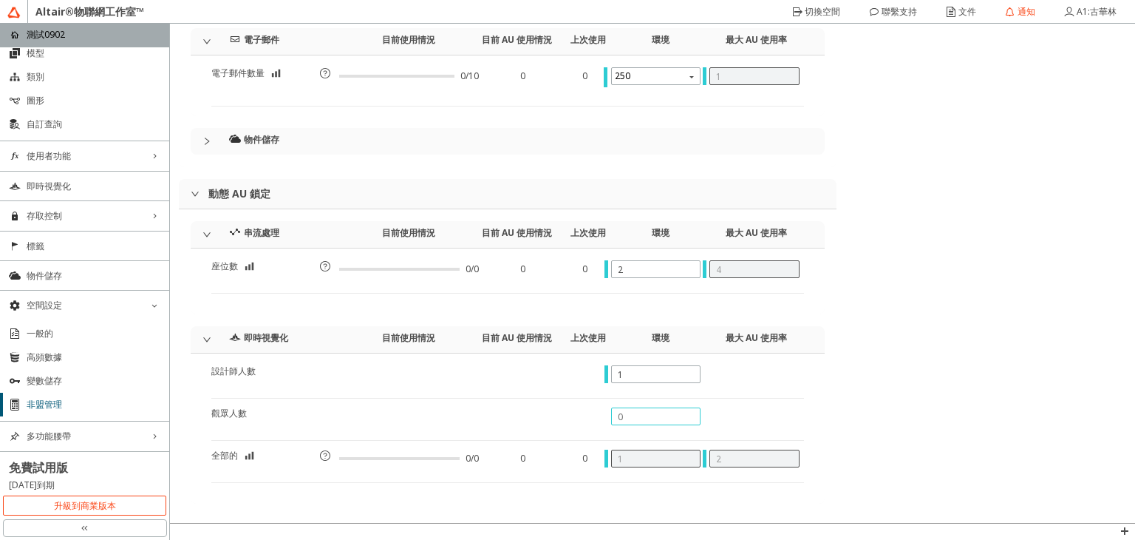
click at [594, 415] on div "觀眾人數" at bounding box center [507, 423] width 593 height 33
click at [741, 423] on div at bounding box center [754, 423] width 99 height 33
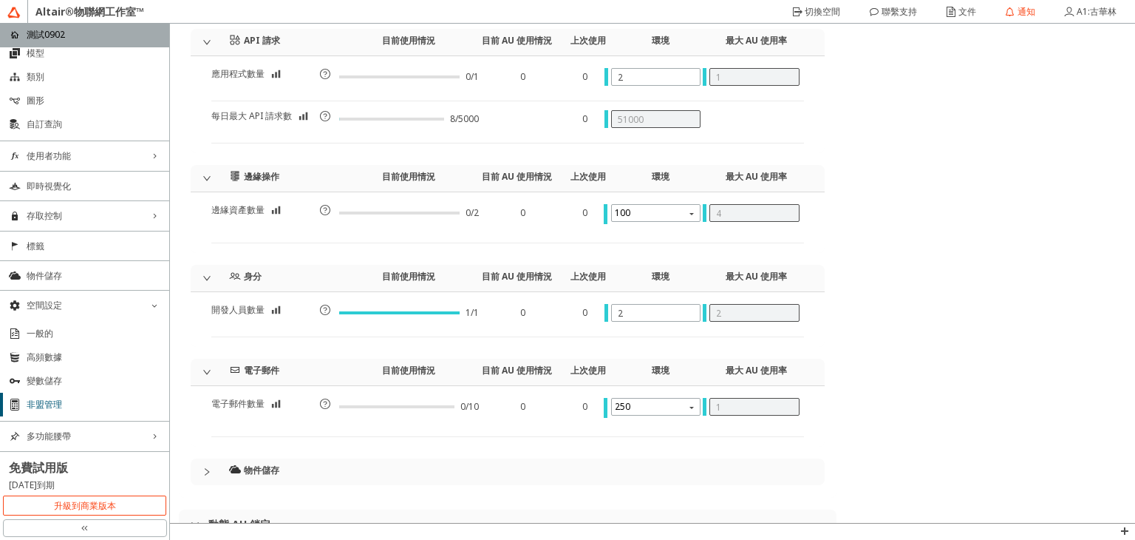
scroll to position [517, 0]
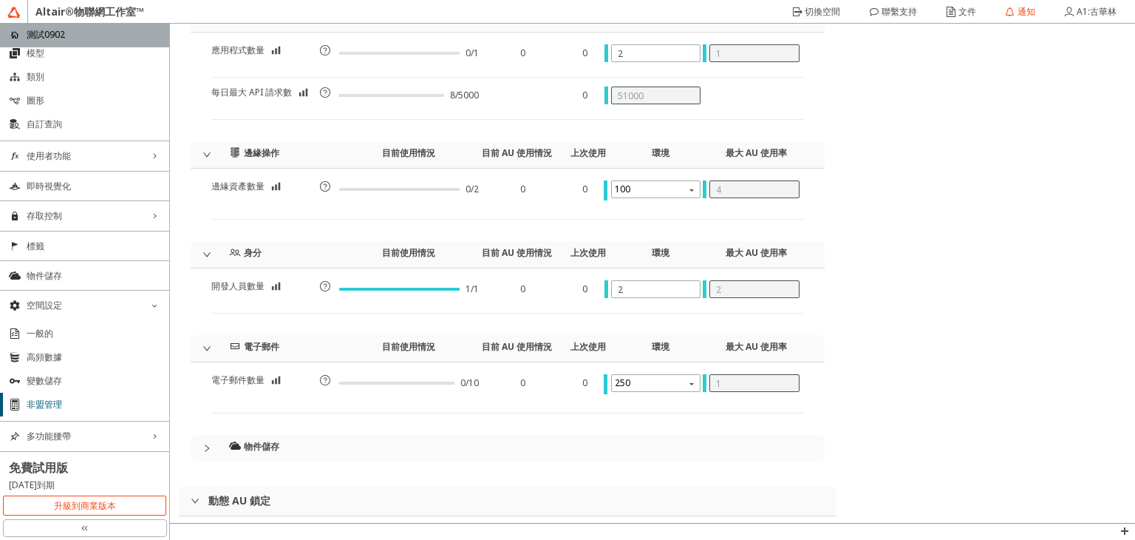
click at [210, 444] on icon "collapsed" at bounding box center [207, 447] width 9 height 9
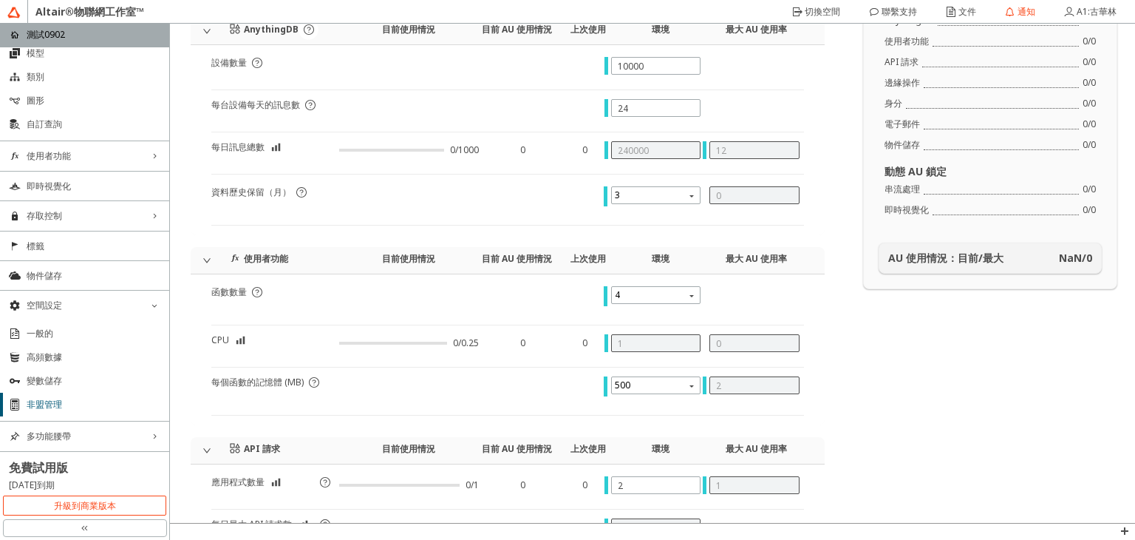
scroll to position [0, 0]
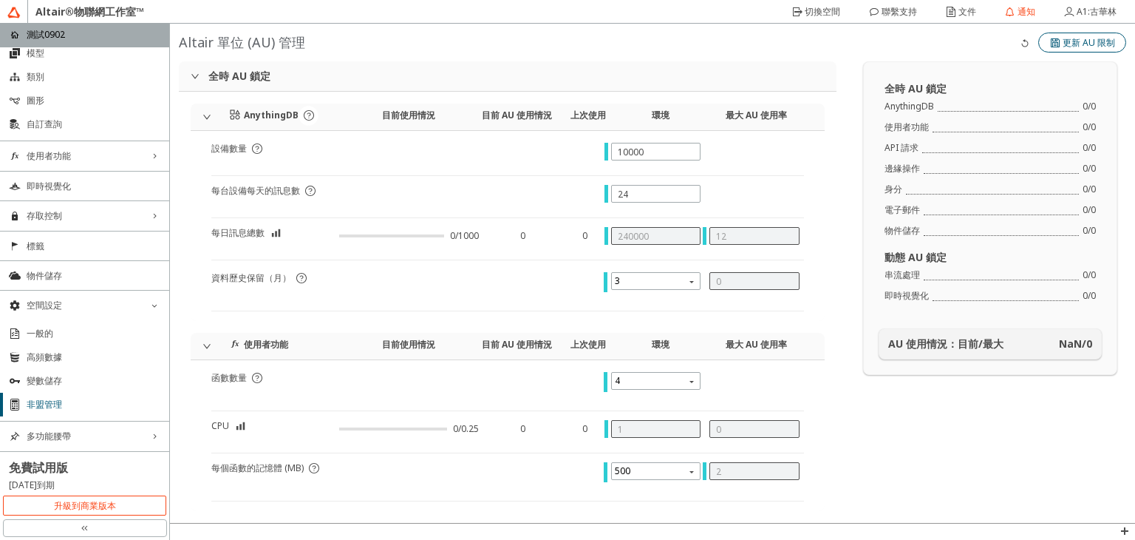
click at [1063, 45] on font "更新 AU 限制" at bounding box center [1089, 42] width 52 height 13
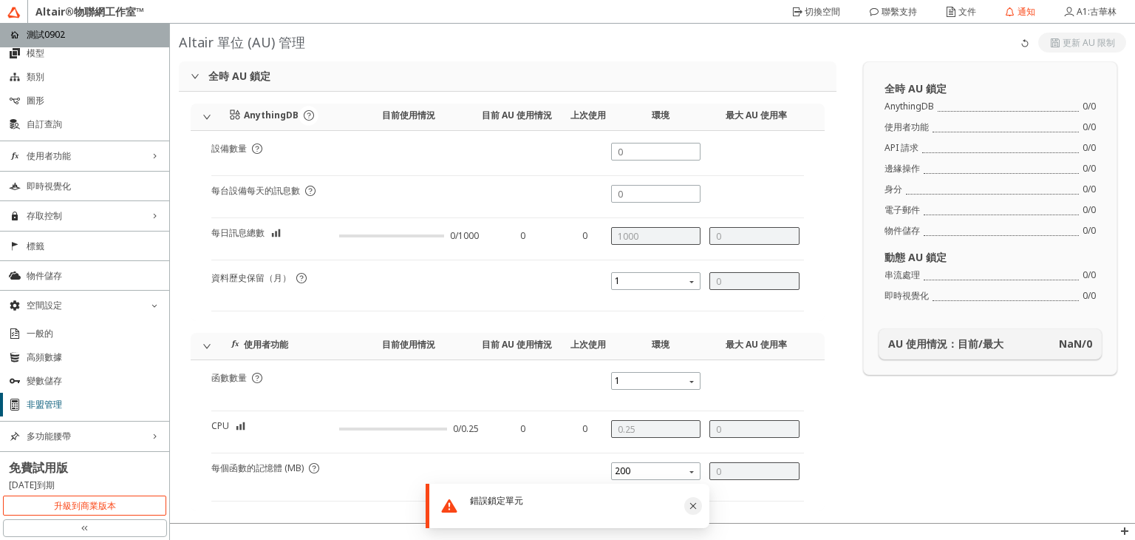
click at [690, 511] on icon "關閉" at bounding box center [693, 506] width 12 height 12
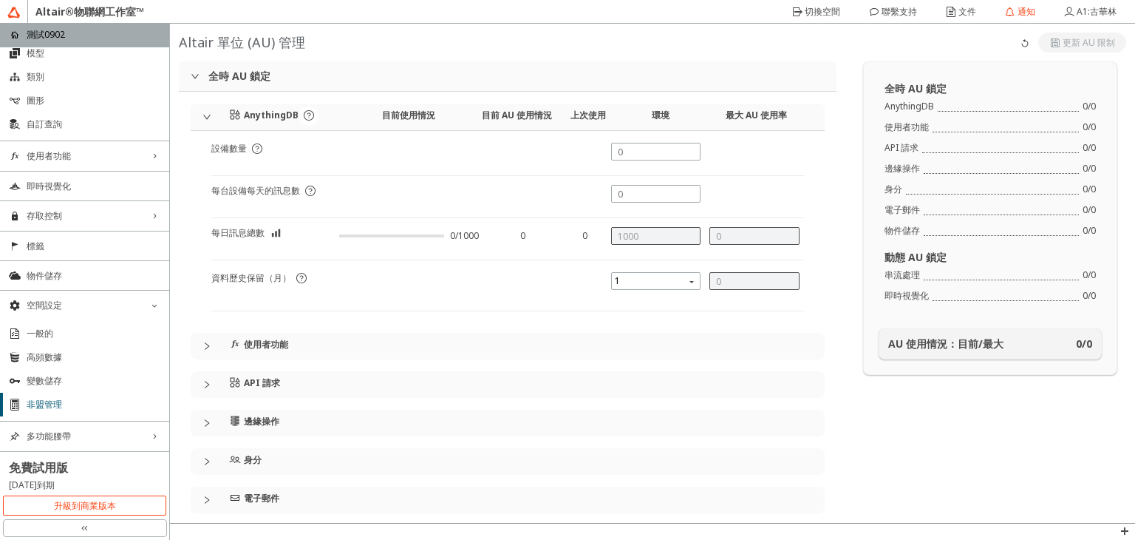
click at [214, 122] on div "AnythingDB 目前使用情況 目前 AU 使用情況 上次使用 環境 最大 AU 使用率" at bounding box center [508, 116] width 634 height 27
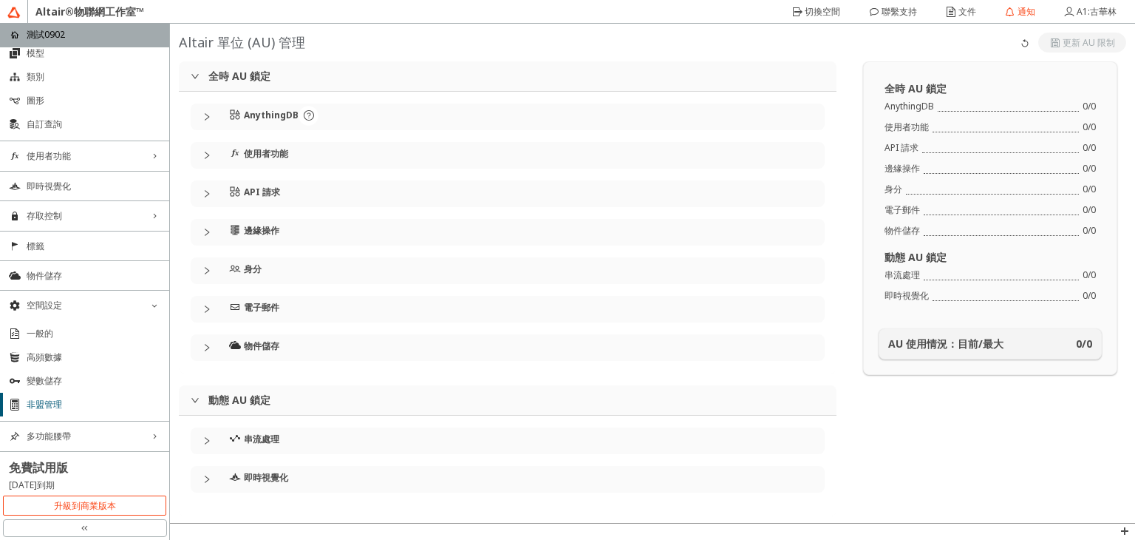
click at [210, 120] on icon "collapsed" at bounding box center [207, 116] width 9 height 9
